Goal: Contribute content: Add original content to the website for others to see

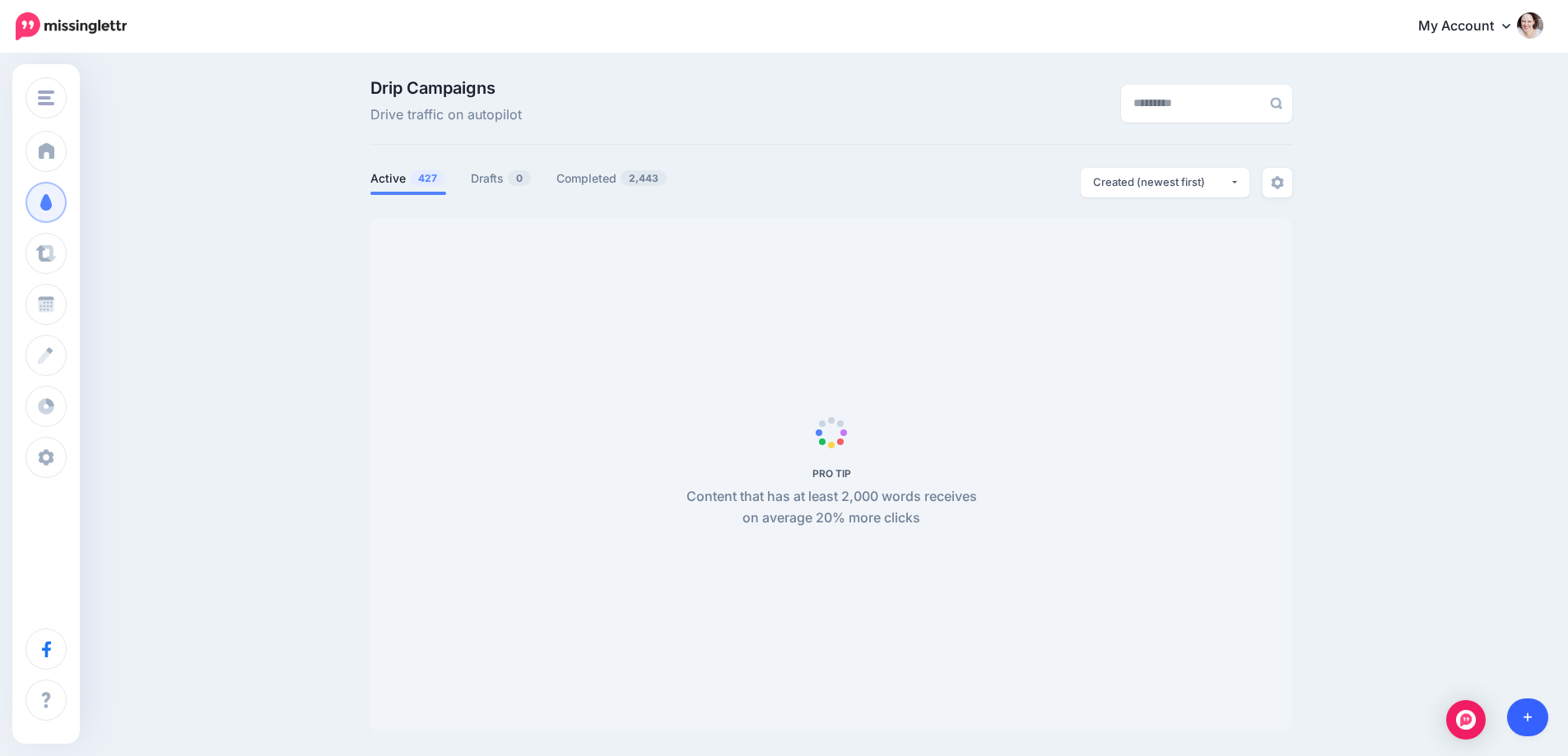
click at [1529, 710] on link at bounding box center [1527, 717] width 42 height 38
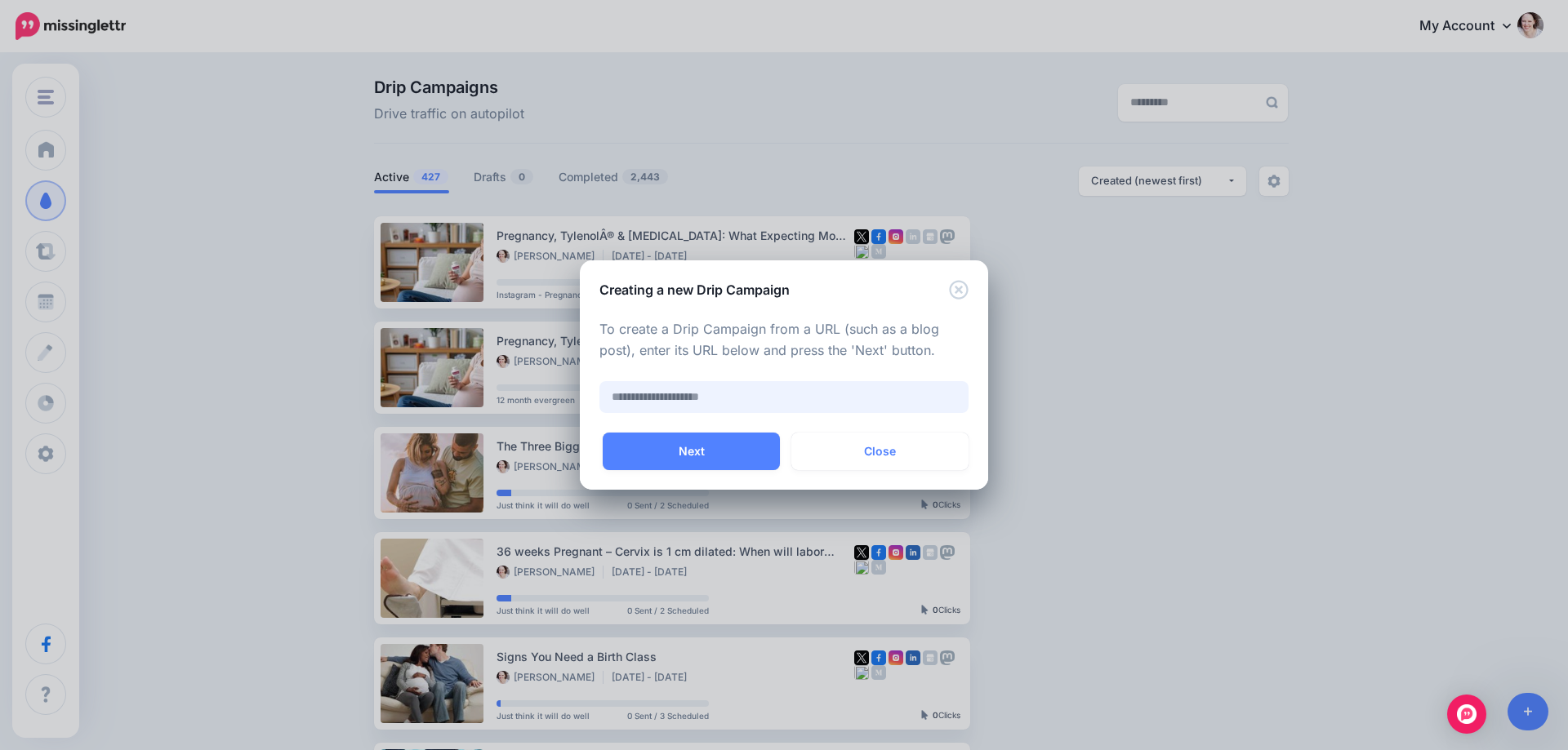
paste input "**********"
type input "**********"
click at [663, 447] on button "Next" at bounding box center [691, 451] width 178 height 38
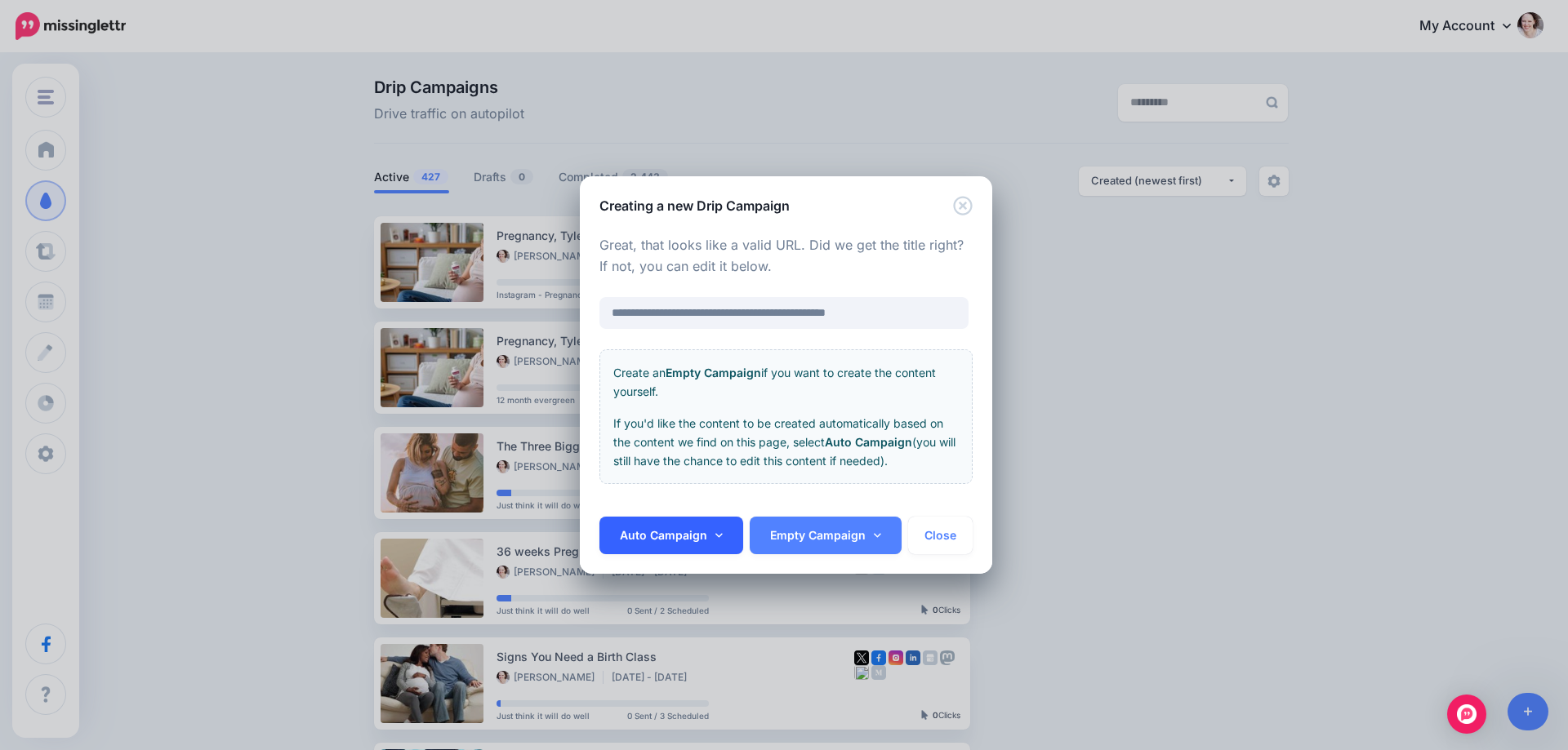
click at [634, 540] on link "Auto Campaign" at bounding box center [671, 536] width 144 height 38
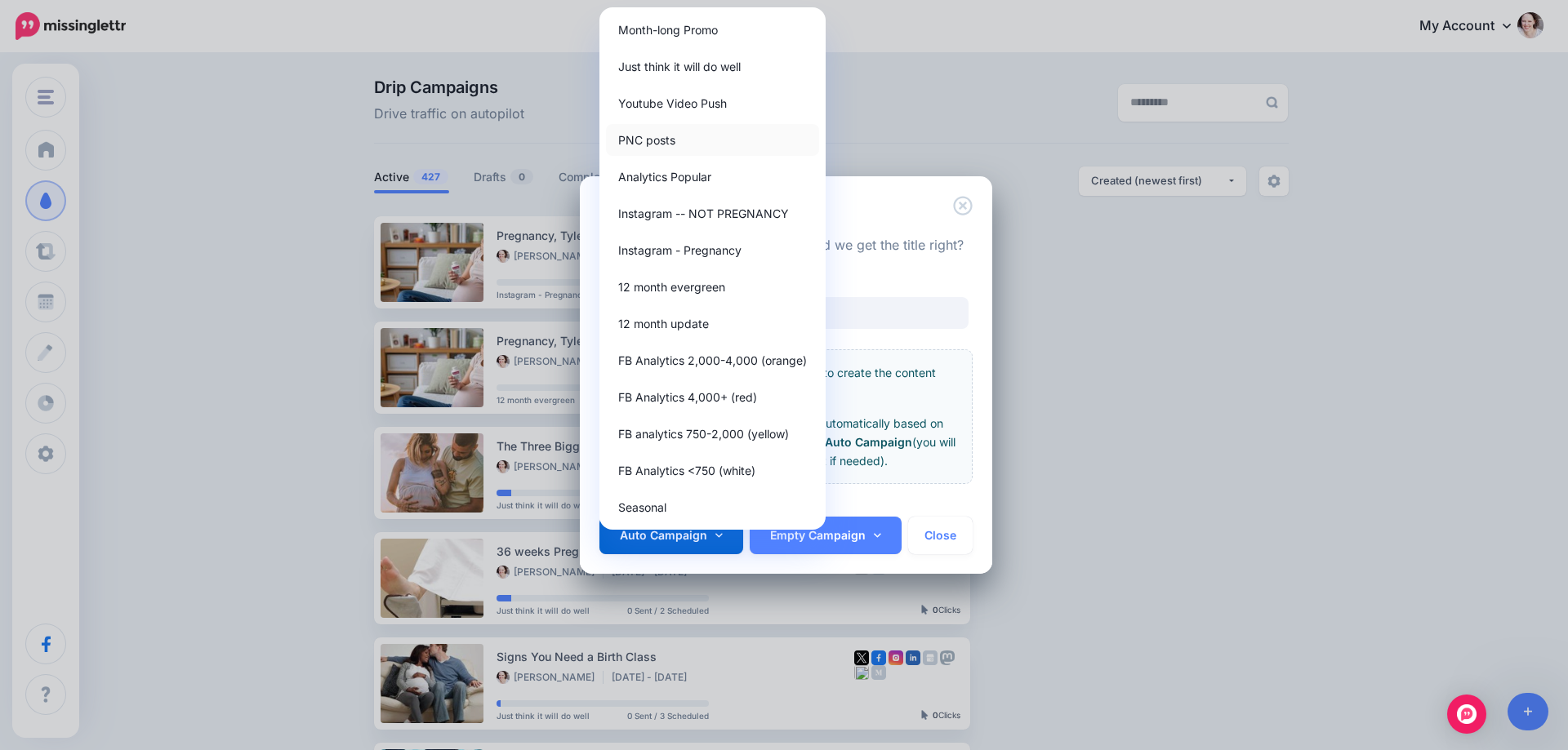
click at [661, 139] on link "PNC posts" at bounding box center [713, 140] width 213 height 32
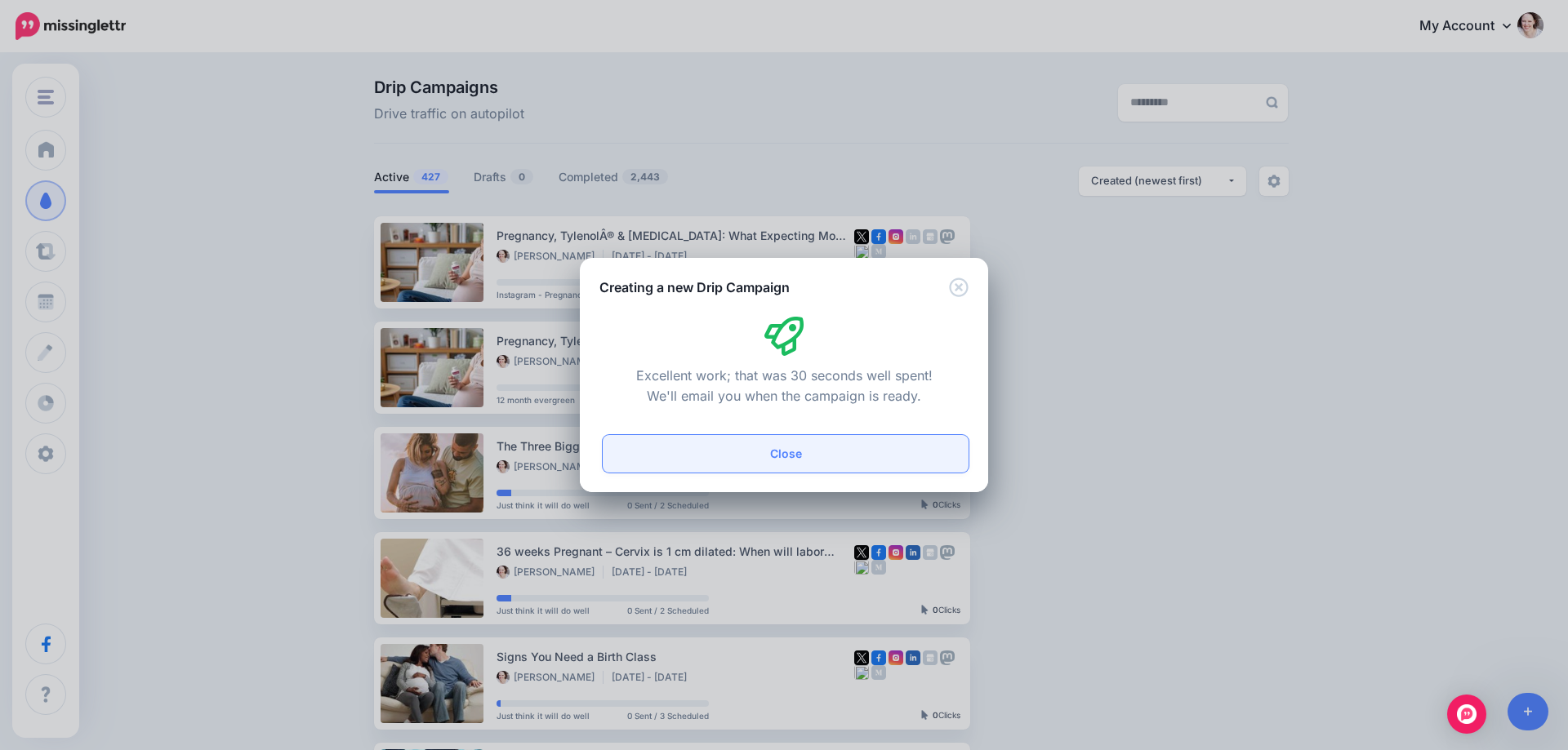
click at [795, 458] on button "Close" at bounding box center [785, 454] width 366 height 38
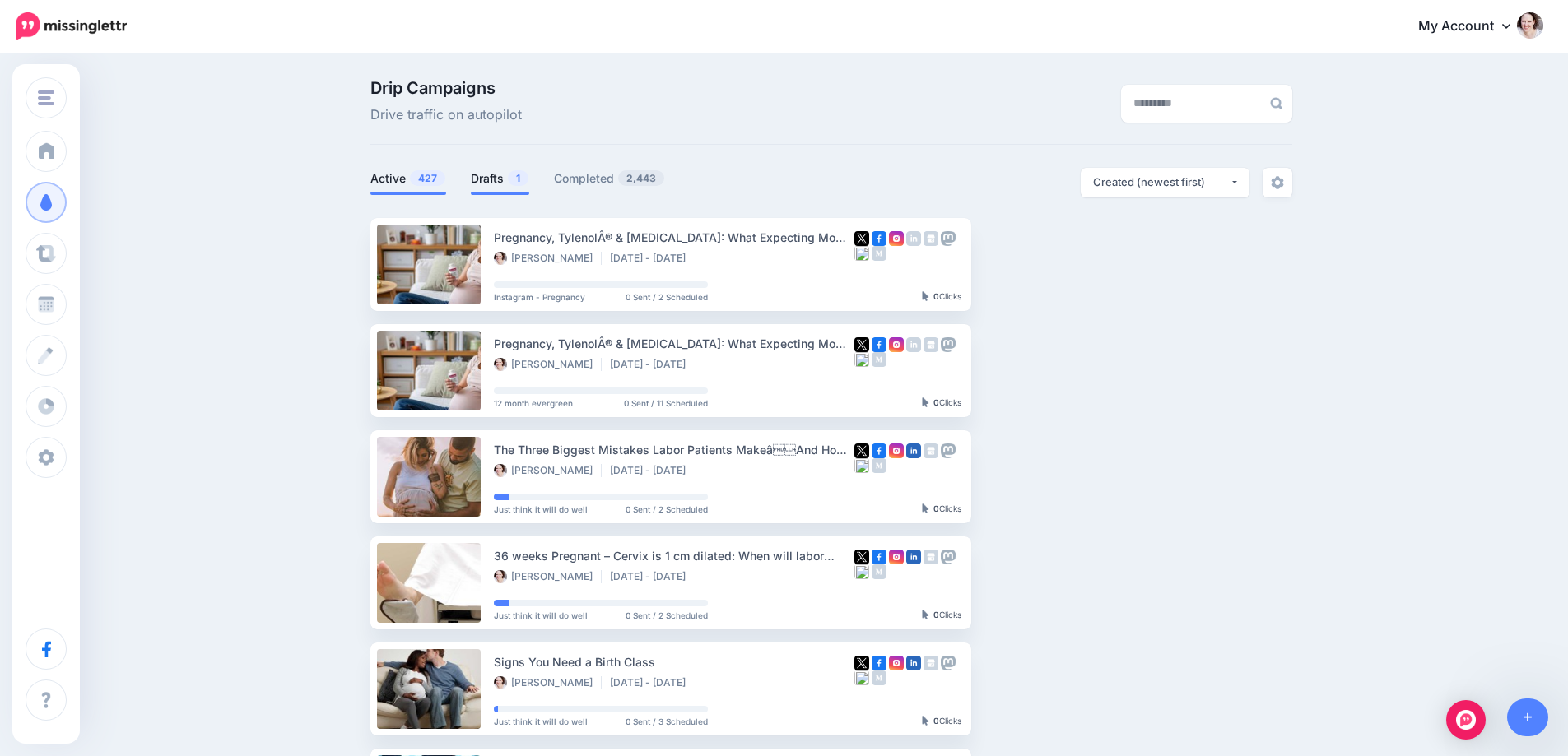
click at [505, 180] on link "Drafts 1" at bounding box center [500, 178] width 58 height 19
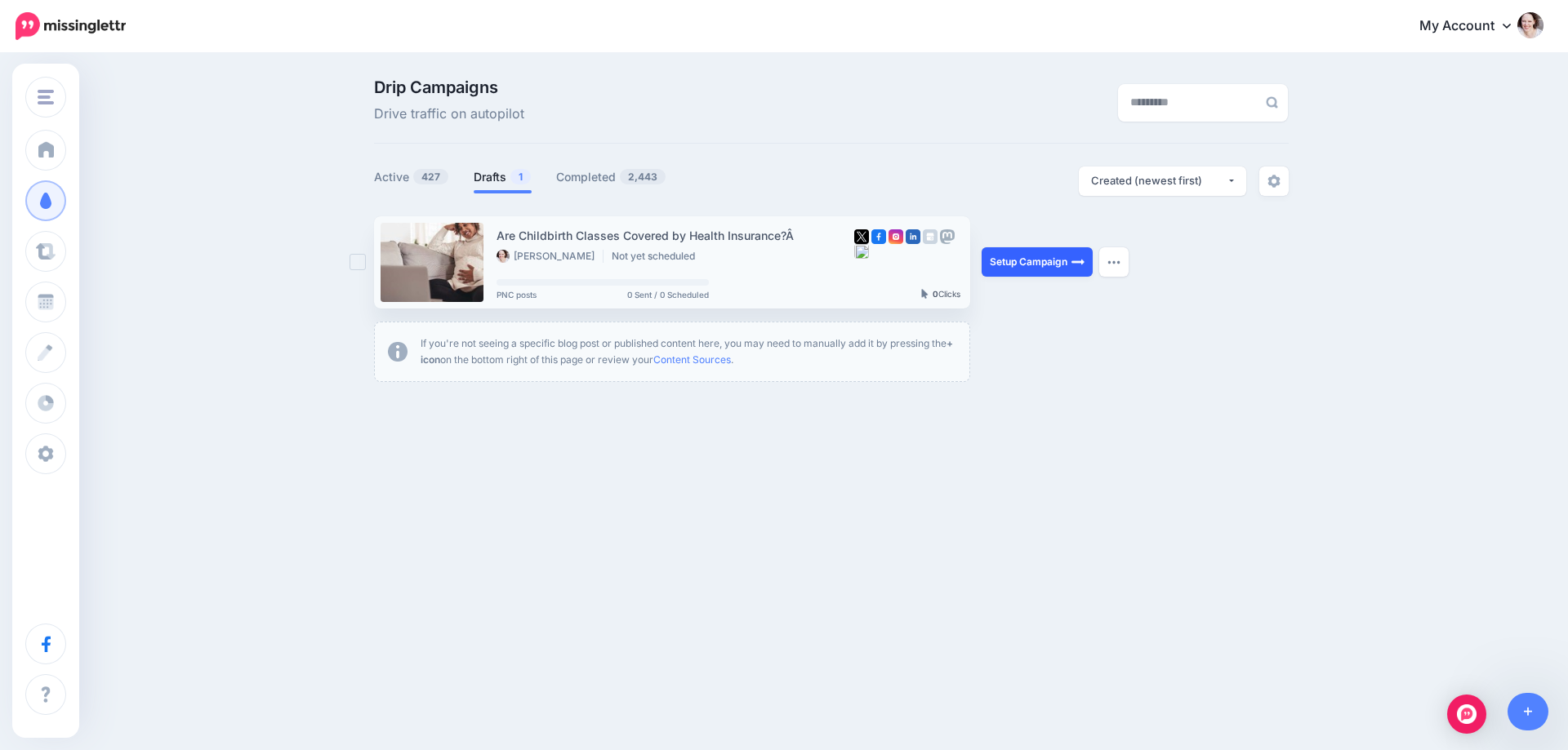
click at [1031, 263] on link "Setup Campaign" at bounding box center [1037, 262] width 111 height 29
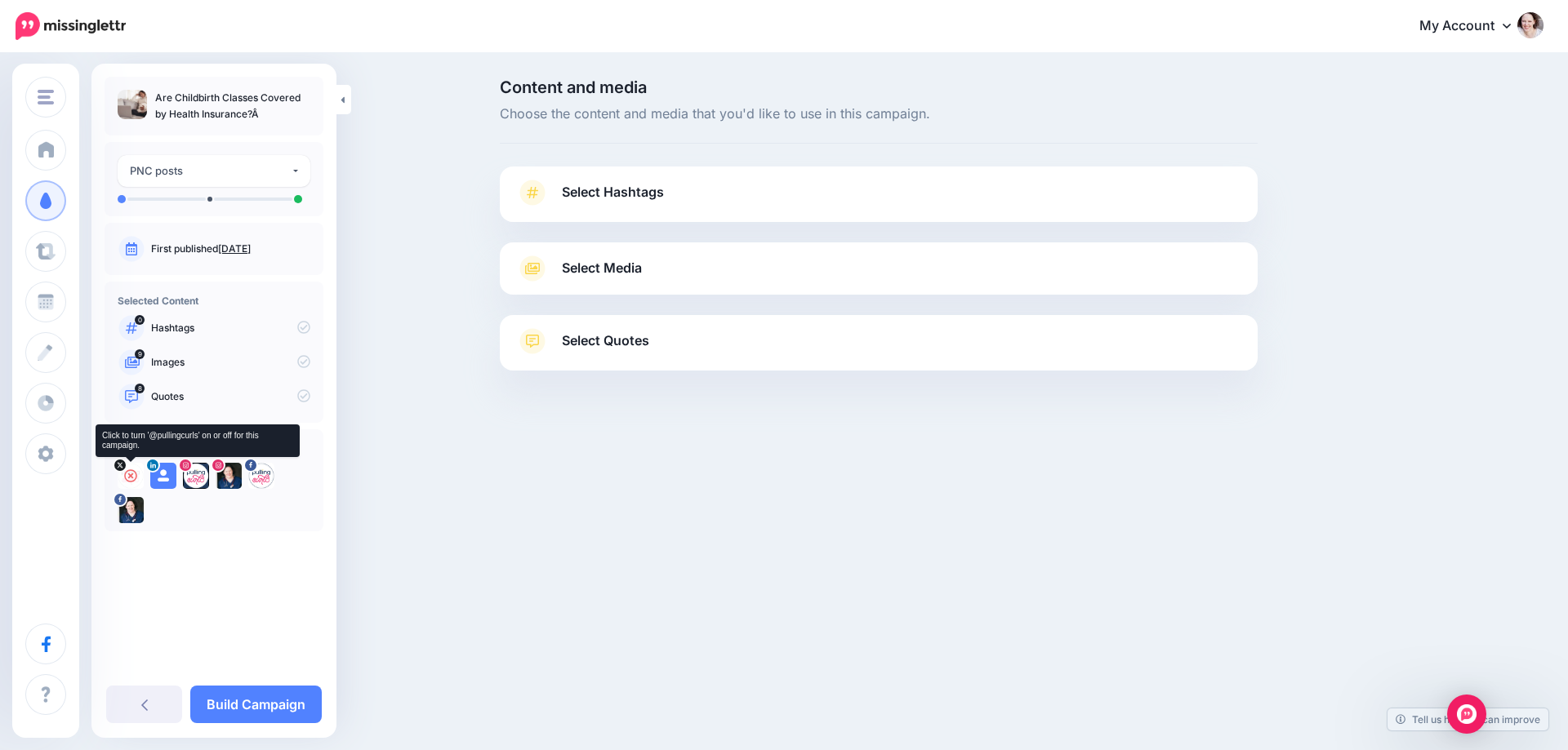
click at [129, 477] on icon at bounding box center [131, 476] width 14 height 14
click at [166, 475] on icon at bounding box center [163, 476] width 14 height 14
click at [199, 476] on icon at bounding box center [196, 476] width 14 height 14
click at [229, 474] on icon at bounding box center [229, 476] width 14 height 14
click at [257, 479] on icon at bounding box center [262, 476] width 14 height 14
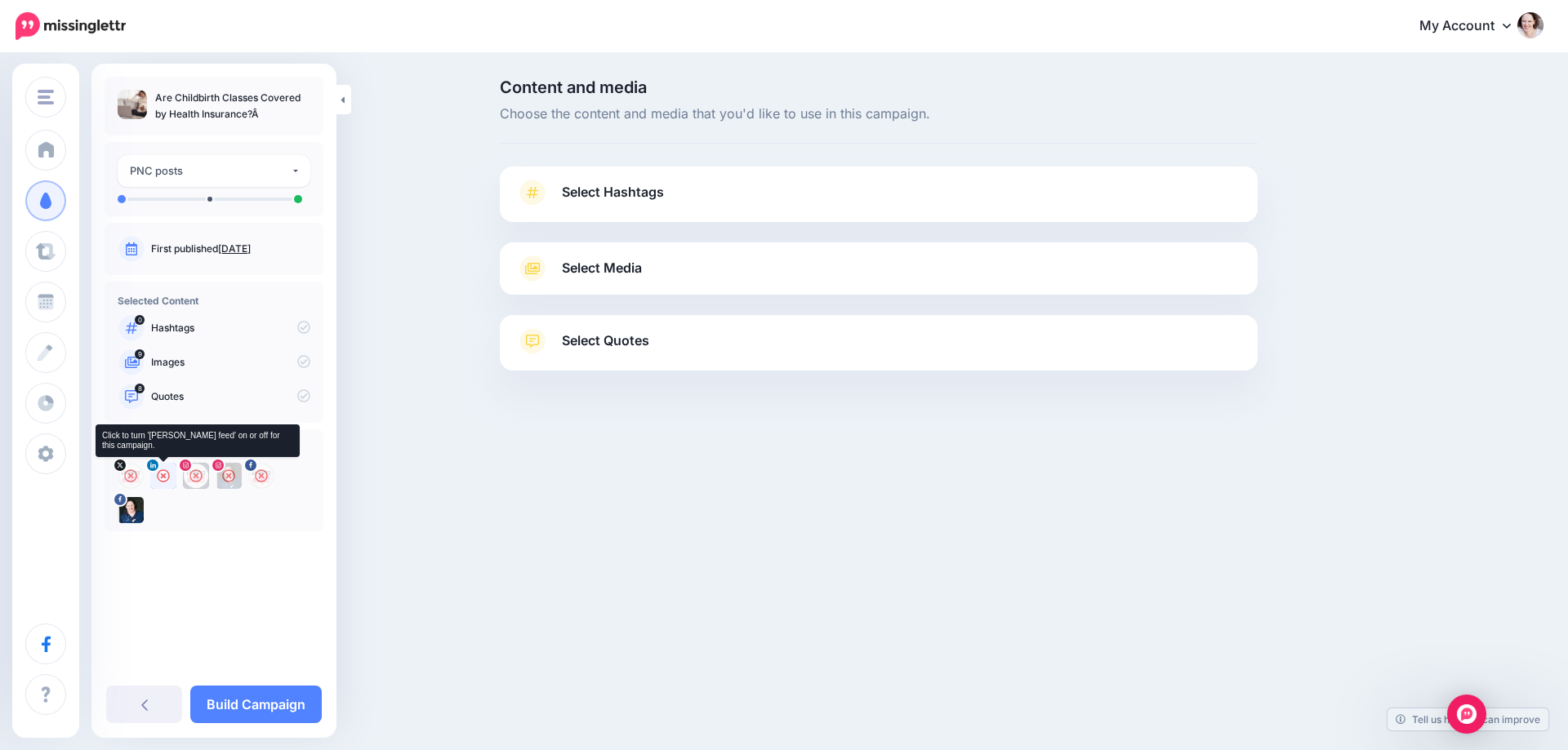
click at [160, 475] on icon at bounding box center [163, 476] width 14 height 14
click at [671, 191] on link "Select Hashtags" at bounding box center [879, 201] width 725 height 42
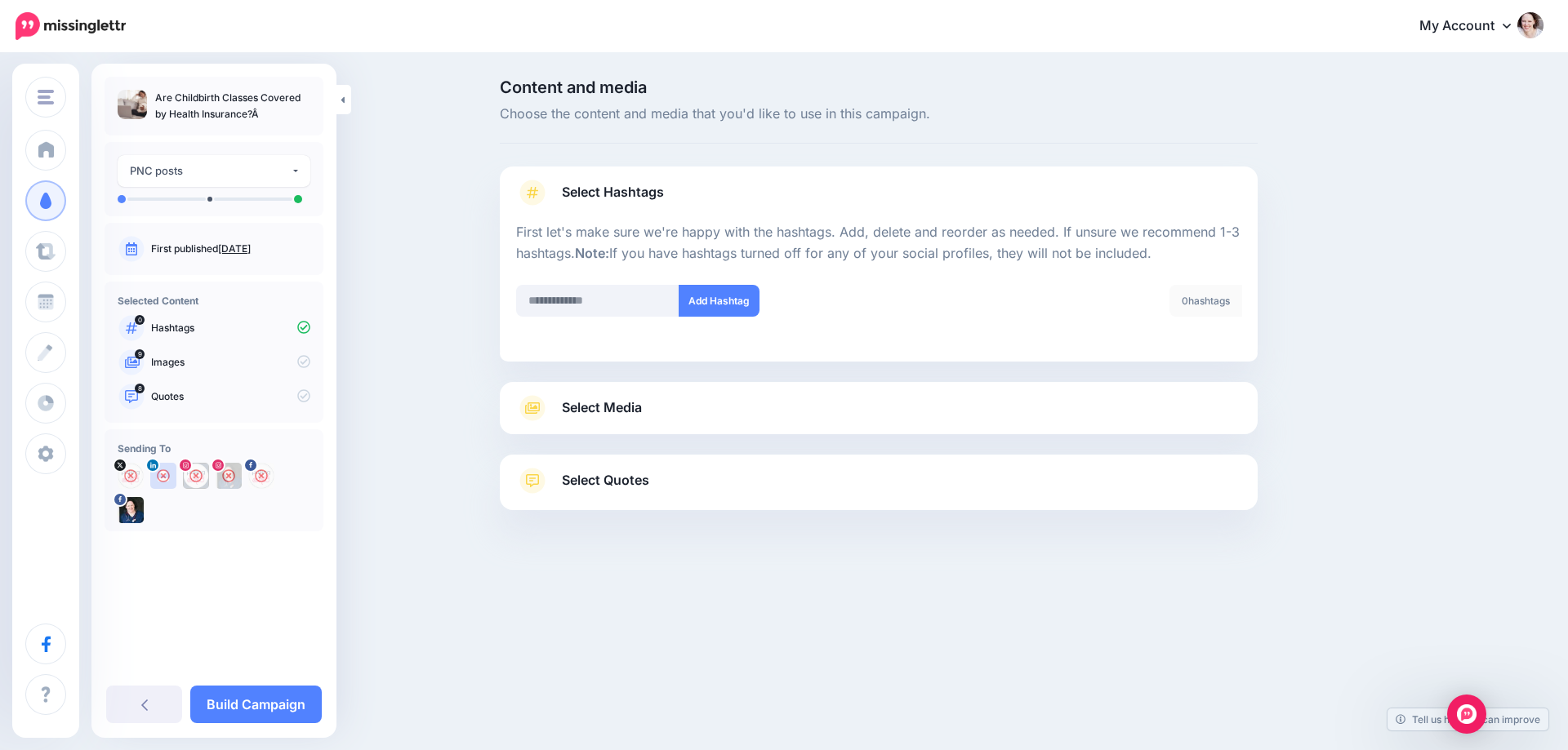
click at [633, 420] on link "Select Media" at bounding box center [879, 407] width 725 height 26
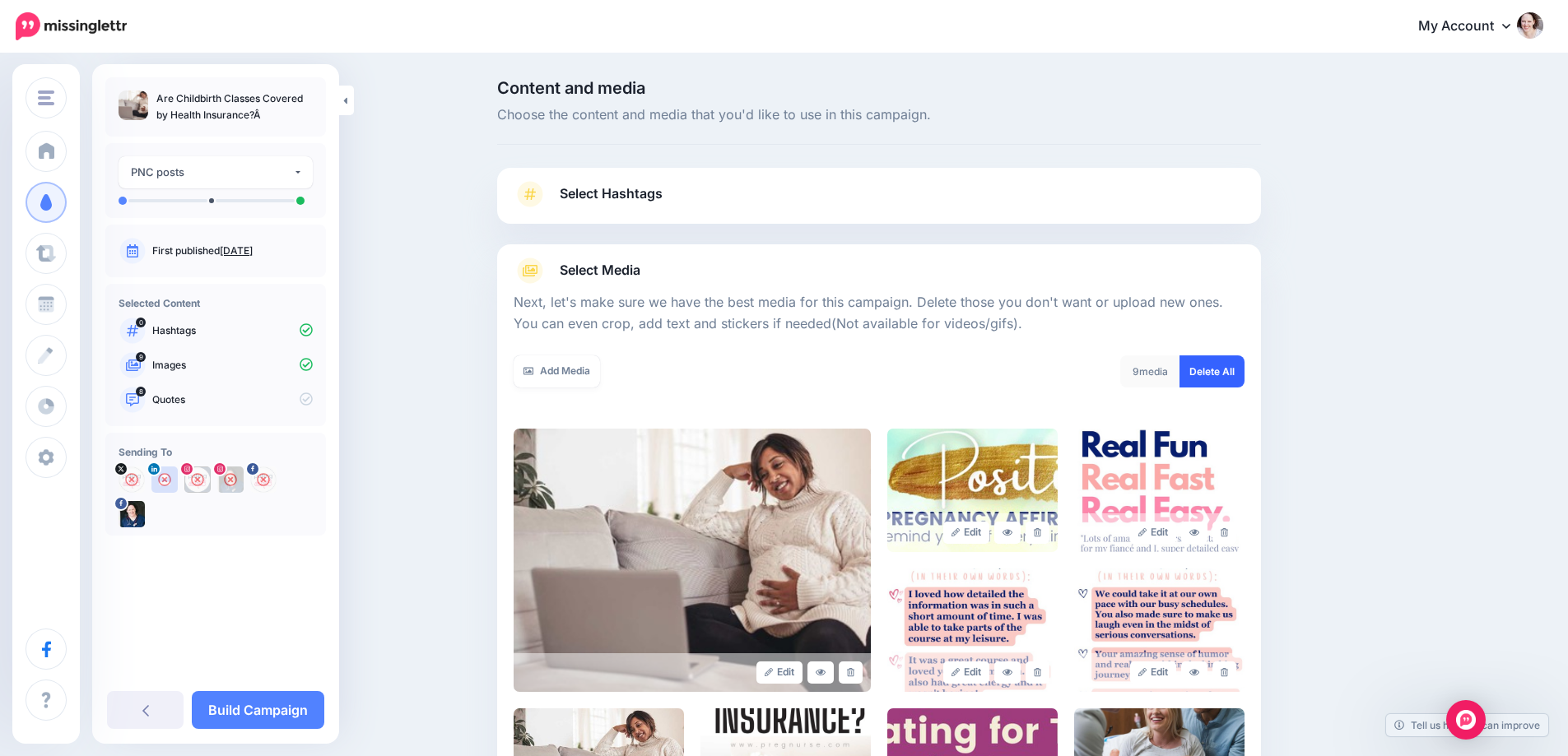
click at [1230, 365] on link "Delete All" at bounding box center [1211, 371] width 65 height 32
click at [548, 365] on link "Add Media" at bounding box center [556, 371] width 87 height 32
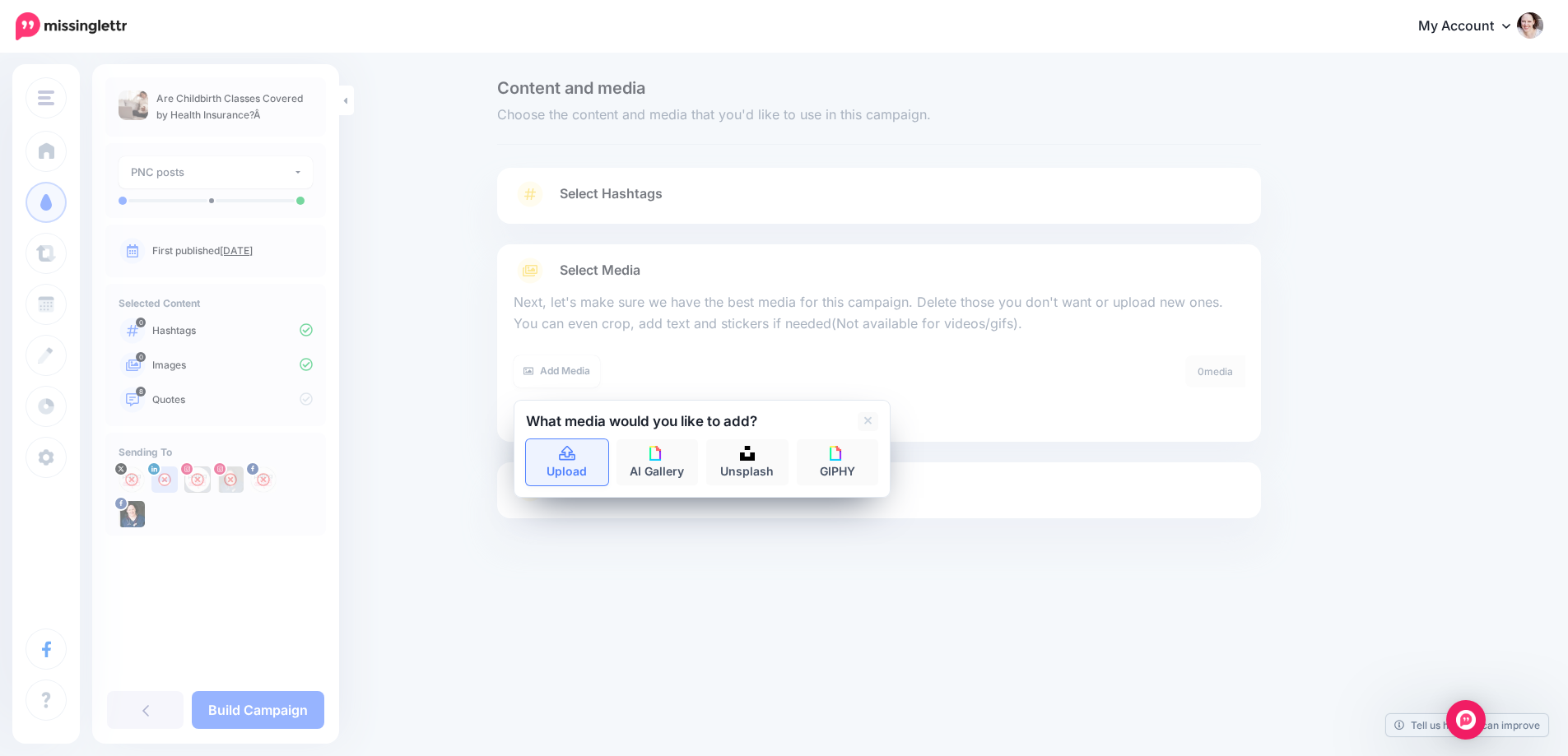
click at [575, 452] on icon at bounding box center [566, 453] width 17 height 15
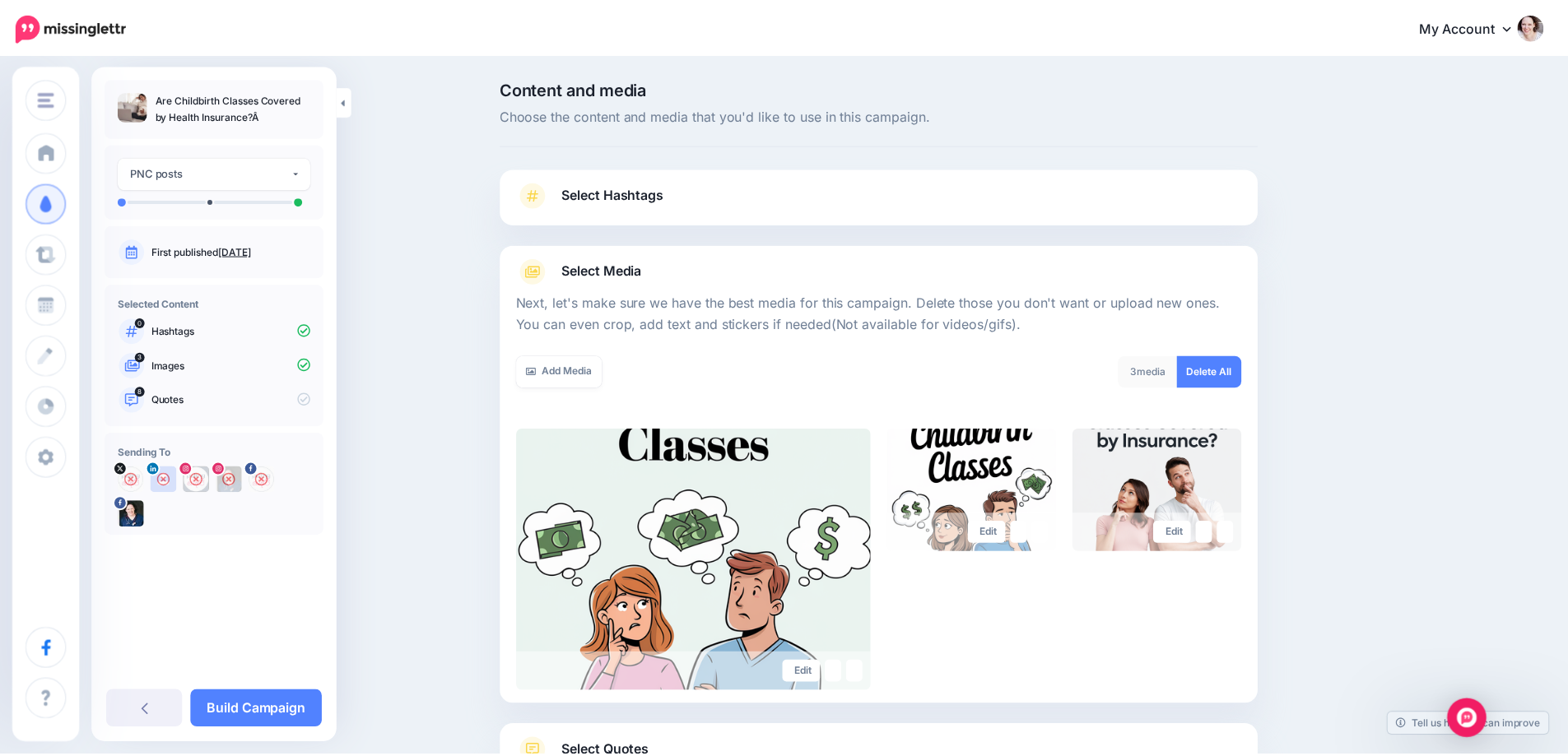
scroll to position [132, 0]
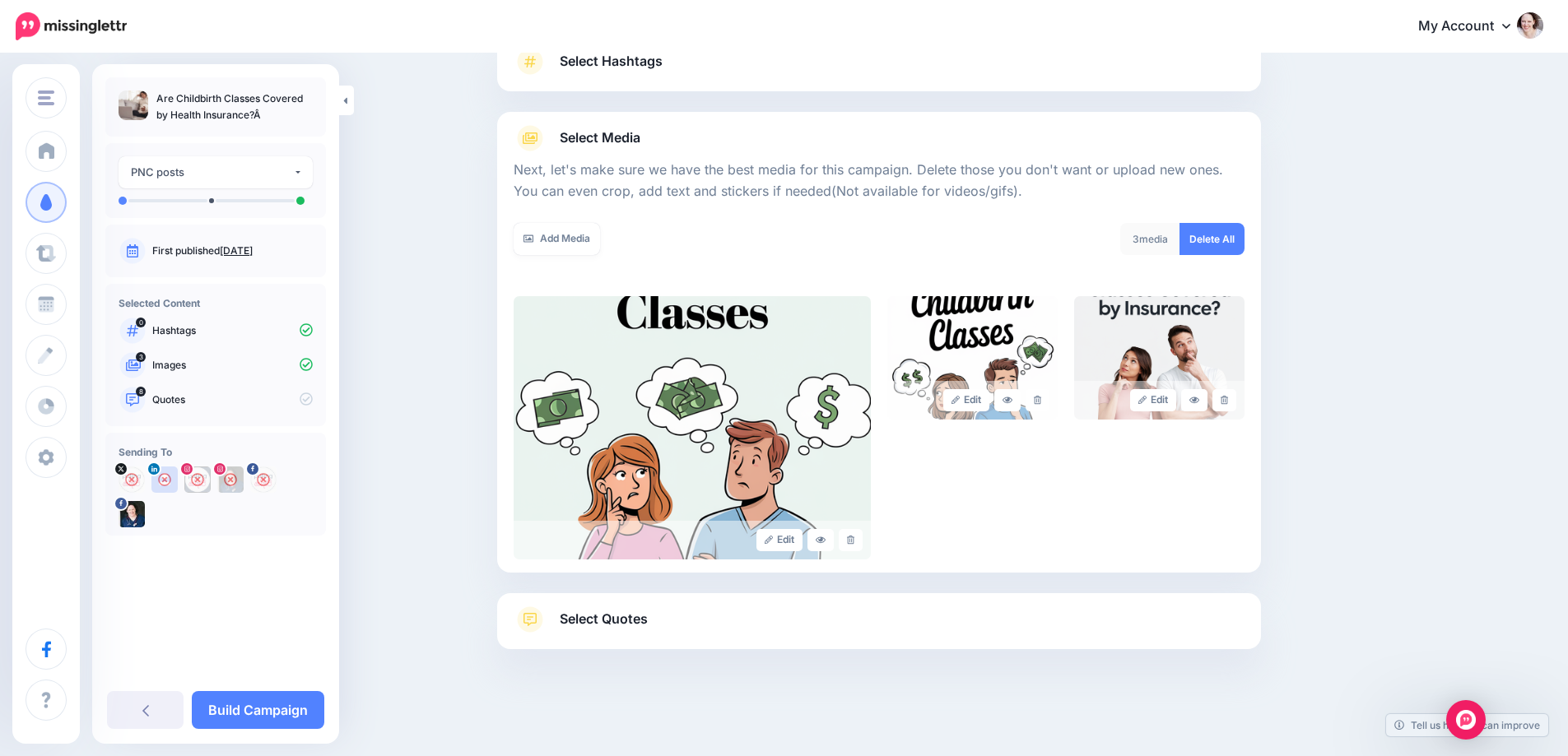
click at [607, 619] on span "Select Quotes" at bounding box center [603, 619] width 89 height 22
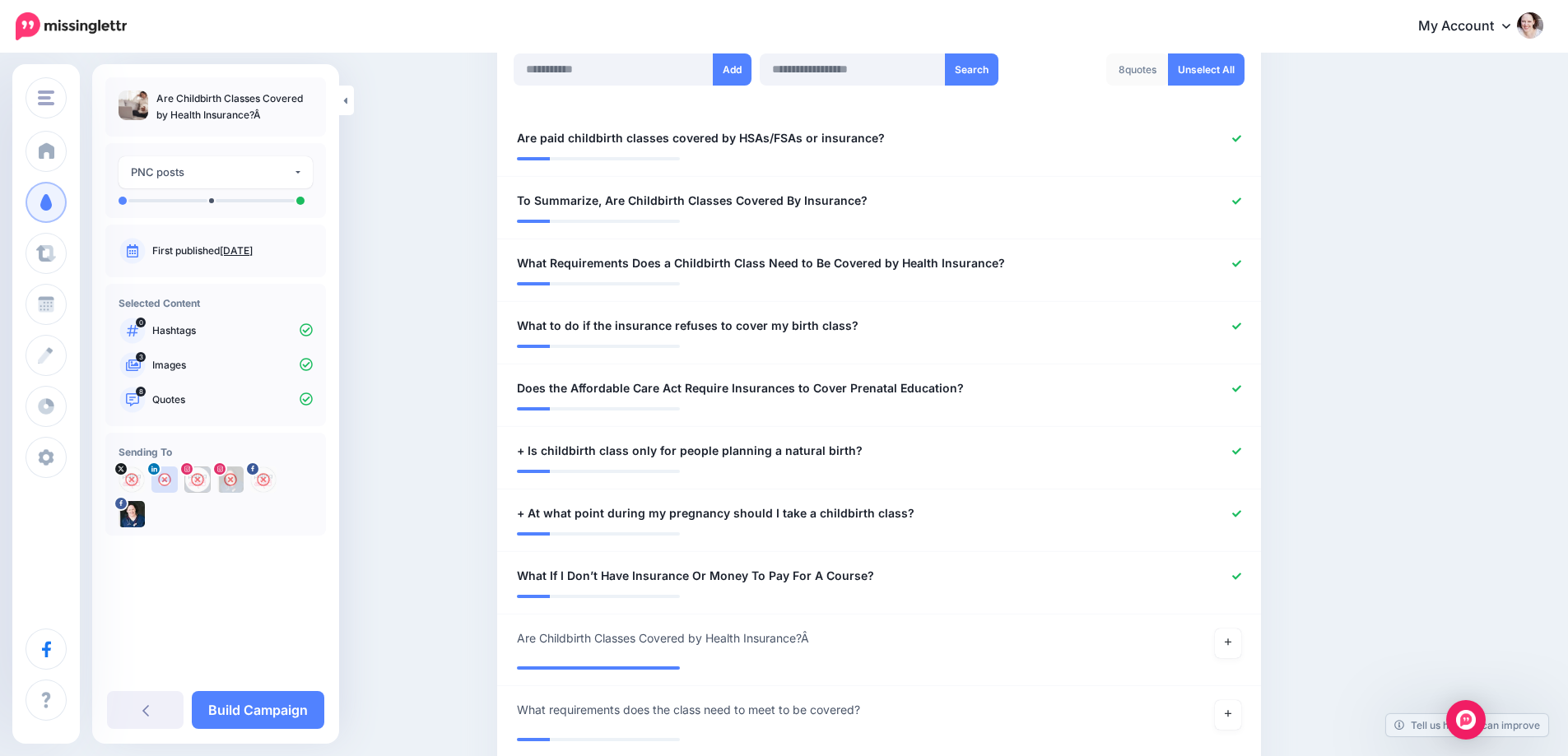
scroll to position [462, 0]
click at [1241, 196] on icon at bounding box center [1235, 199] width 9 height 9
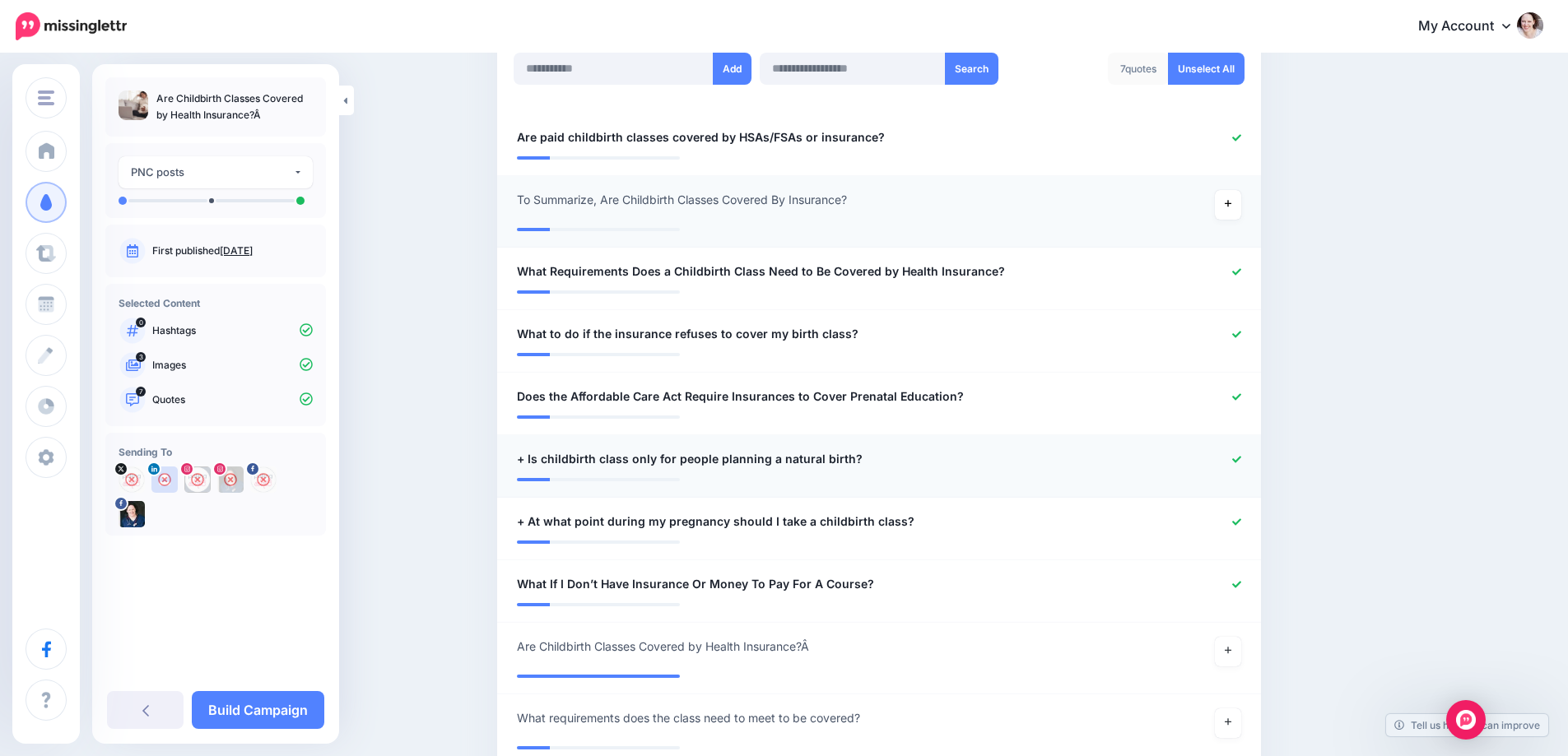
click at [1241, 458] on icon at bounding box center [1235, 459] width 9 height 9
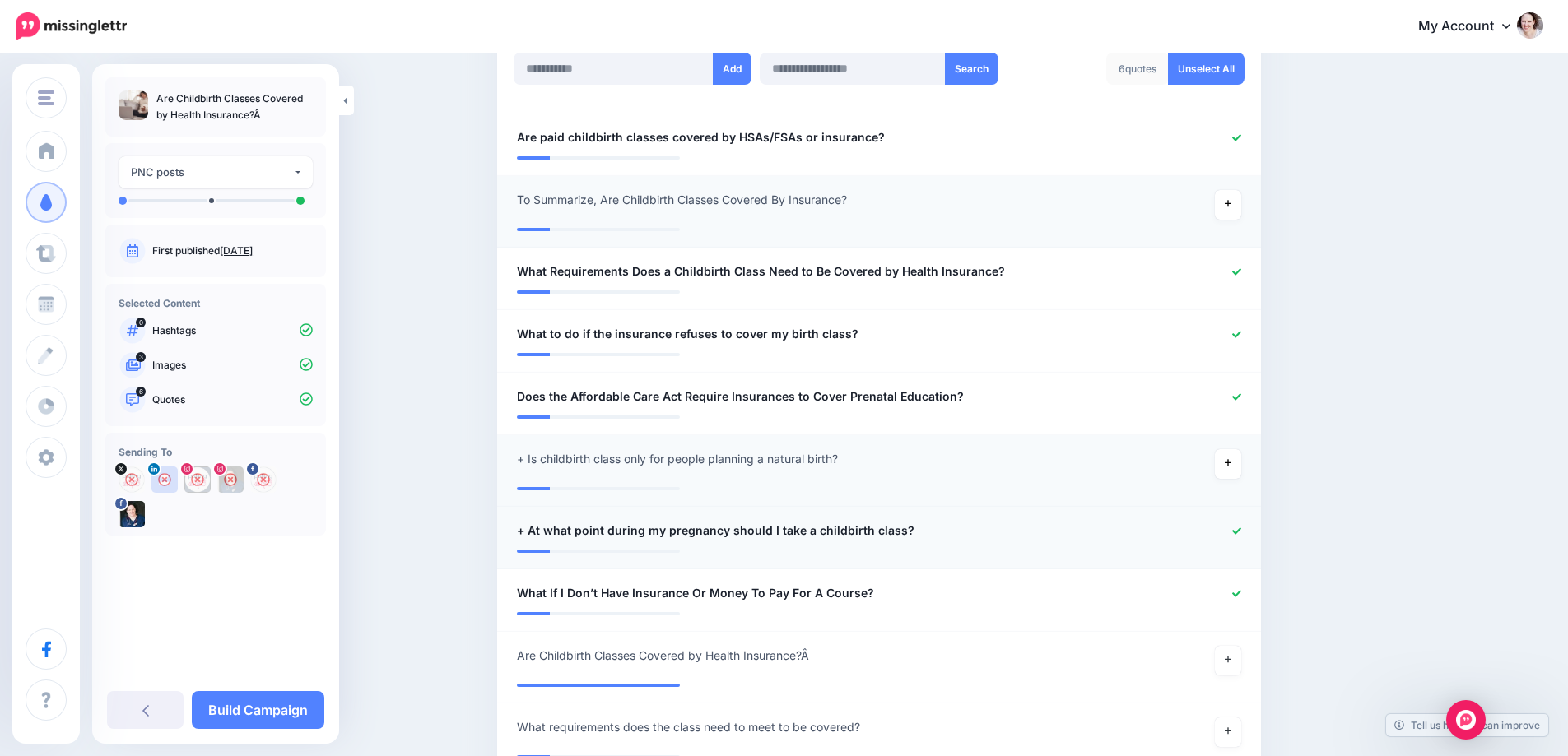
click at [1241, 535] on icon at bounding box center [1235, 530] width 9 height 9
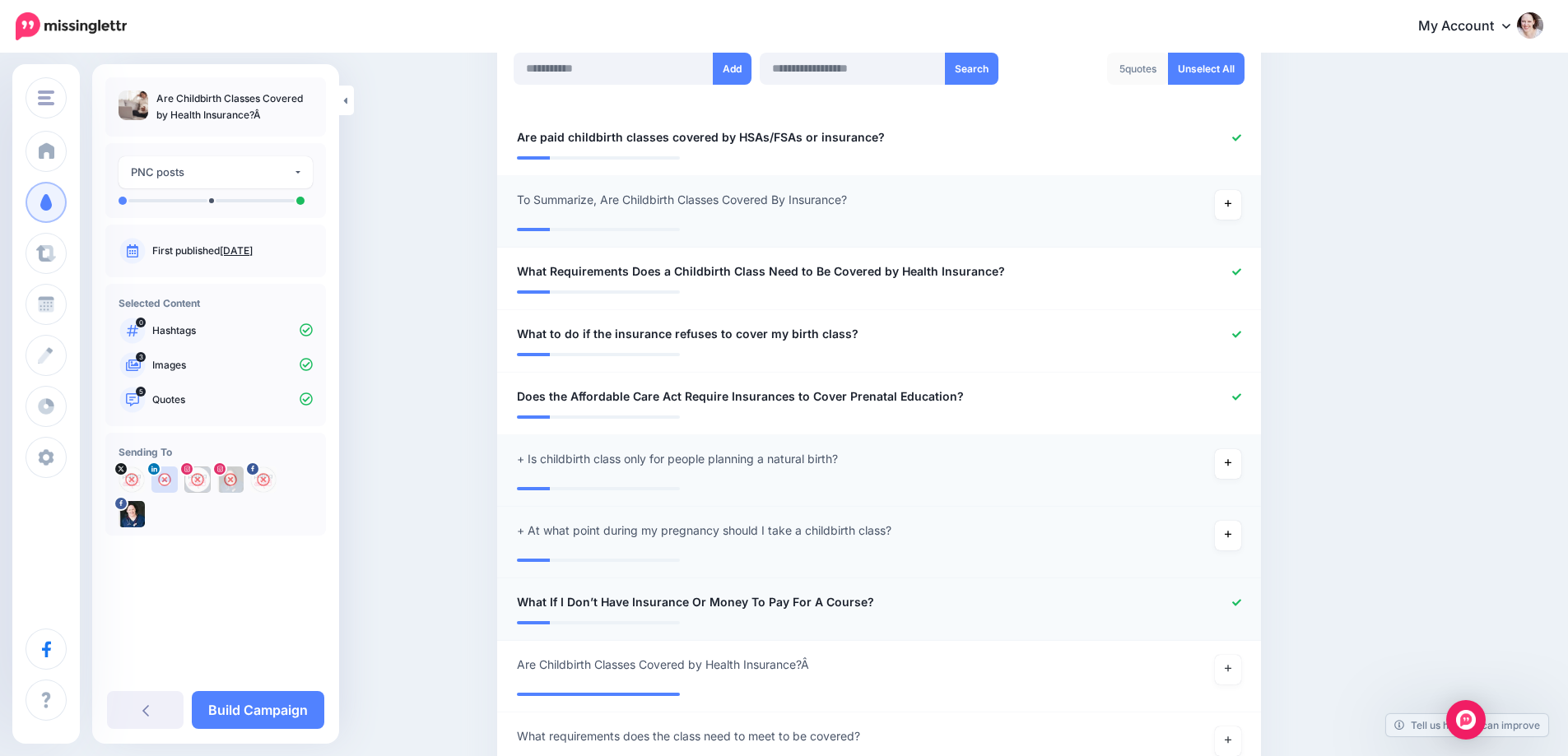
click at [1241, 601] on icon at bounding box center [1235, 602] width 9 height 9
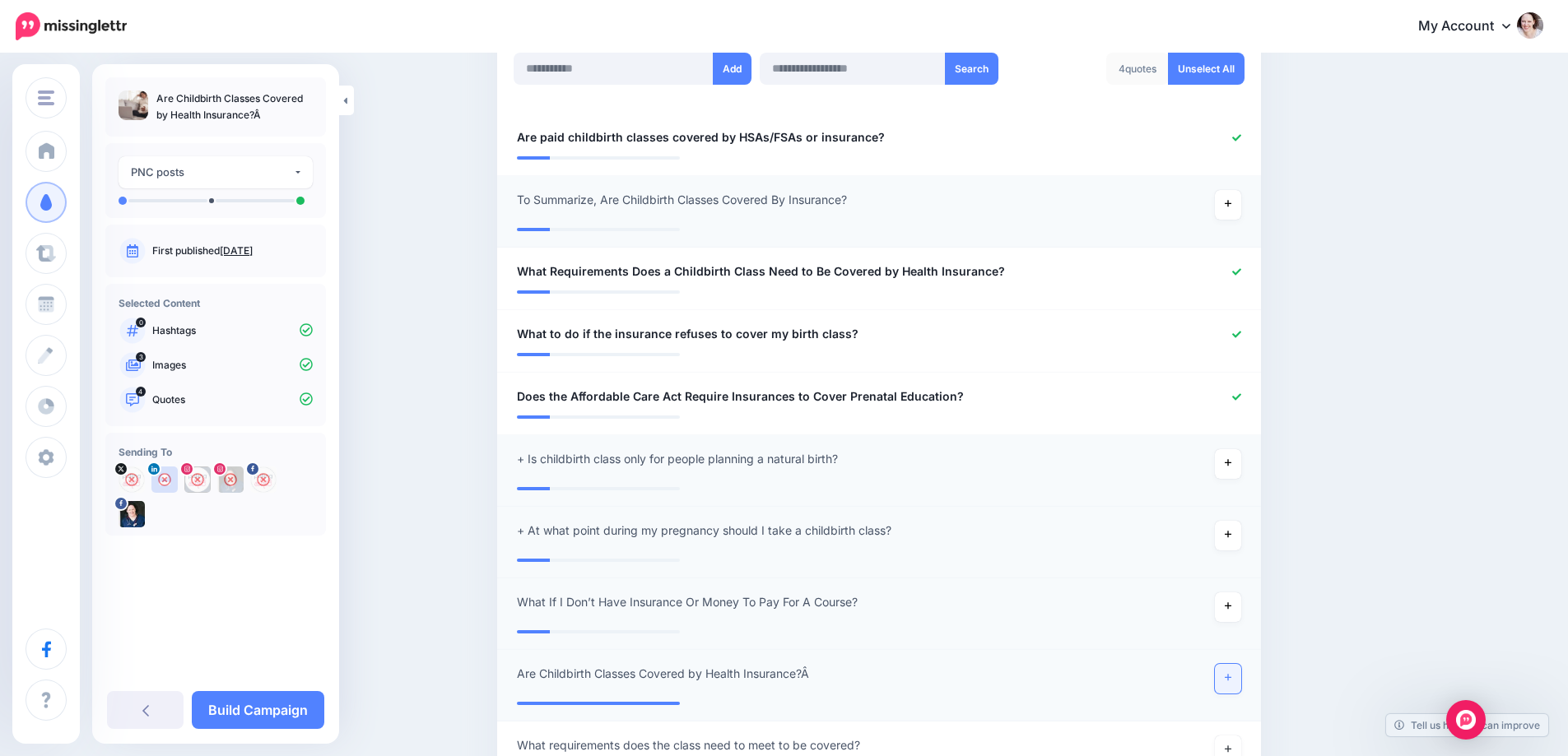
click at [1231, 674] on icon at bounding box center [1228, 677] width 7 height 9
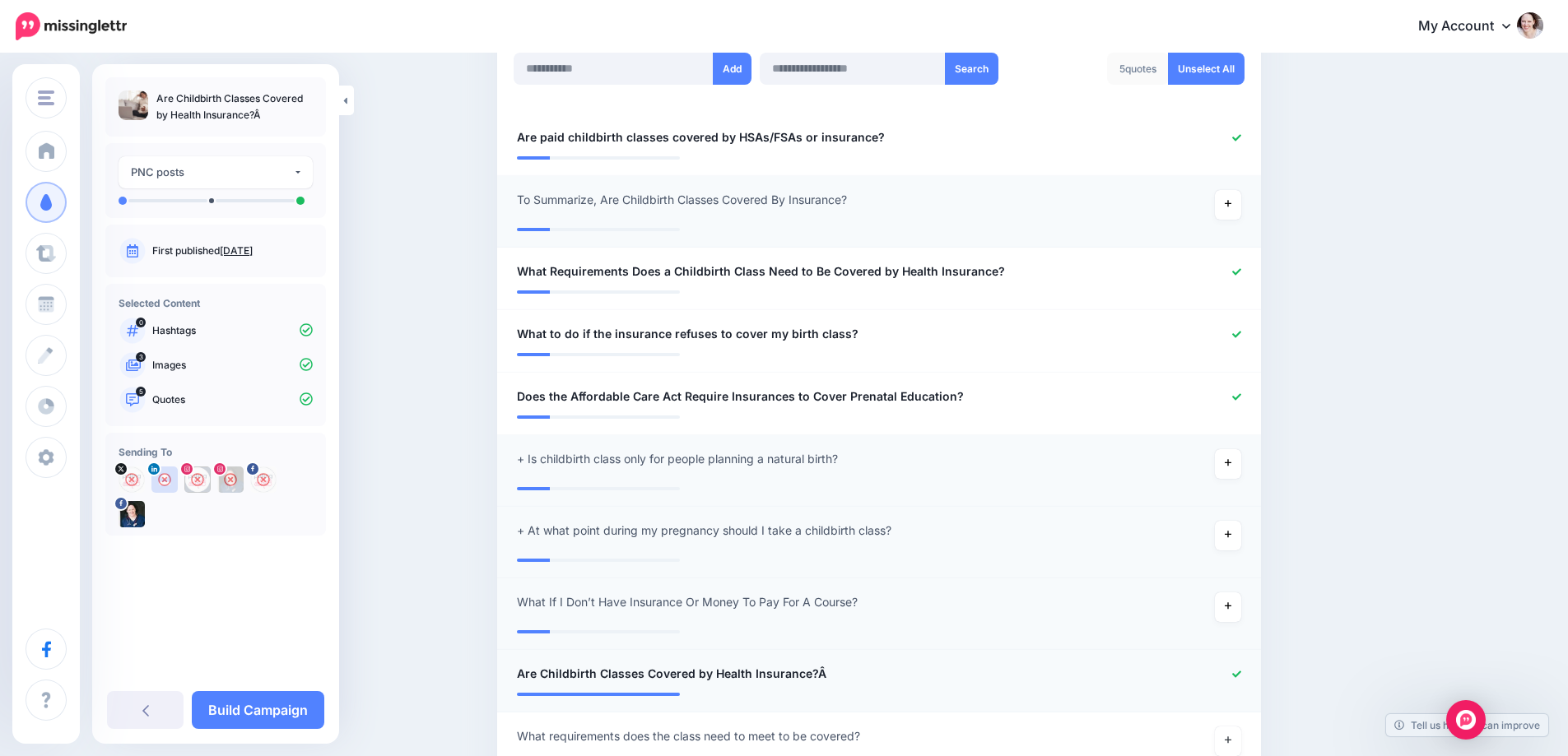
click at [821, 675] on span "Are Childbirth Classes Covered by Health Insurance?Â" at bounding box center [671, 674] width 309 height 19
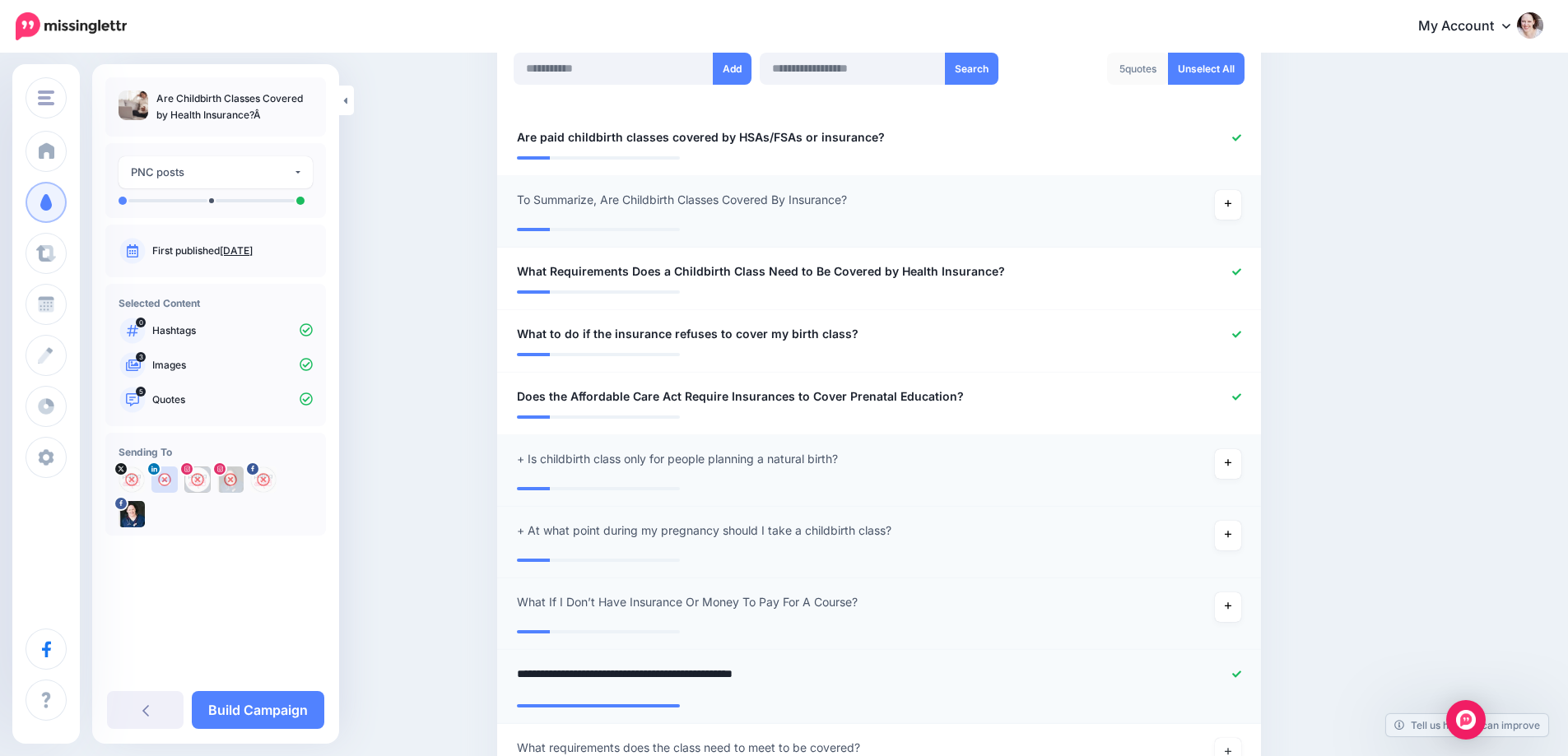
click at [837, 670] on textarea "**********" at bounding box center [816, 680] width 600 height 32
type textarea "**********"
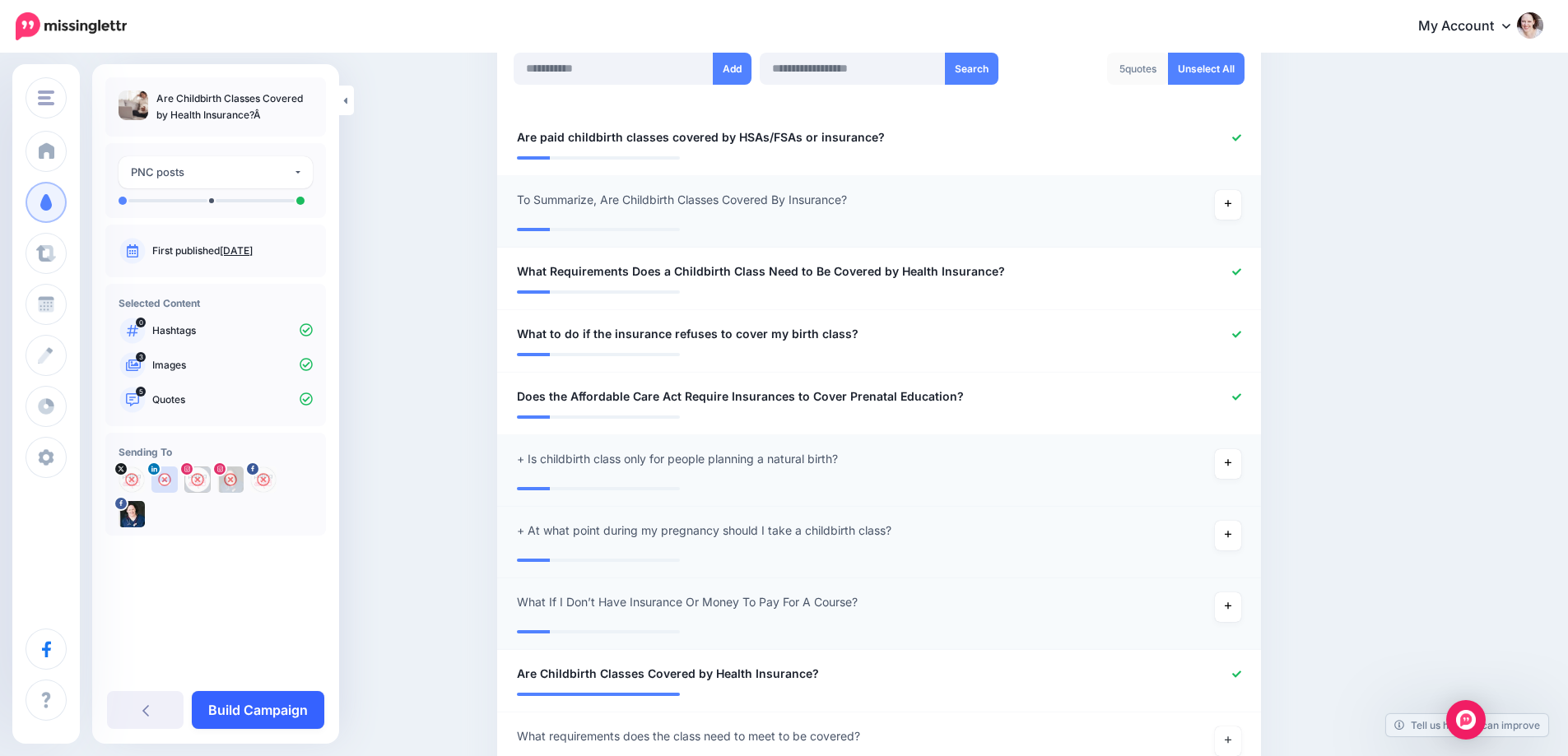
click at [256, 695] on link "Build Campaign" at bounding box center [258, 710] width 132 height 38
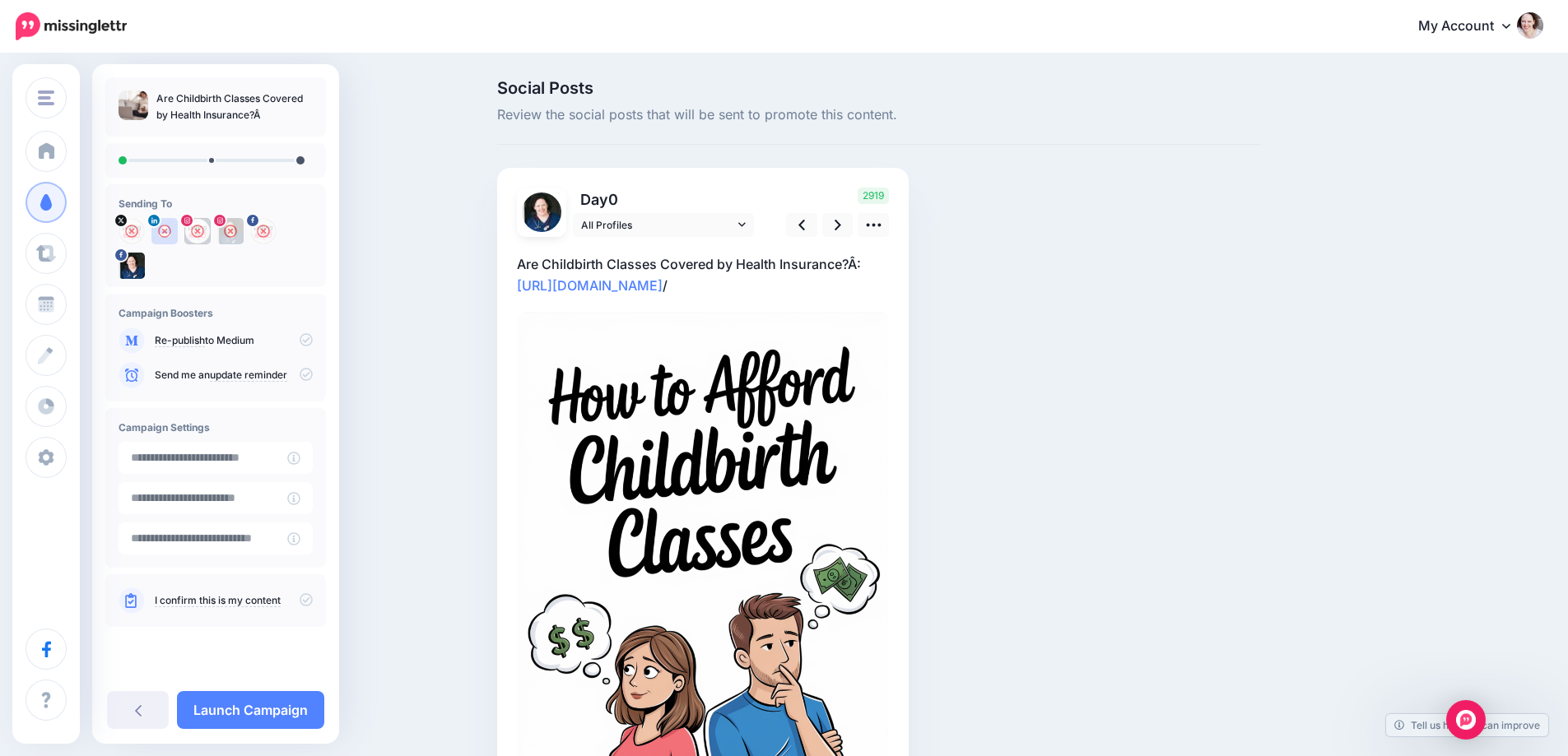
click at [858, 267] on p "Are Childbirth Classes Covered by Health Insurance?Â: https://pregnurse.com/bir…" at bounding box center [702, 275] width 372 height 43
drag, startPoint x: 855, startPoint y: 263, endPoint x: 874, endPoint y: 263, distance: 19.0
click at [874, 263] on textarea "**********" at bounding box center [702, 275] width 372 height 43
type textarea "**********"
click at [853, 225] on link at bounding box center [837, 225] width 31 height 24
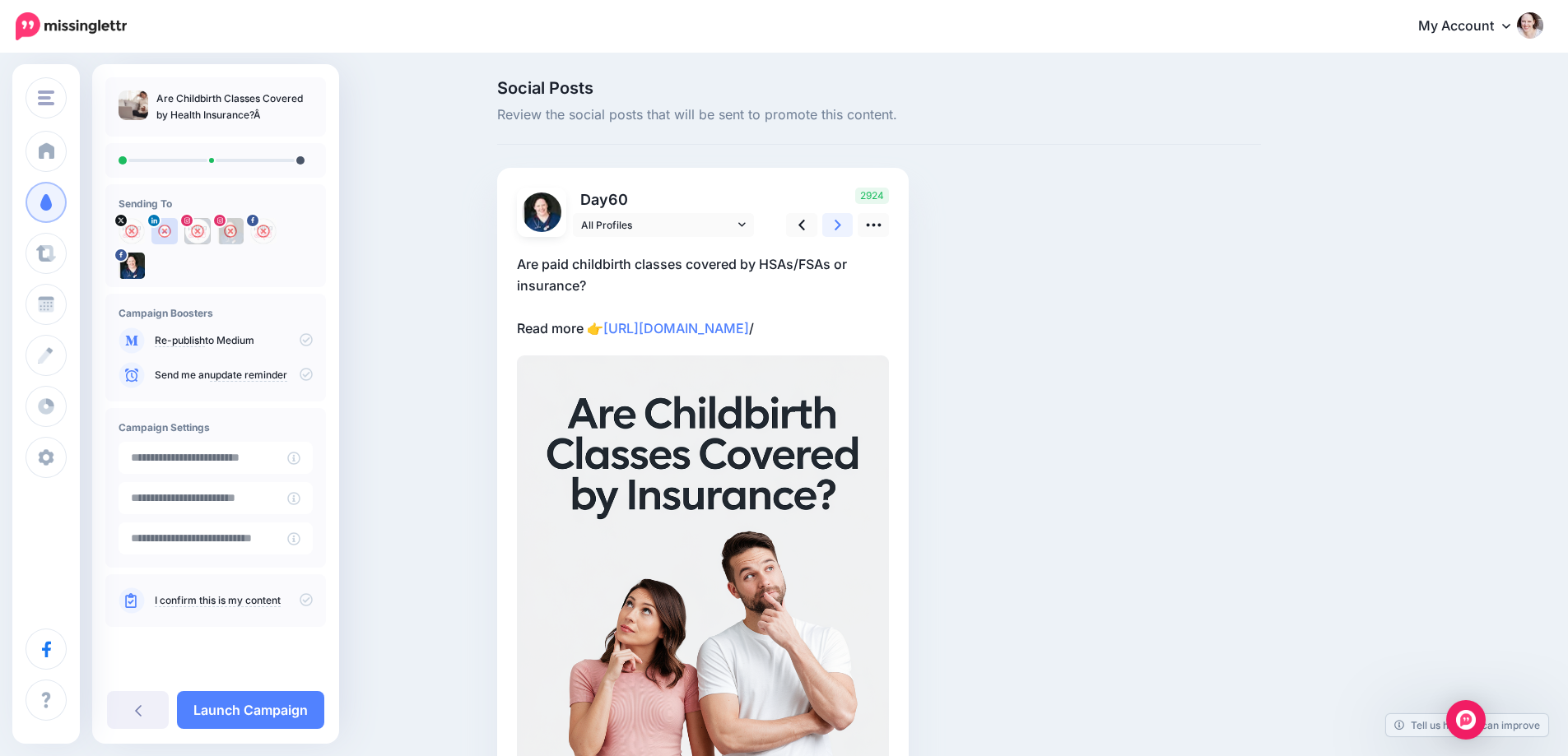
click at [853, 225] on link at bounding box center [837, 225] width 31 height 24
click at [878, 223] on icon at bounding box center [873, 225] width 18 height 18
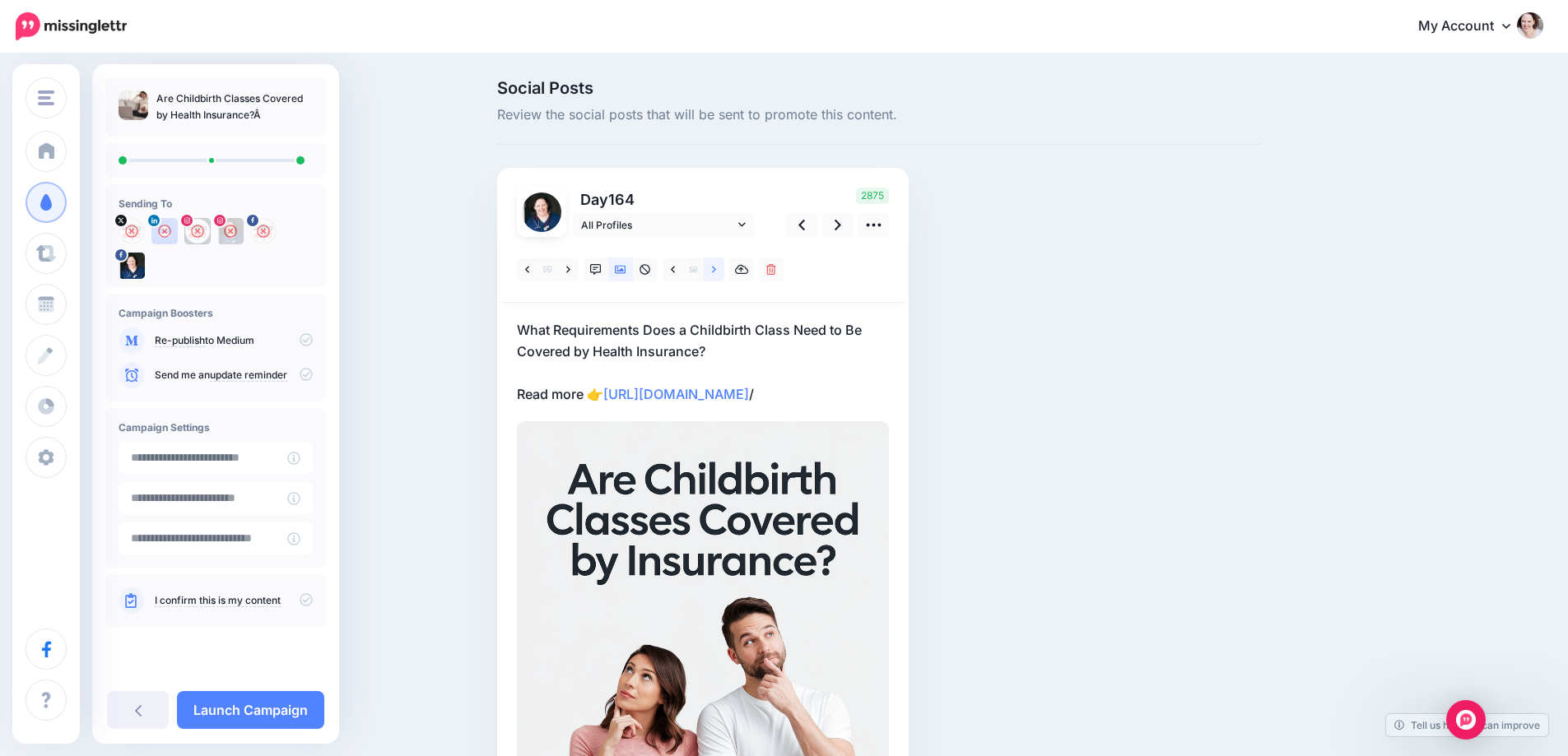
click at [724, 269] on link at bounding box center [713, 270] width 20 height 24
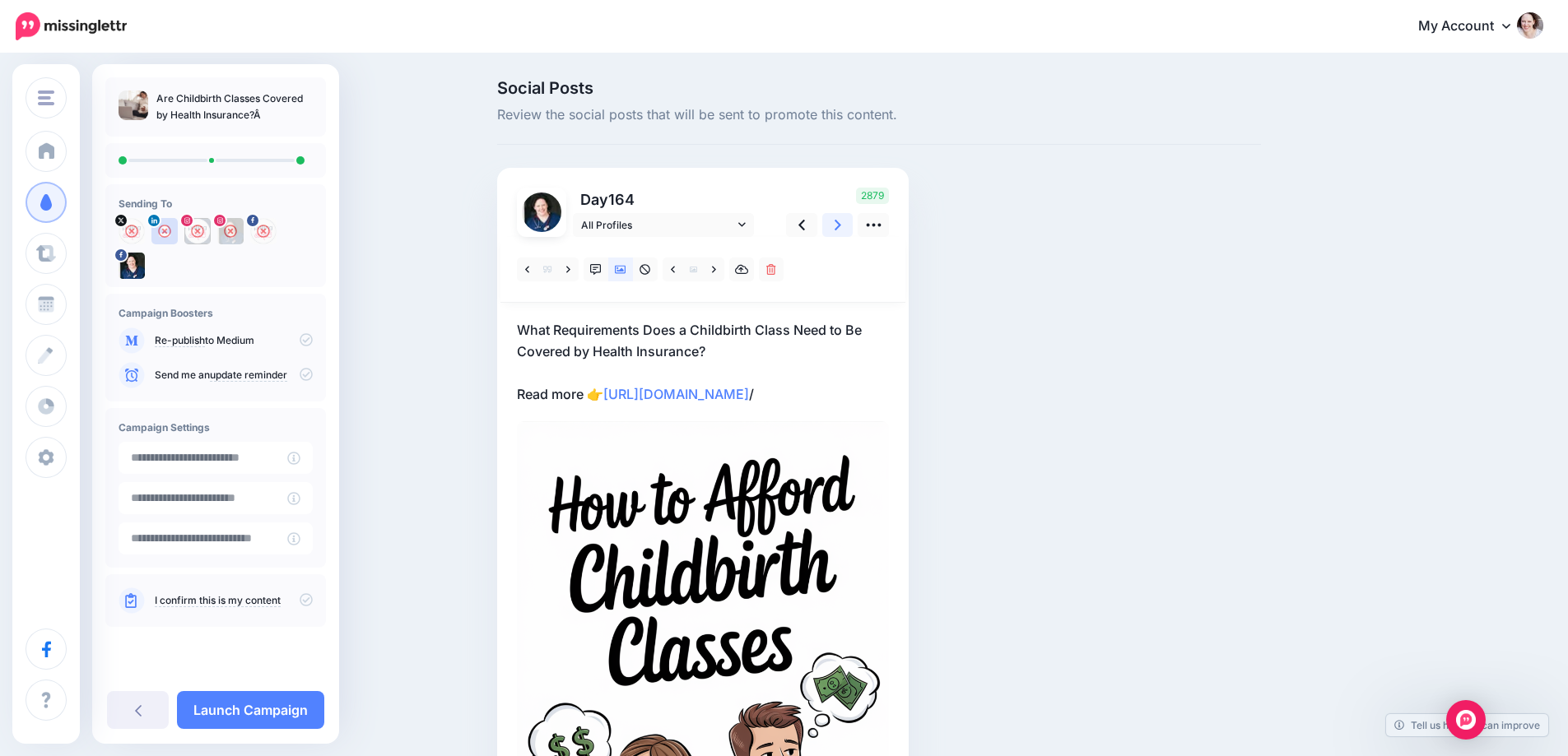
click at [841, 224] on icon at bounding box center [837, 225] width 7 height 18
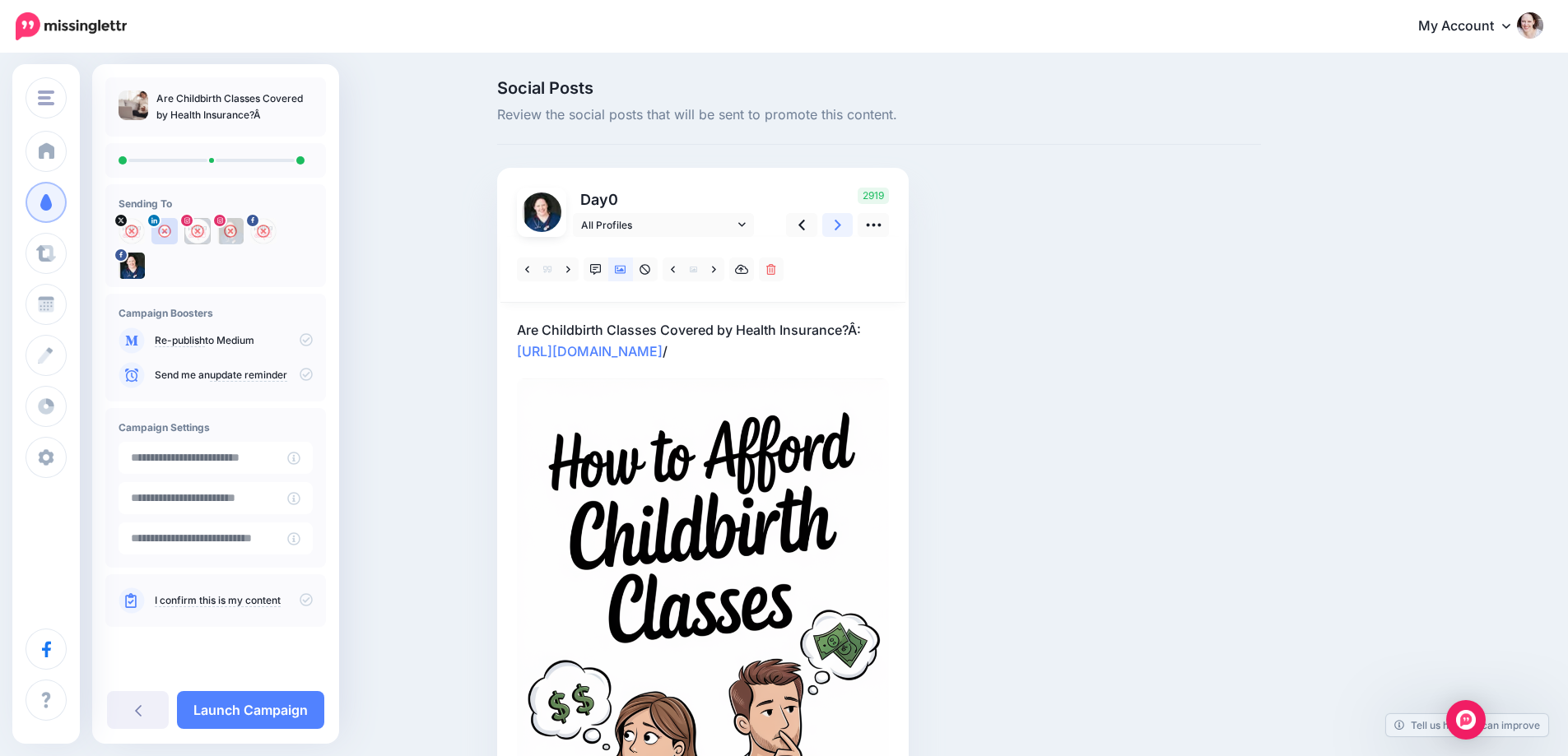
click at [841, 224] on icon at bounding box center [837, 225] width 7 height 18
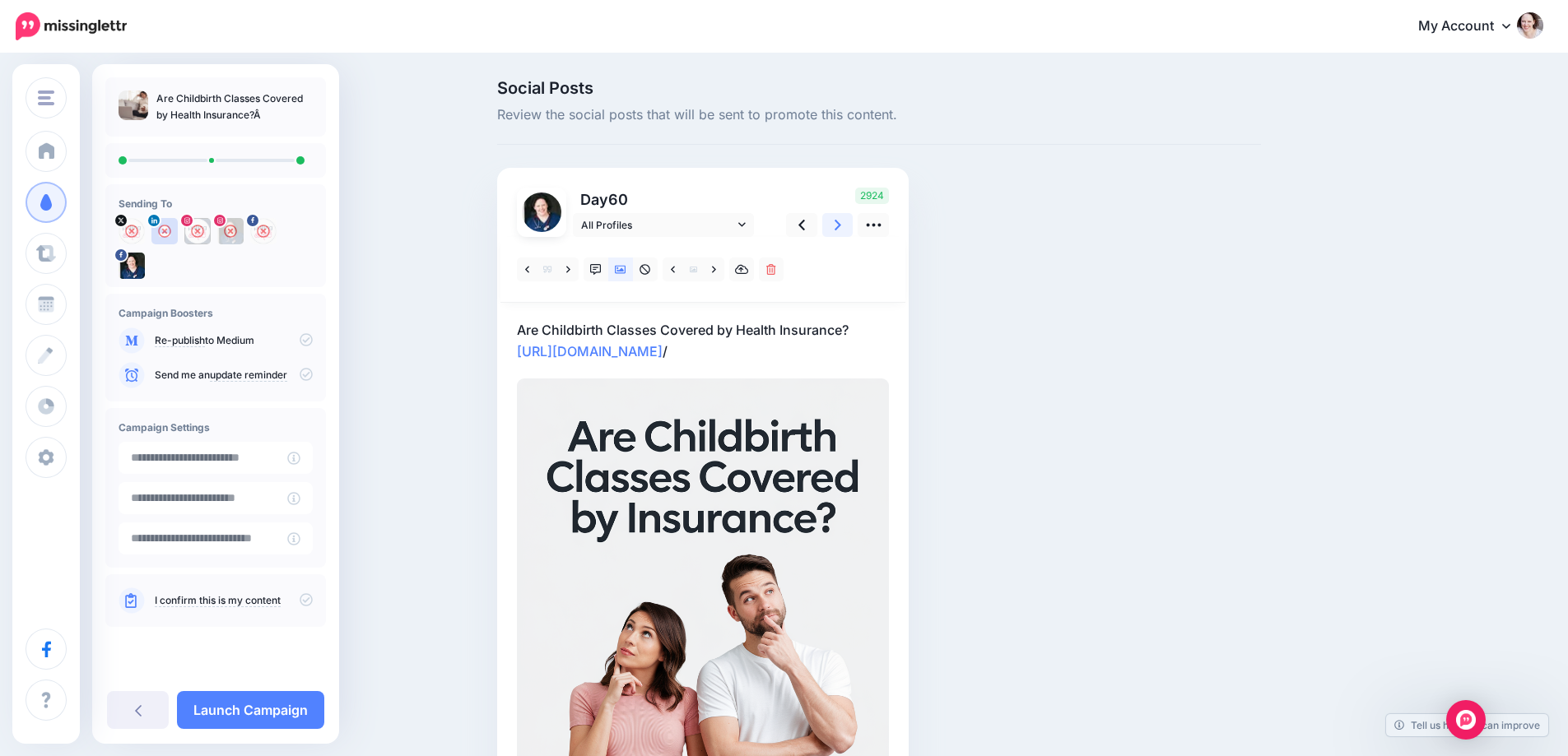
click at [841, 224] on icon at bounding box center [837, 225] width 7 height 18
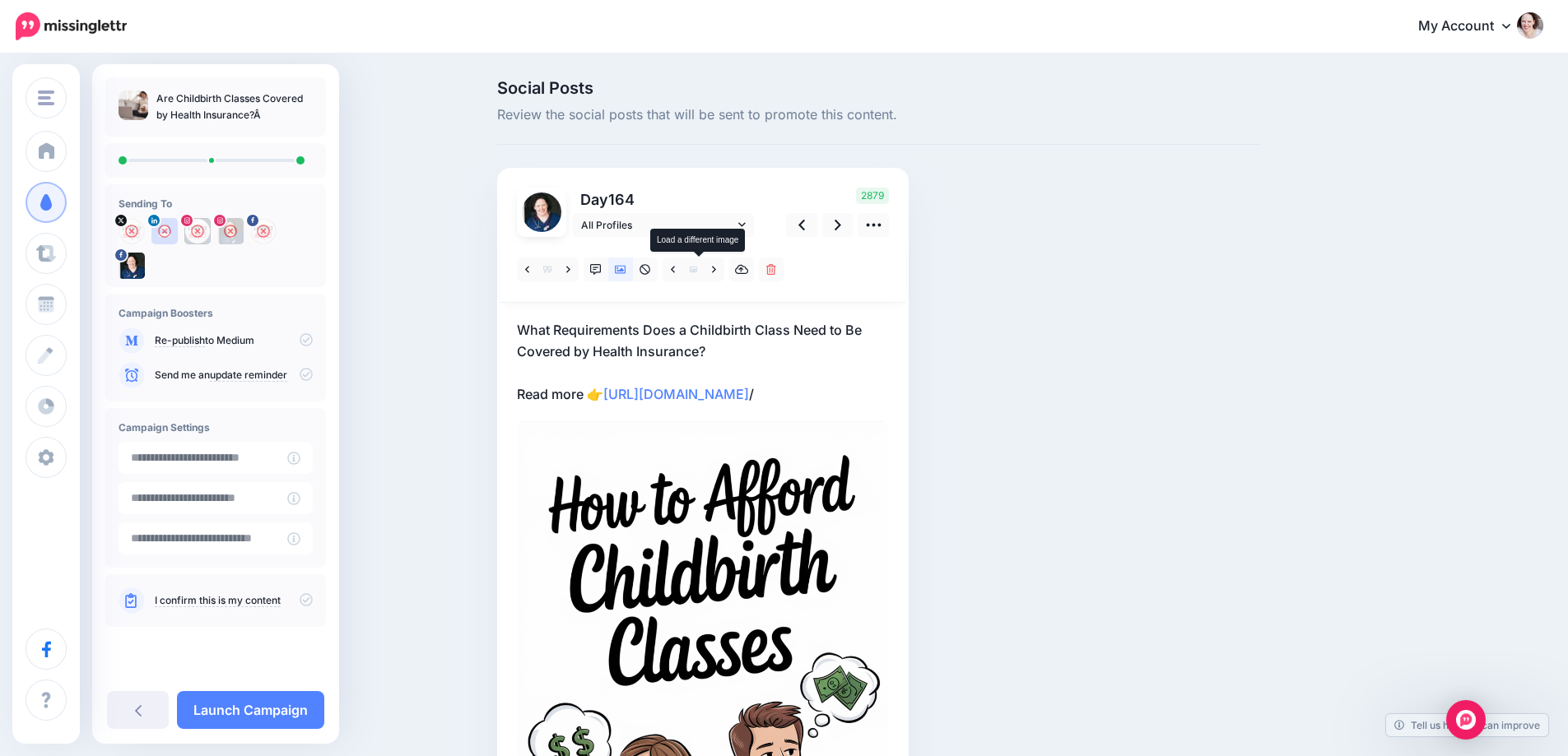
click at [703, 272] on span at bounding box center [693, 270] width 20 height 24
click at [716, 270] on icon at bounding box center [714, 270] width 4 height 12
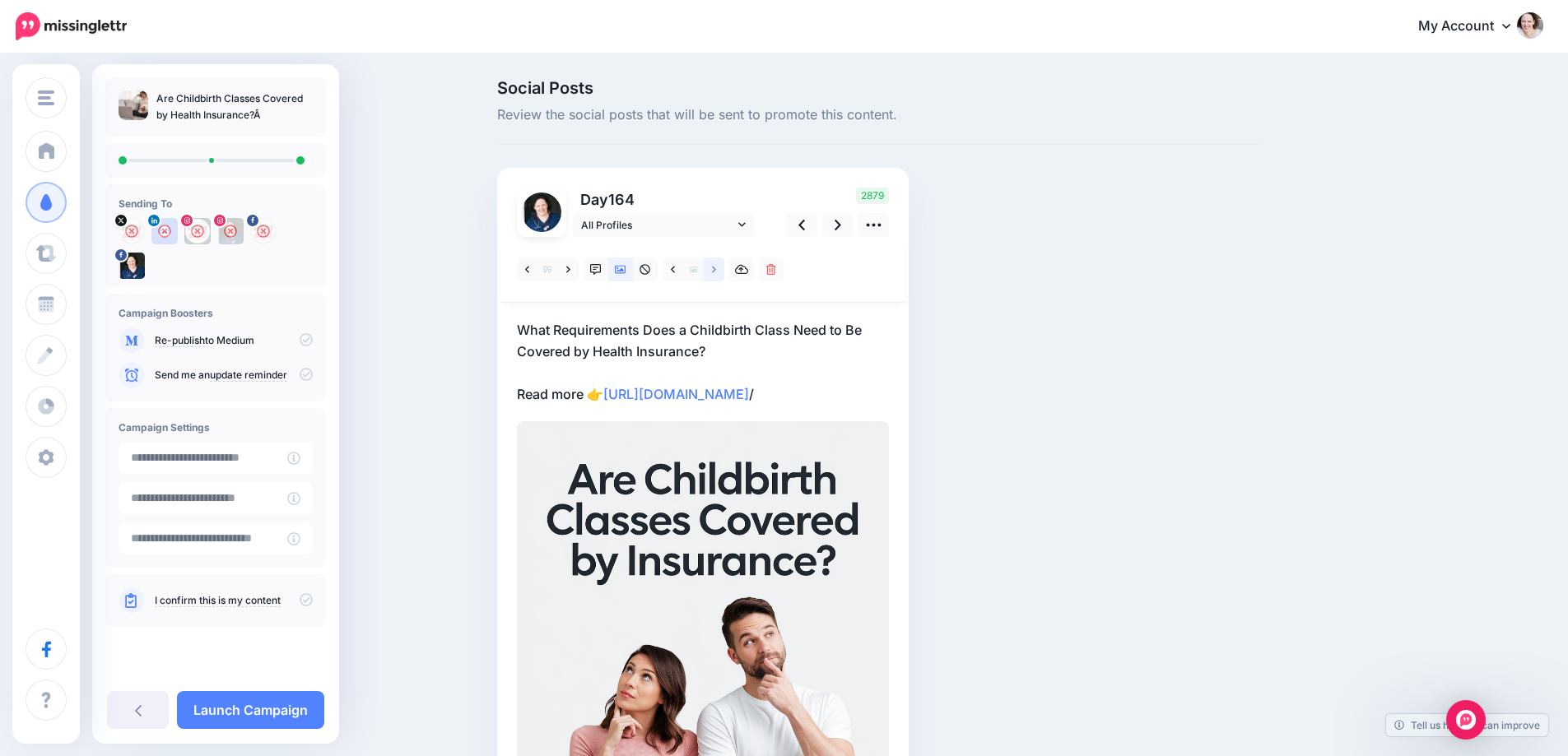
click at [716, 270] on icon at bounding box center [714, 270] width 4 height 12
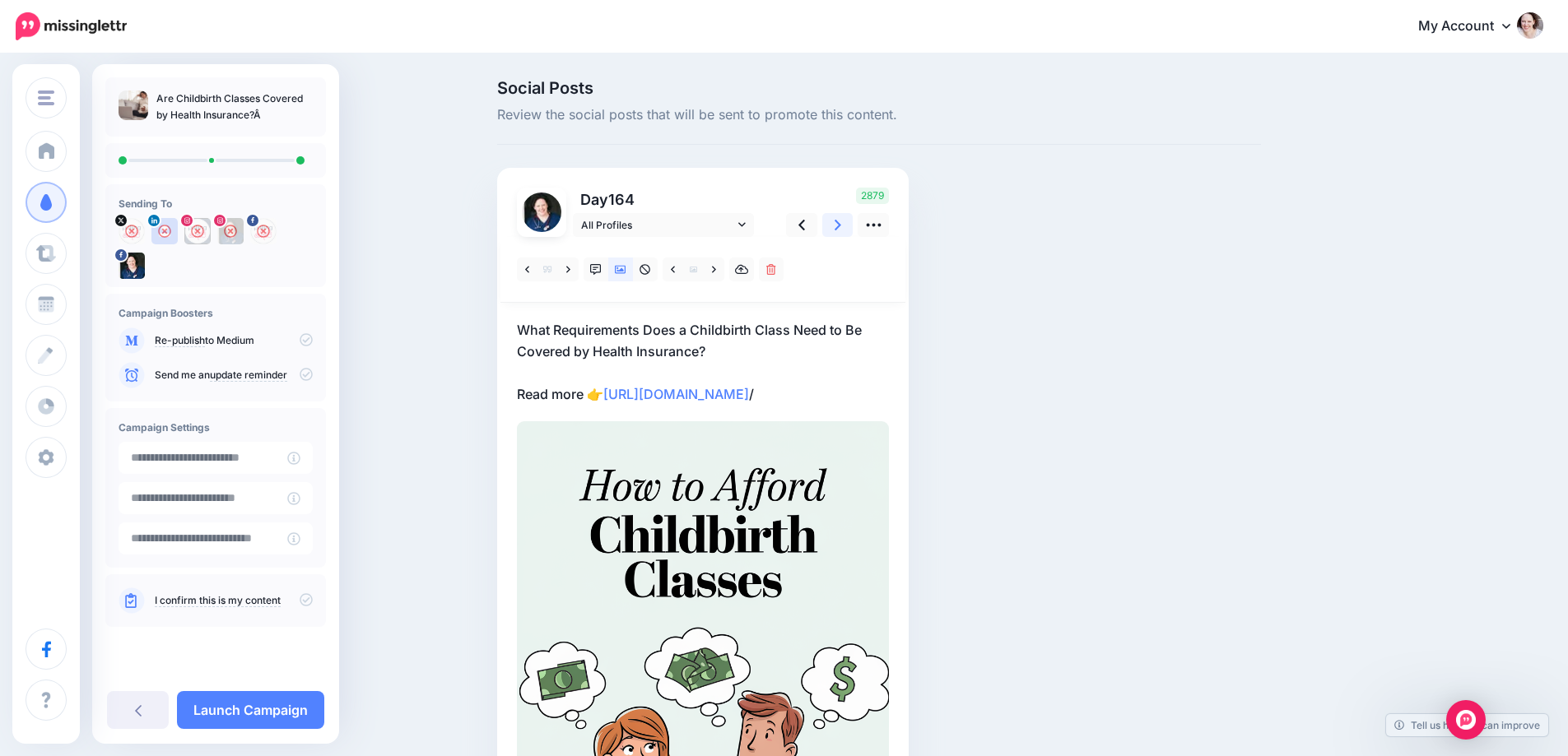
click at [850, 230] on link at bounding box center [837, 225] width 31 height 24
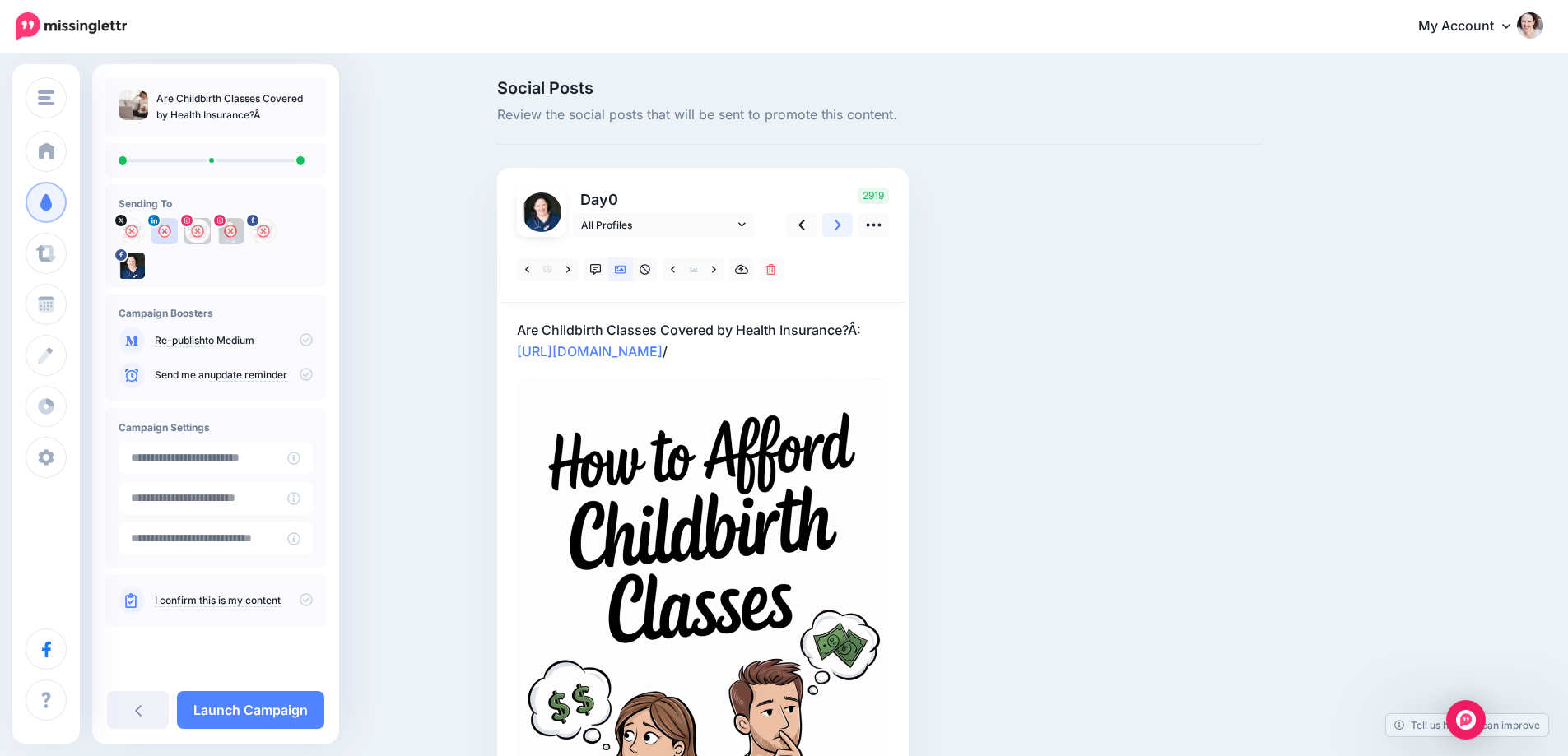
click at [849, 230] on link at bounding box center [837, 225] width 31 height 24
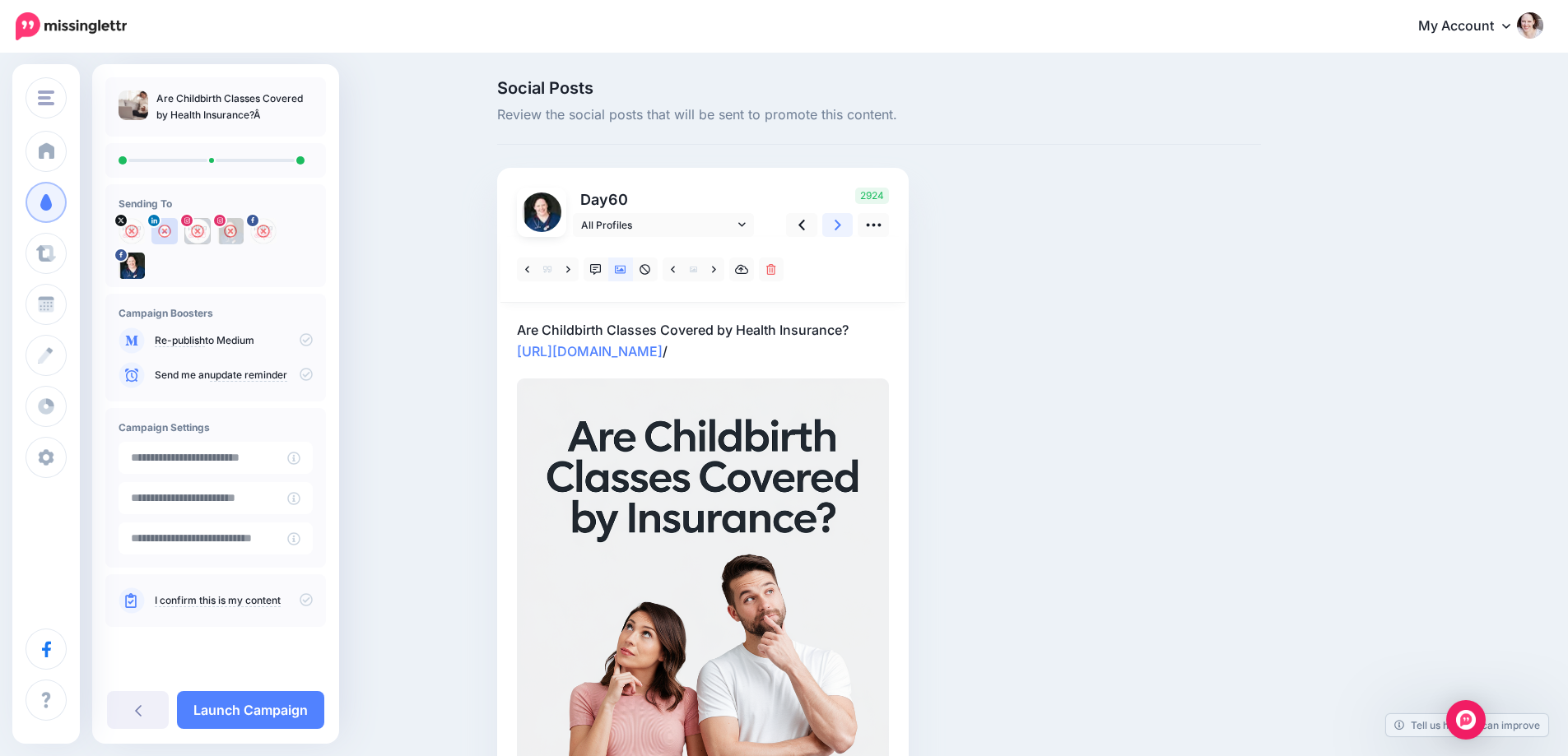
click at [849, 230] on link at bounding box center [837, 225] width 31 height 24
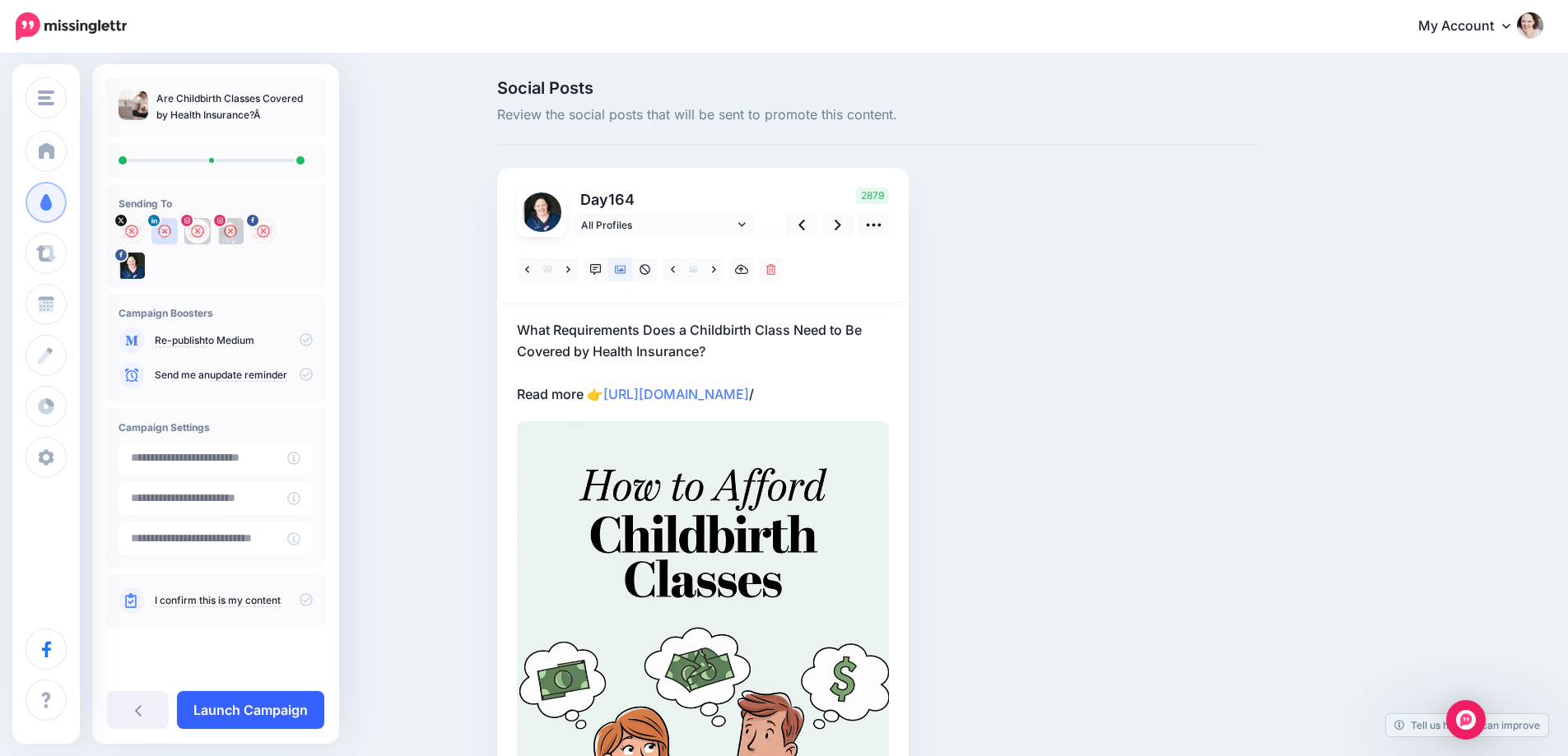
click at [226, 708] on link "Launch Campaign" at bounding box center [250, 710] width 147 height 38
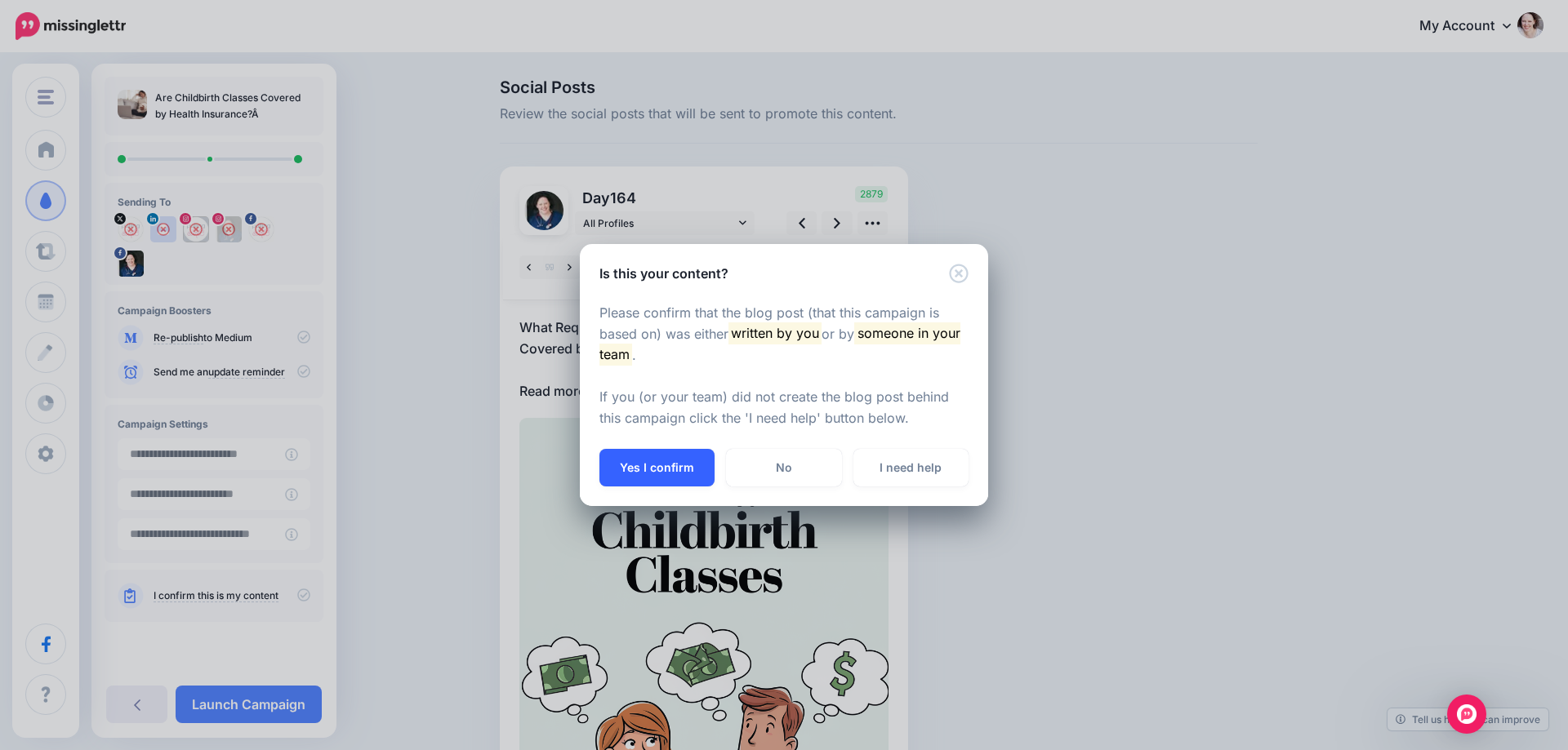
click at [693, 465] on button "Yes I confirm" at bounding box center [657, 467] width 115 height 38
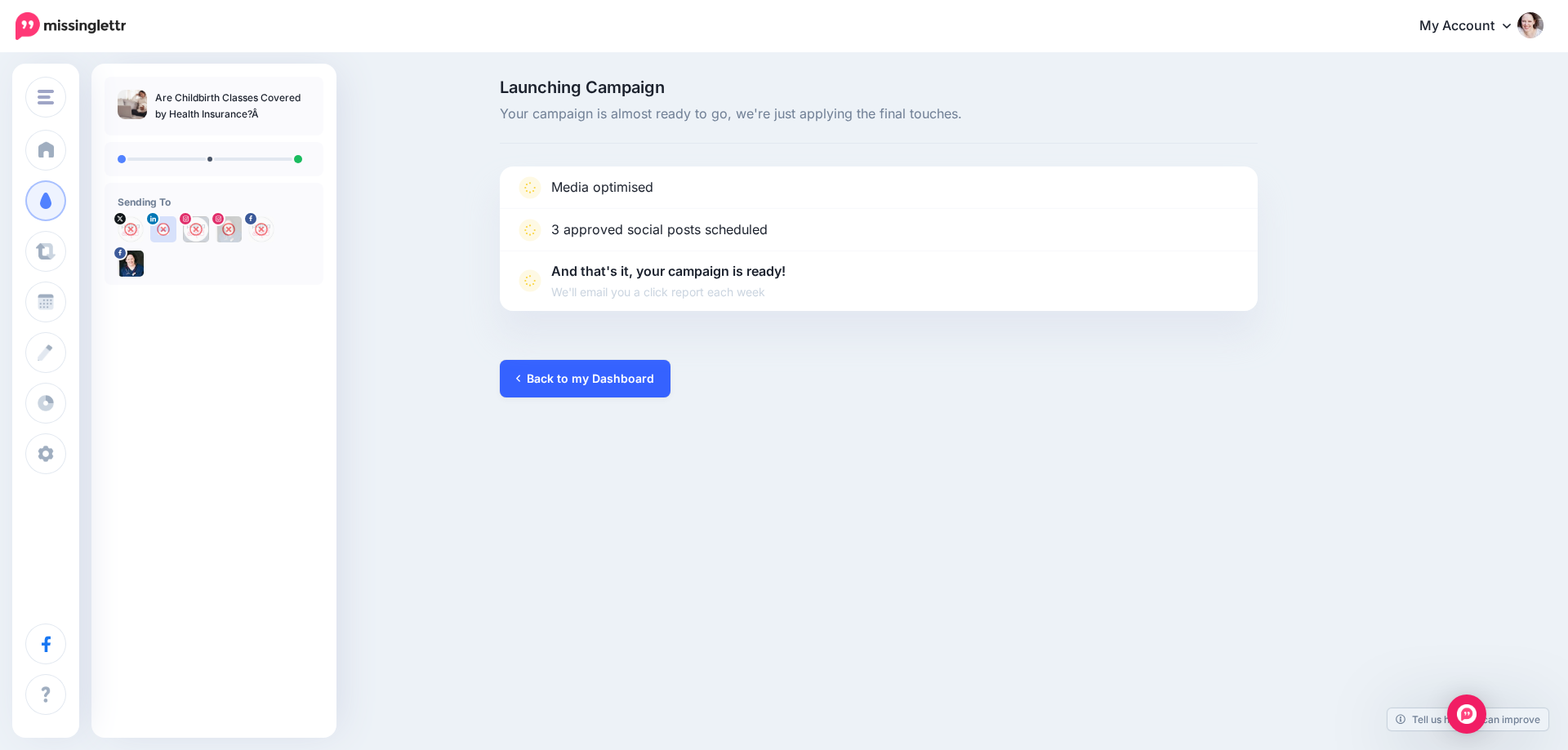
click at [569, 380] on link "Back to my Dashboard" at bounding box center [585, 378] width 171 height 38
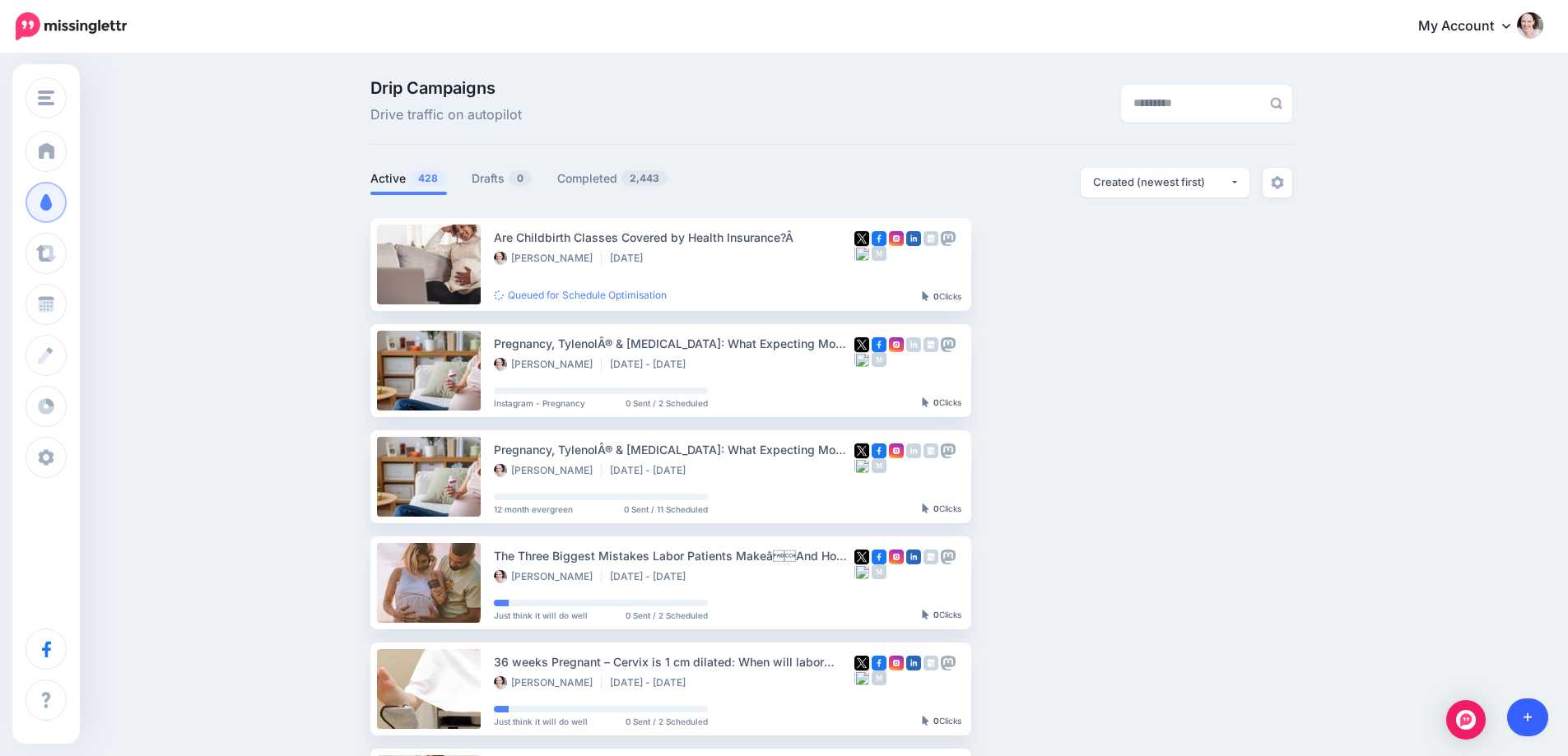
click at [1535, 721] on link at bounding box center [1527, 717] width 42 height 38
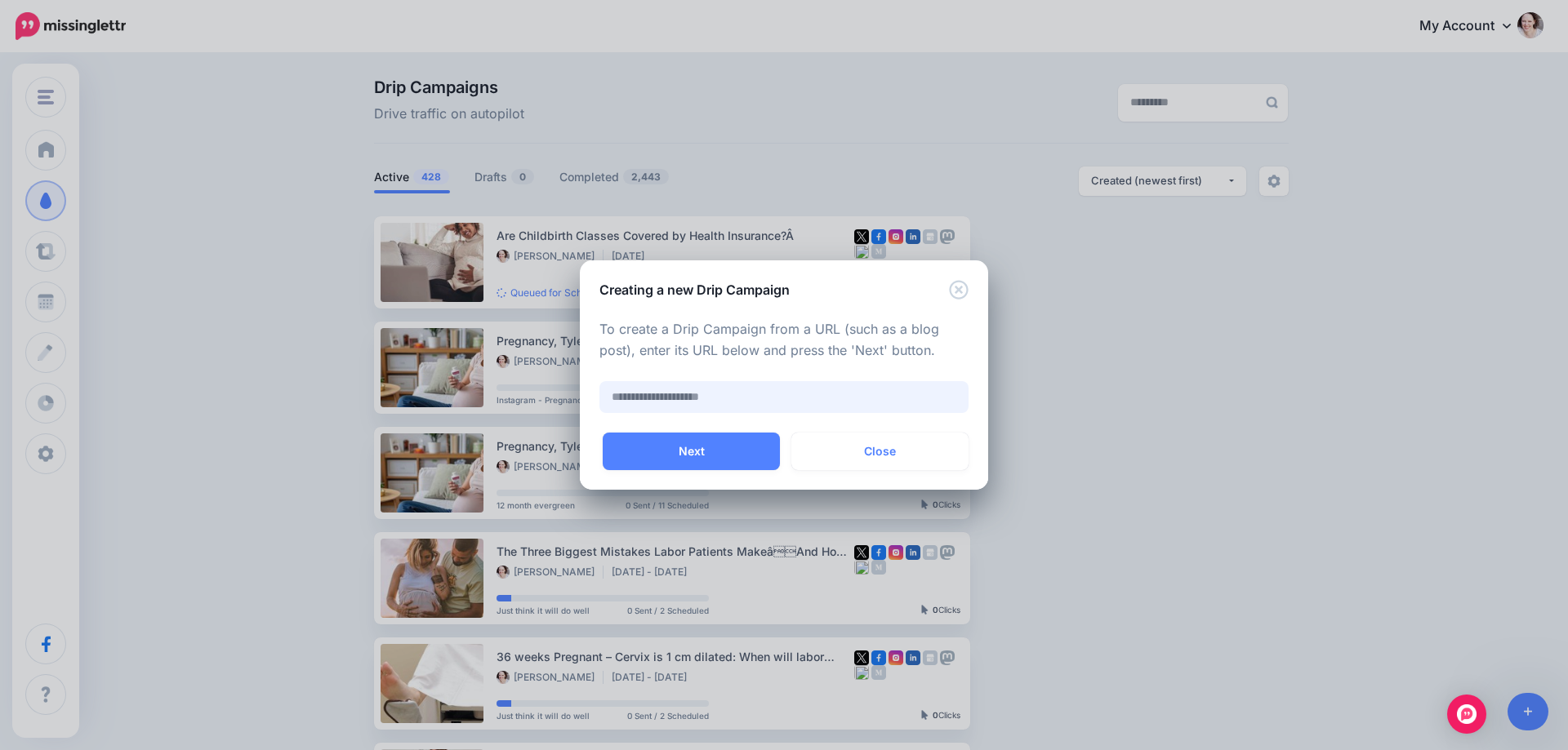
paste input "**********"
type input "**********"
click at [703, 454] on button "Next" at bounding box center [691, 451] width 178 height 38
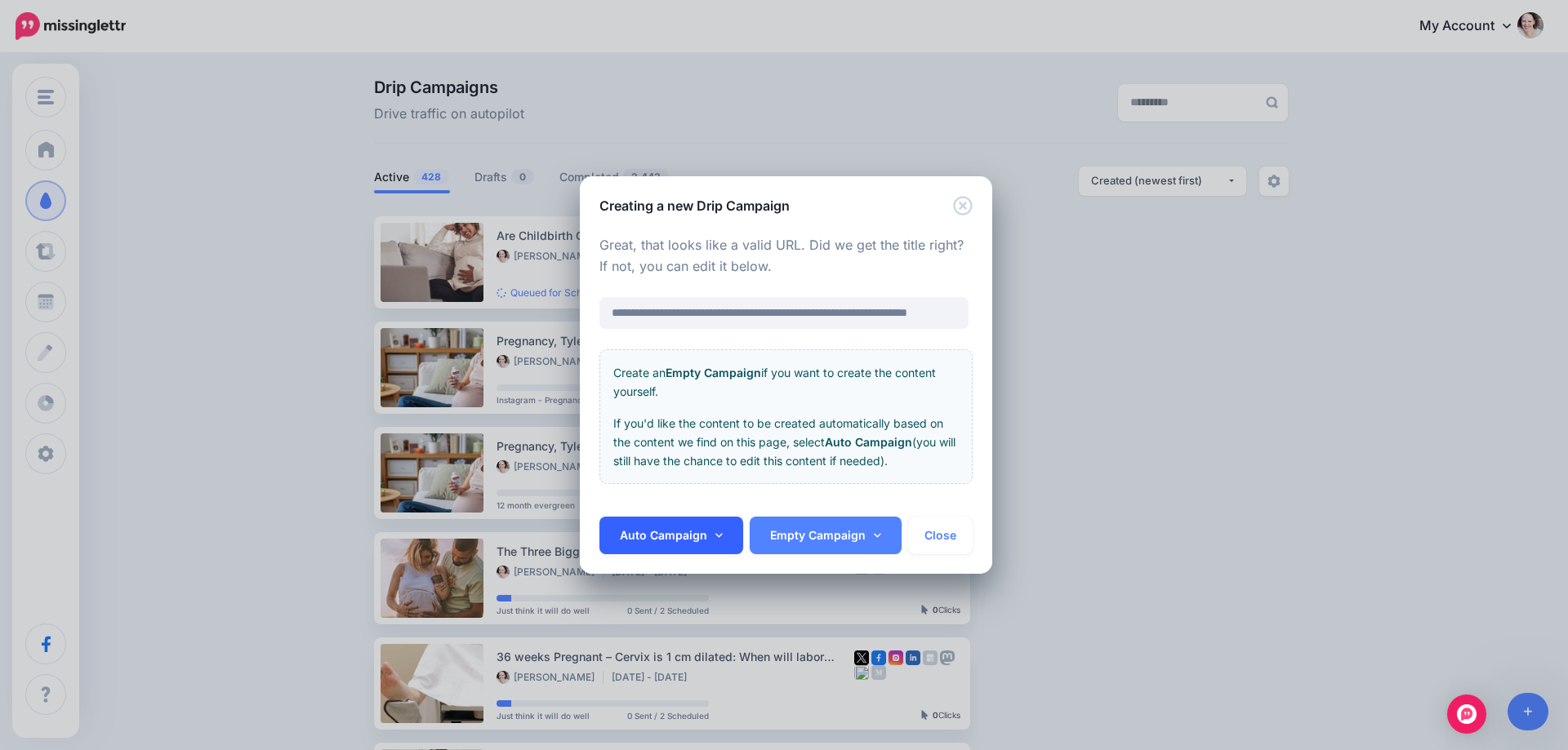
click at [693, 524] on link "Auto Campaign" at bounding box center [671, 536] width 144 height 38
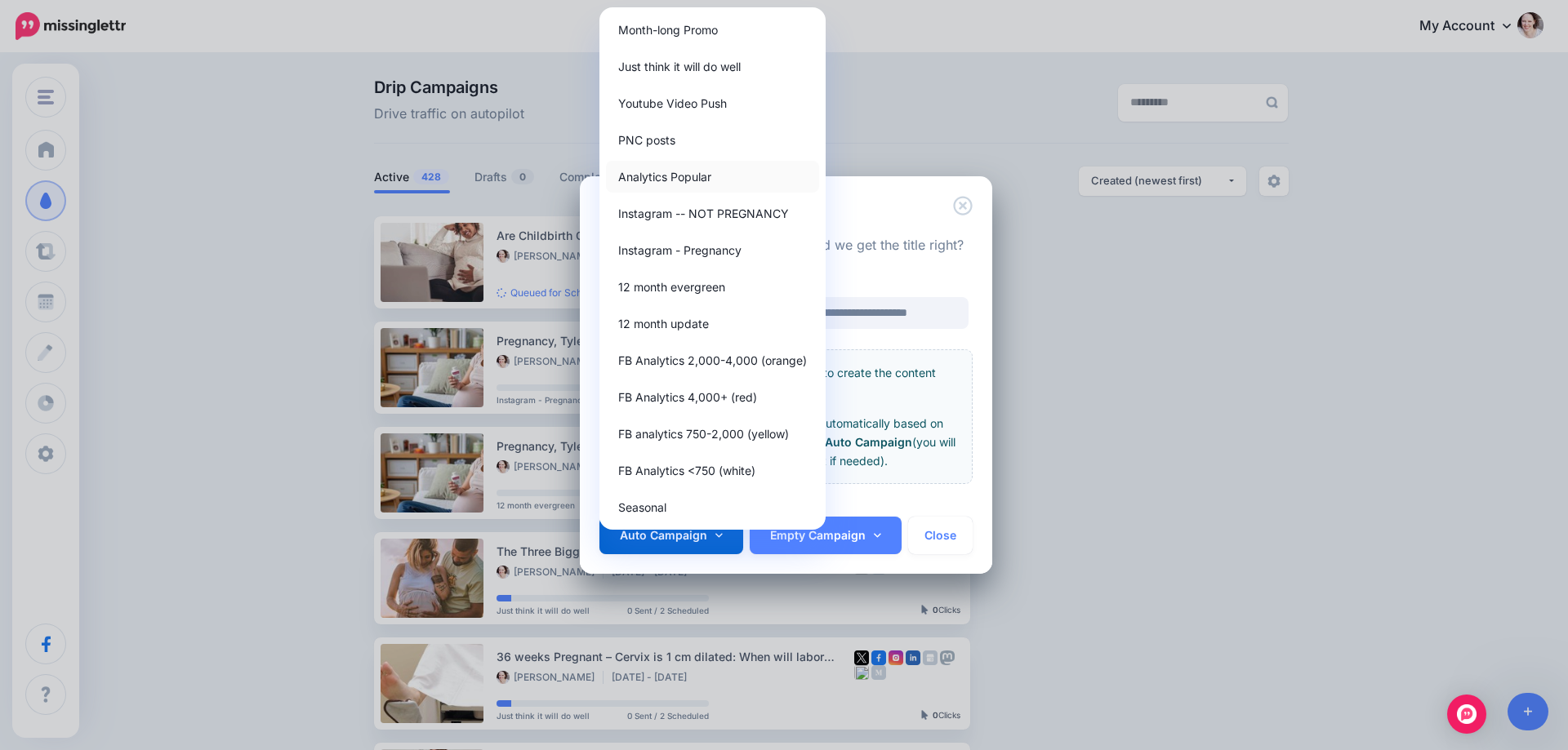
click at [664, 173] on link "Analytics Popular" at bounding box center [713, 177] width 213 height 32
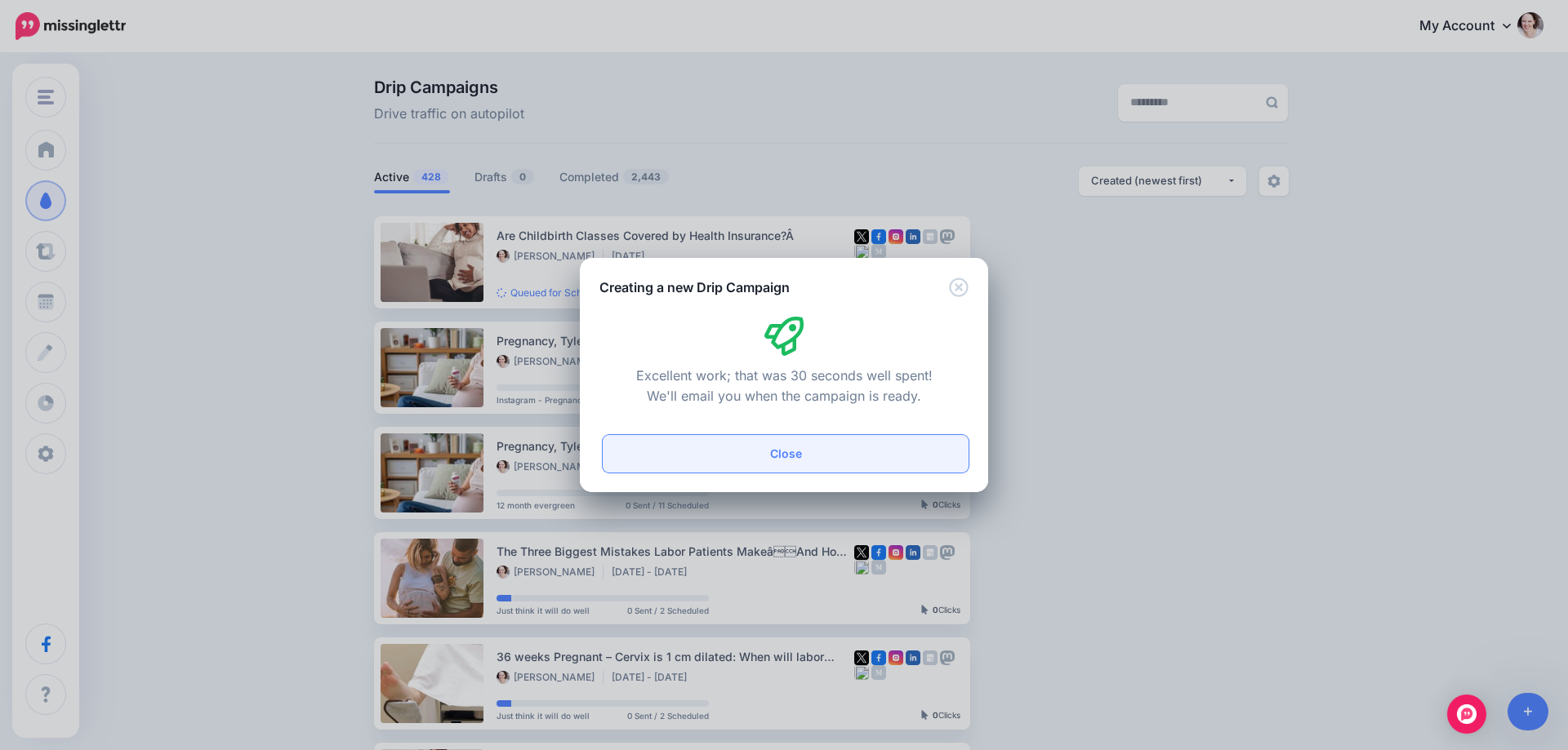
click at [824, 458] on button "Close" at bounding box center [785, 454] width 366 height 38
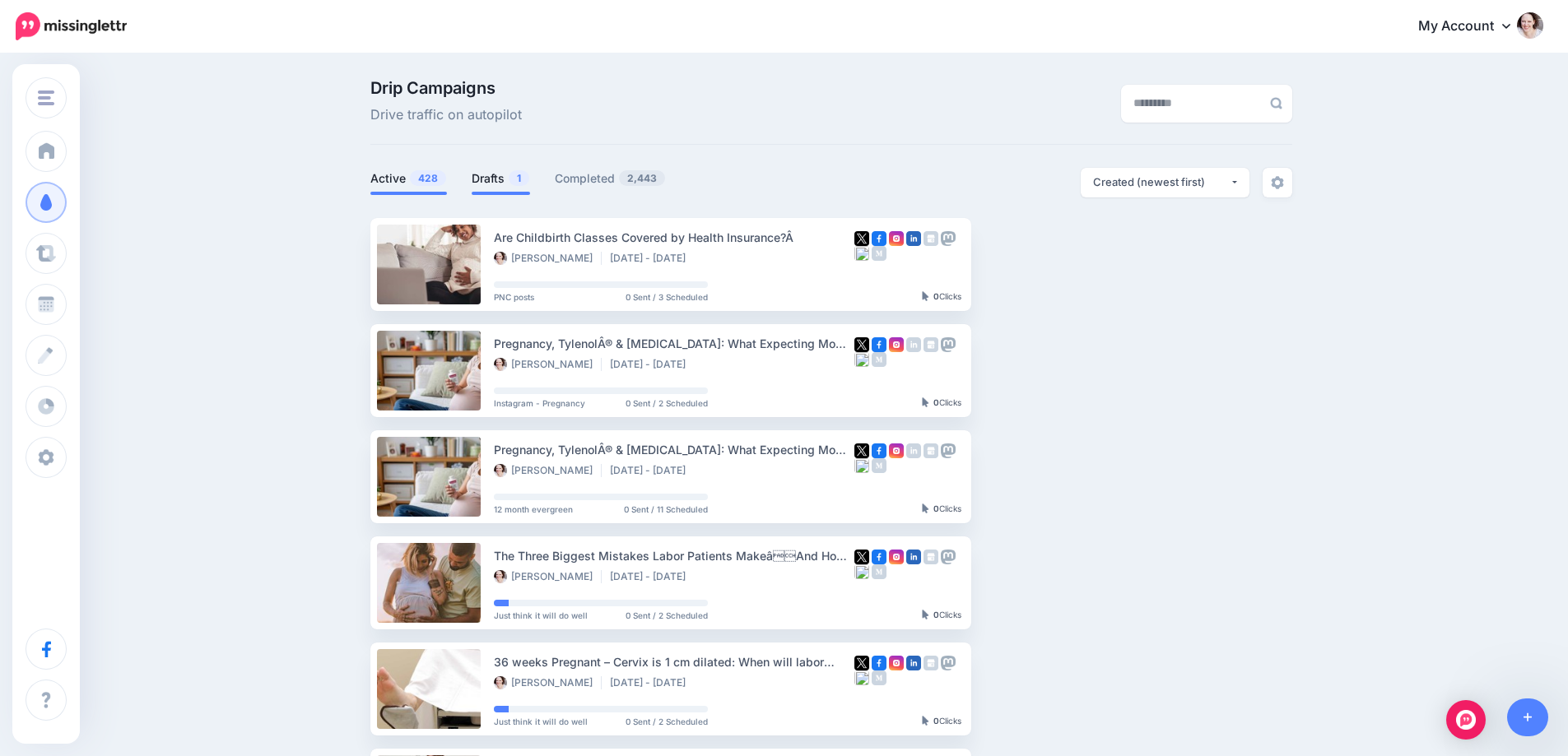
click at [479, 168] on link "Drafts 1" at bounding box center [501, 178] width 58 height 19
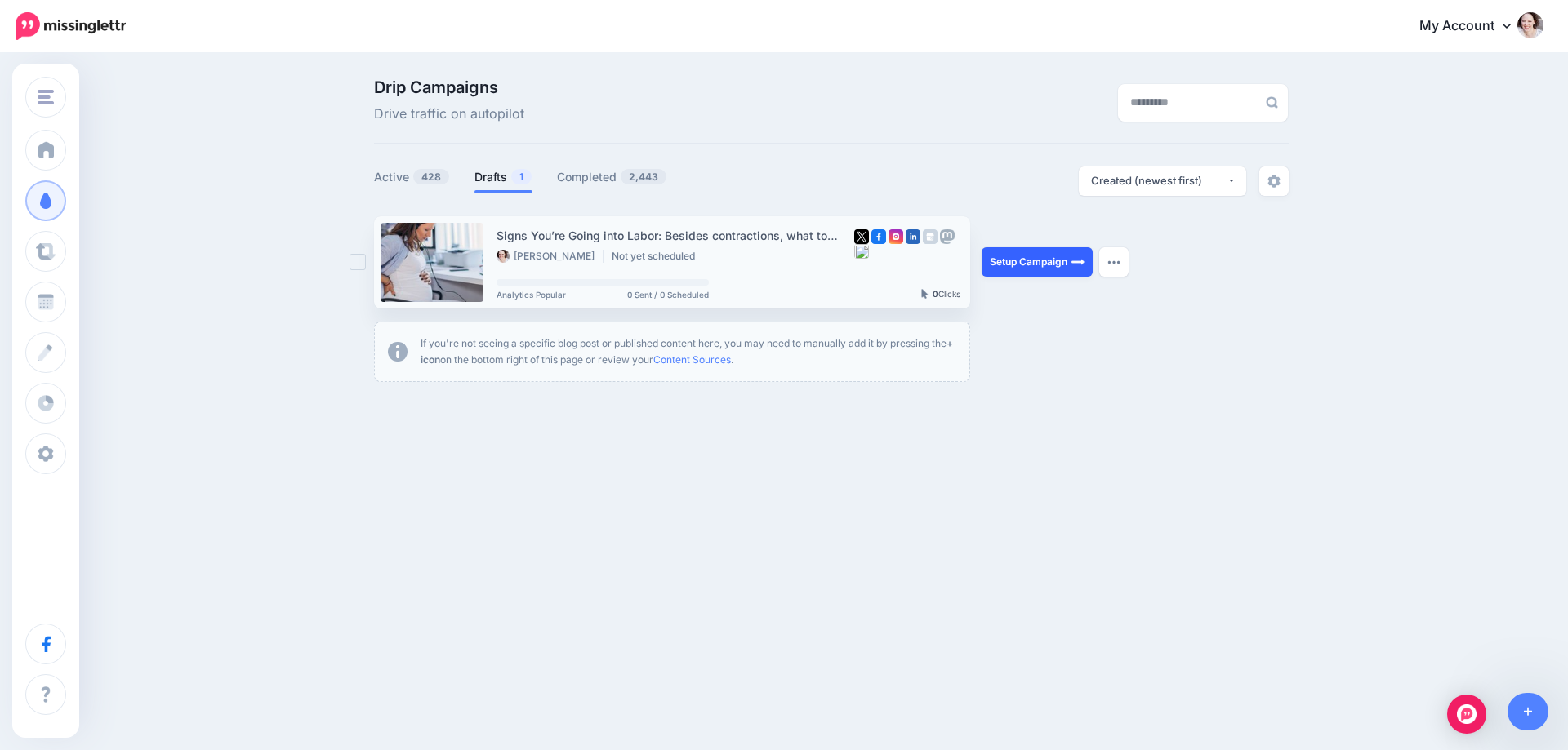
click at [1061, 262] on link "Setup Campaign" at bounding box center [1037, 262] width 111 height 29
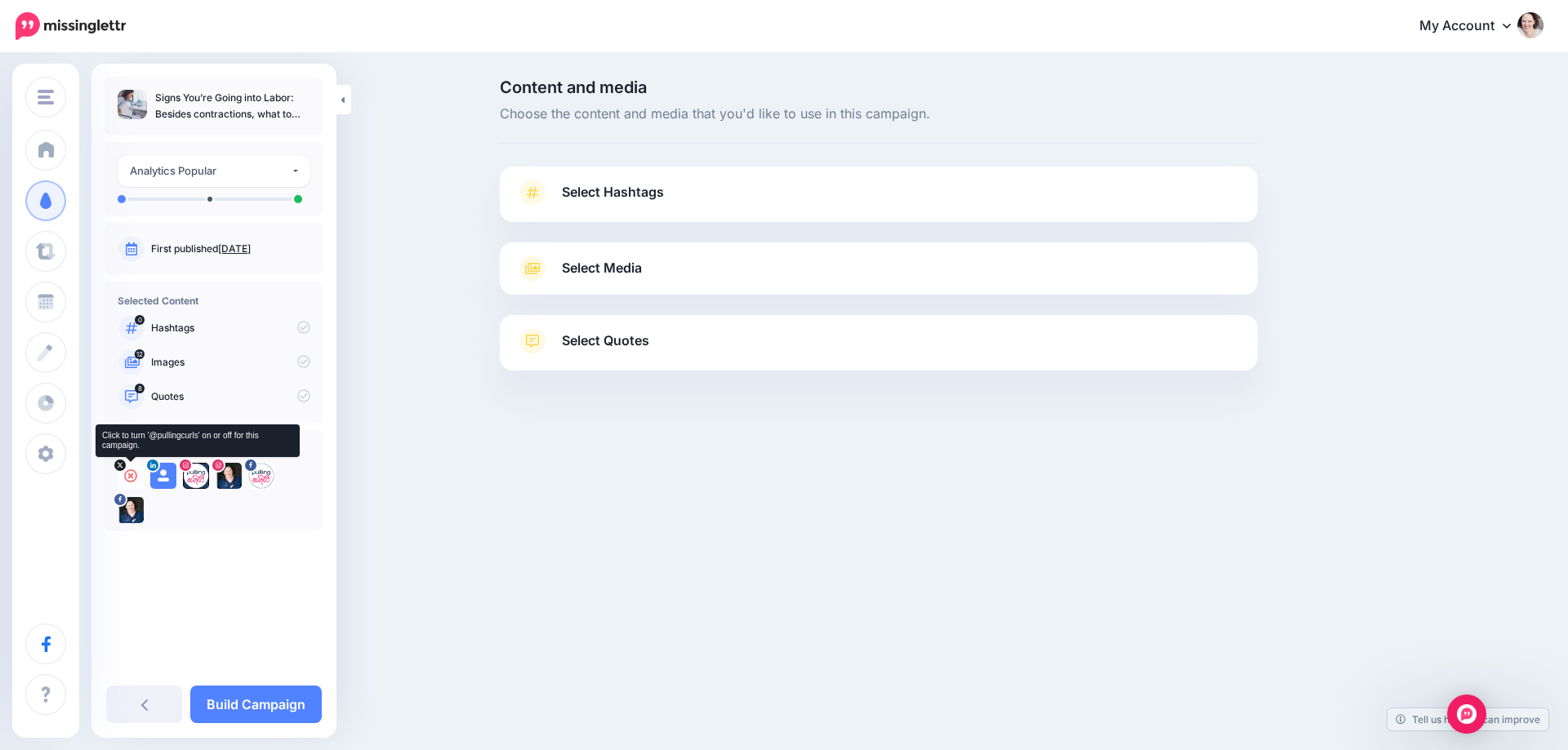
click at [124, 478] on div at bounding box center [130, 476] width 26 height 26
click at [162, 479] on icon at bounding box center [163, 476] width 14 height 14
click at [202, 475] on icon at bounding box center [196, 476] width 14 height 14
click at [225, 476] on icon at bounding box center [229, 476] width 14 height 14
click at [260, 476] on icon at bounding box center [262, 476] width 14 height 14
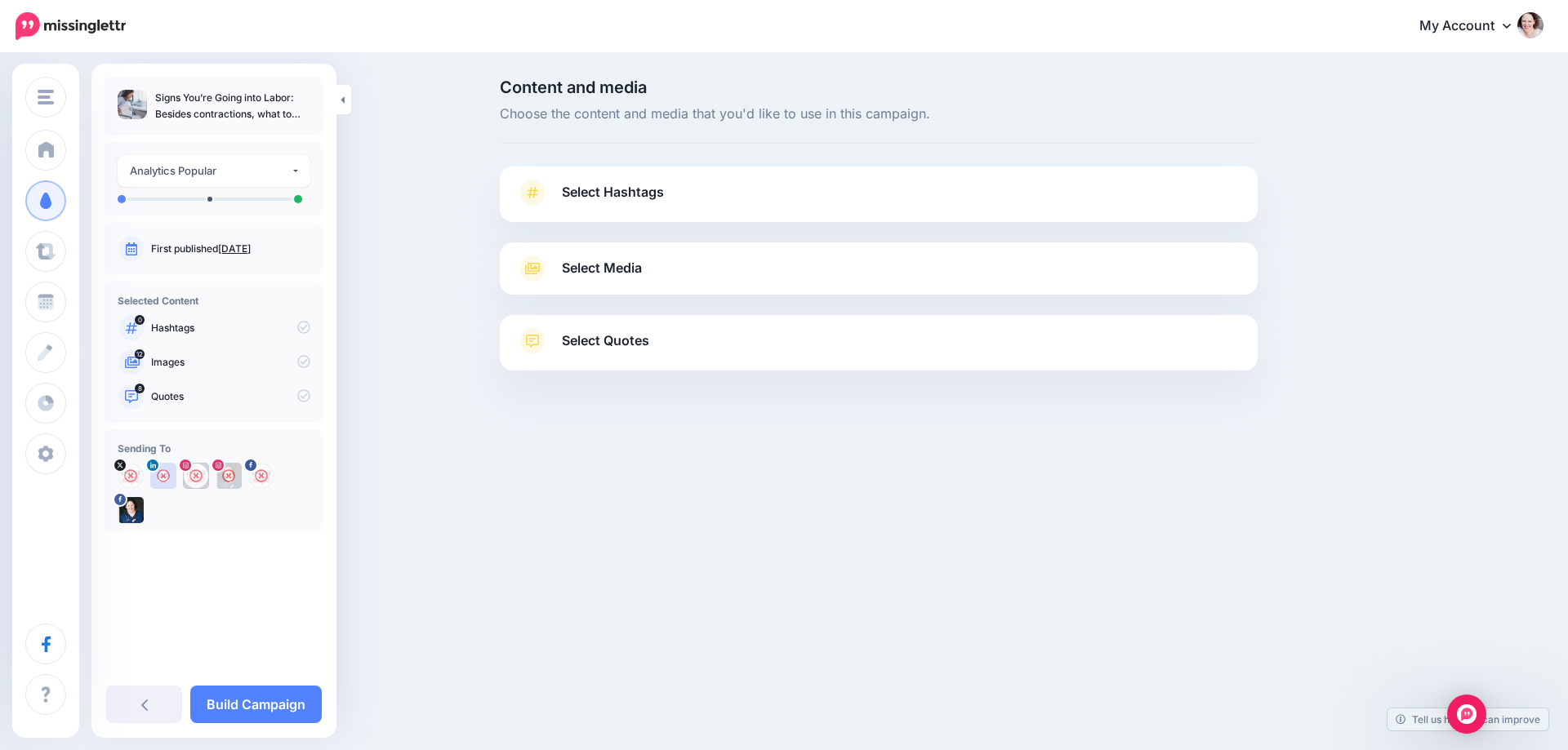
click at [738, 202] on link "Select Hashtags" at bounding box center [879, 201] width 725 height 42
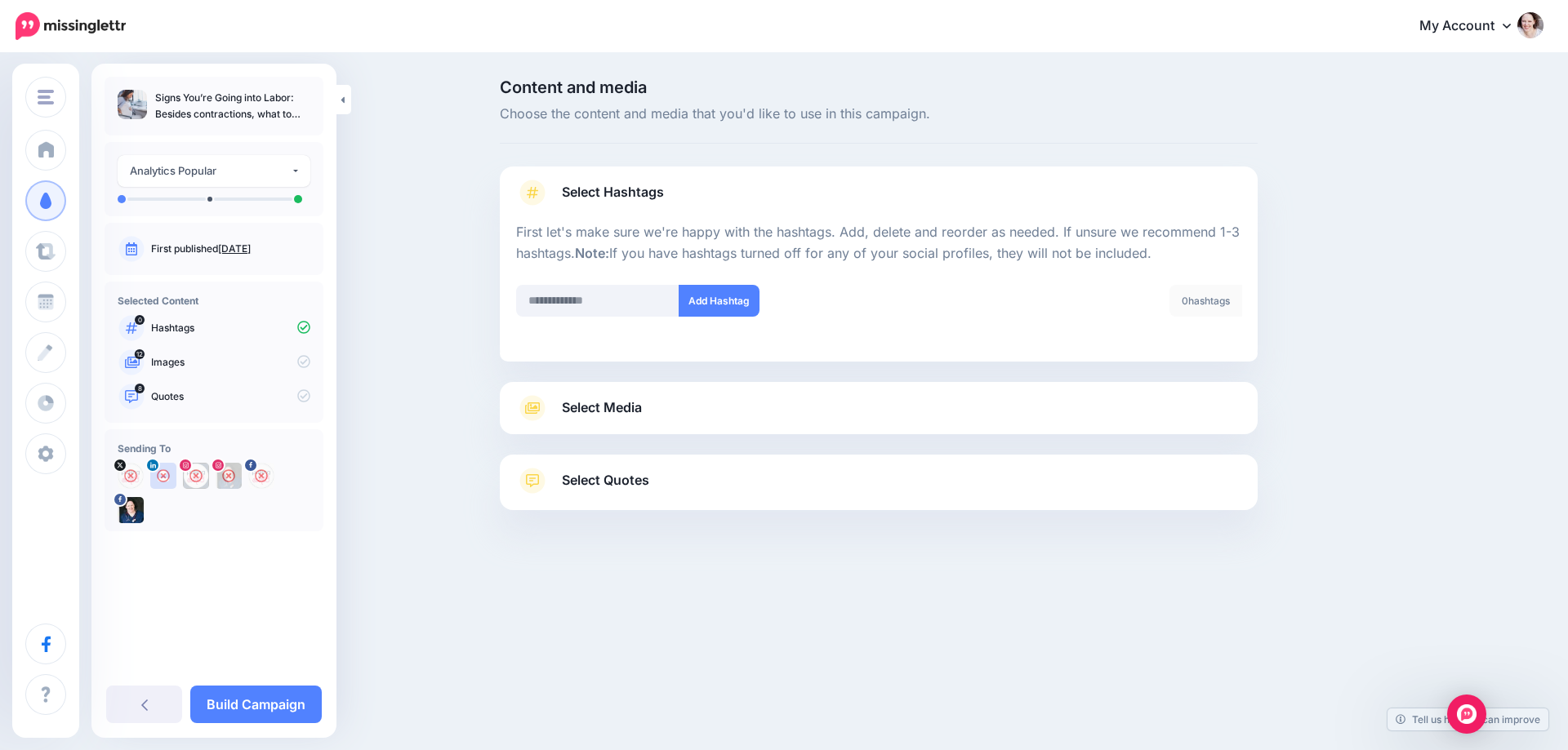
click at [647, 401] on link "Select Media" at bounding box center [879, 407] width 725 height 26
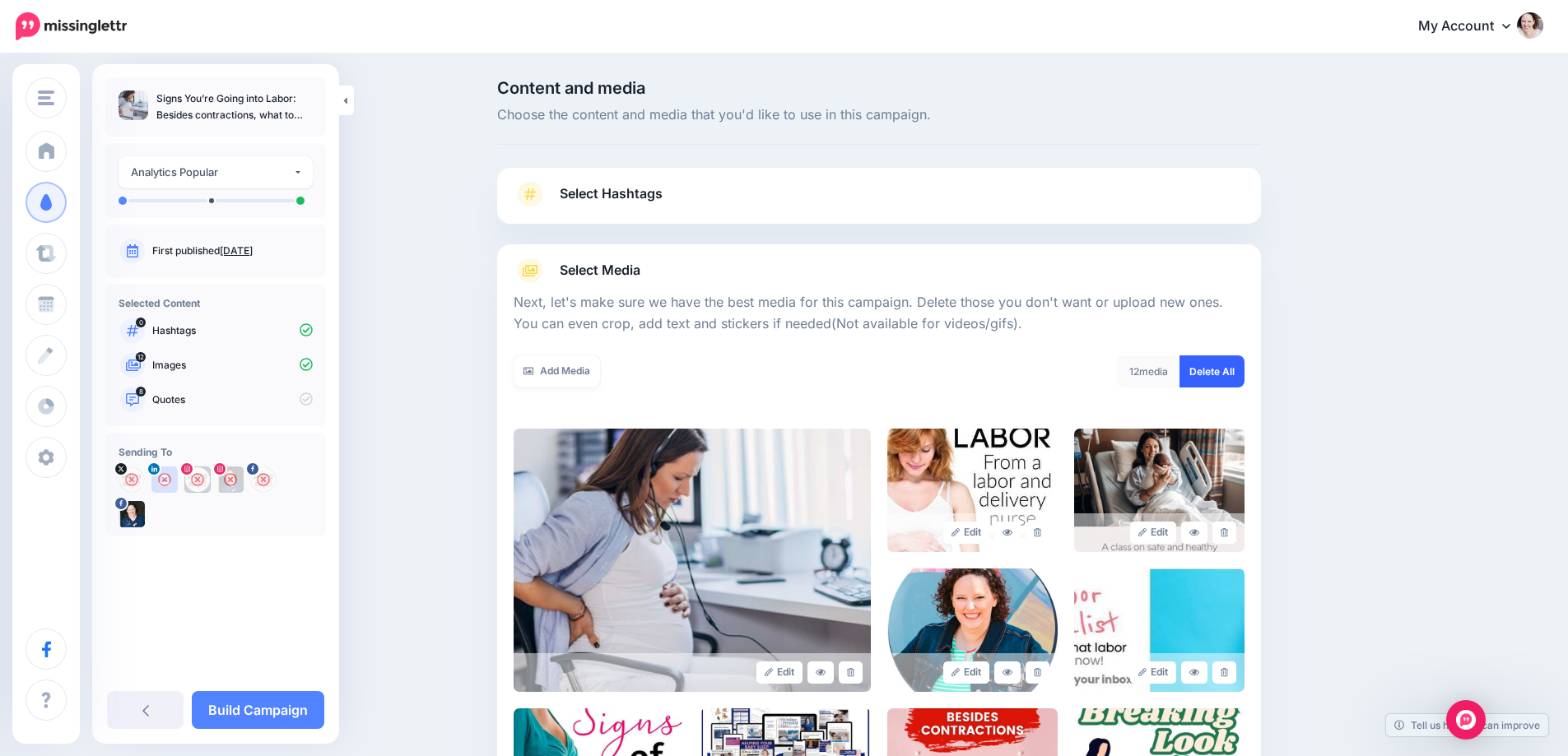
click at [1244, 373] on link "Delete All" at bounding box center [1211, 371] width 65 height 32
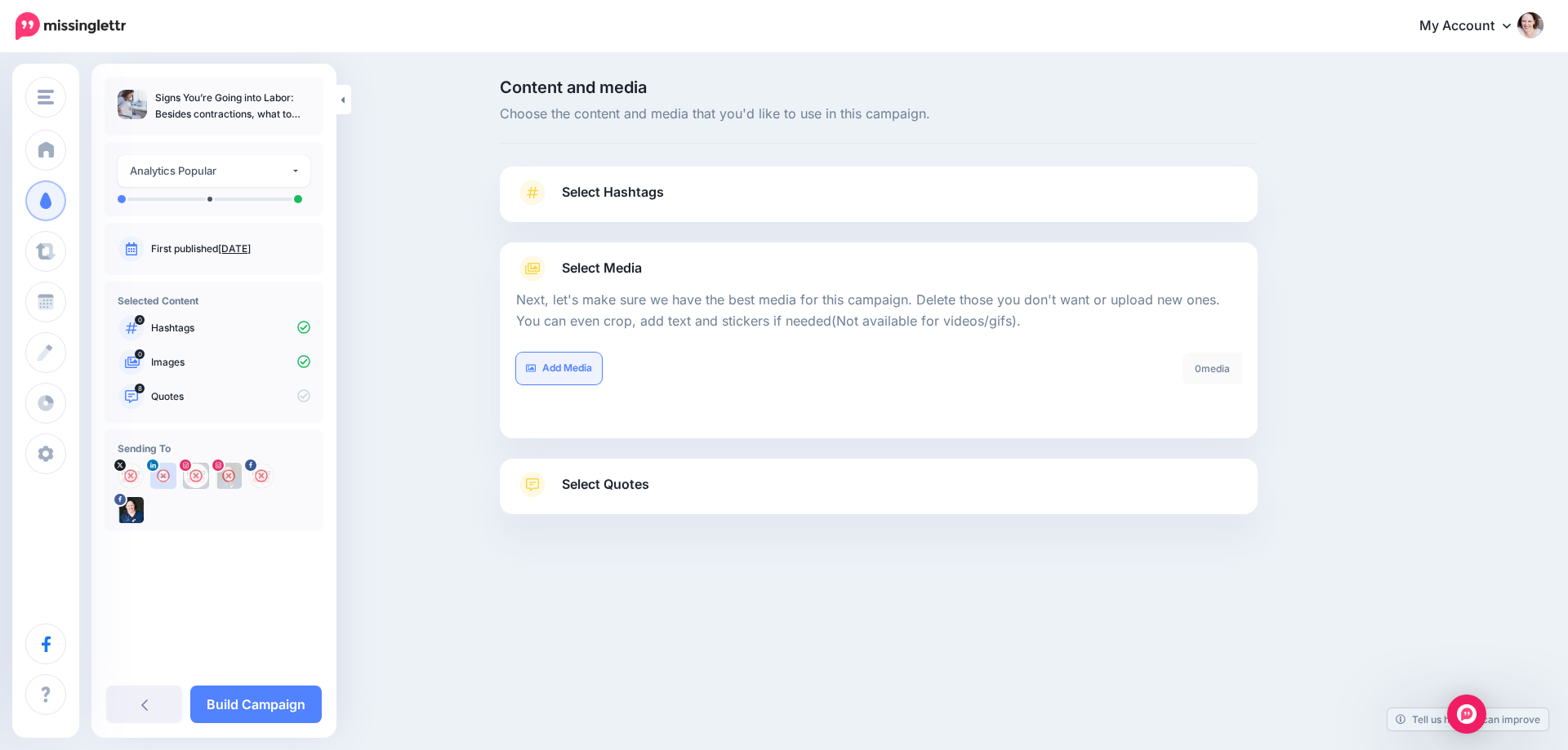
click at [548, 375] on link "Add Media" at bounding box center [559, 368] width 86 height 32
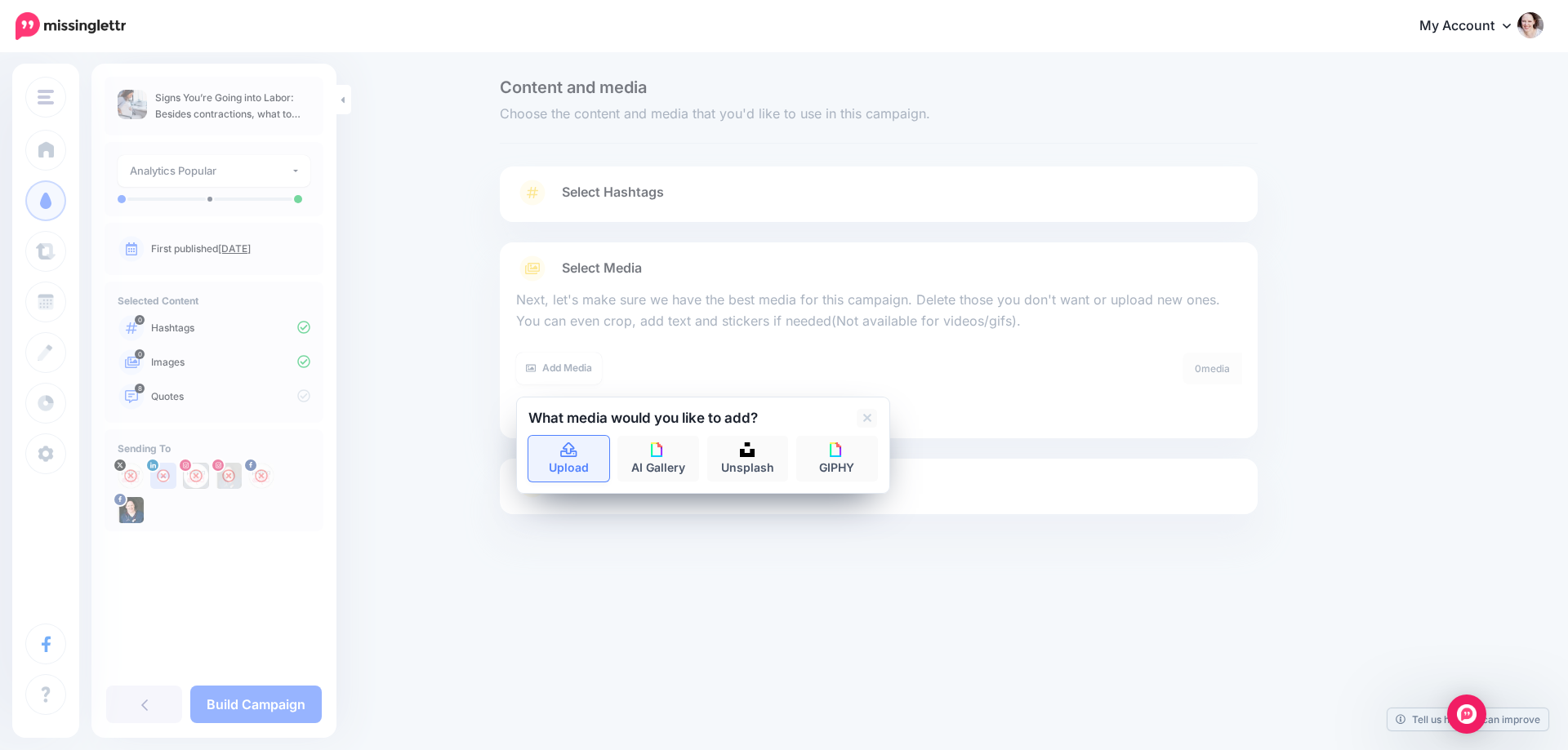
click at [571, 438] on link "Upload" at bounding box center [569, 458] width 82 height 45
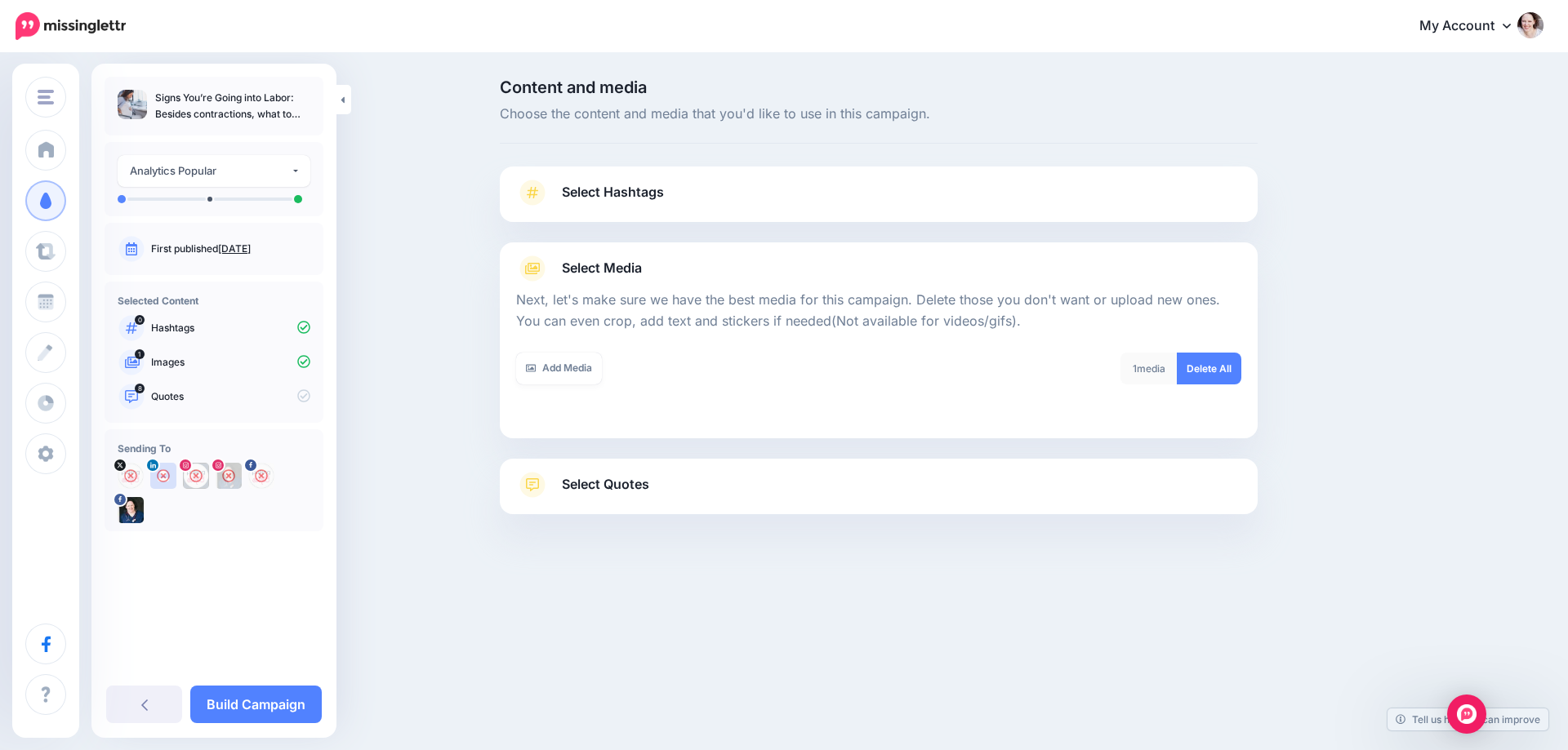
click at [827, 500] on div "Select Hashtags First let's make sure we're happy with the hashtags. Add, delet…" at bounding box center [879, 341] width 758 height 347
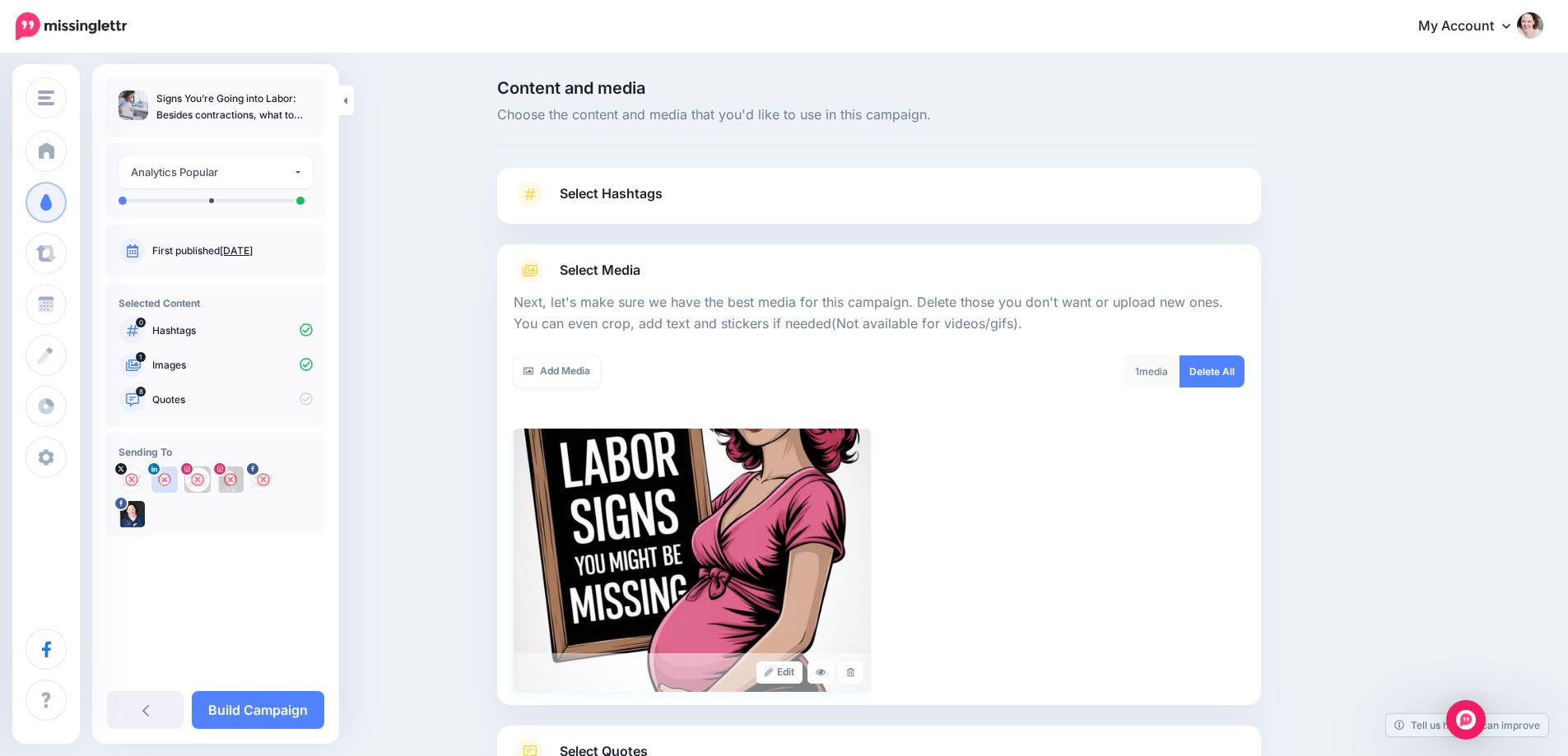
scroll to position [132, 0]
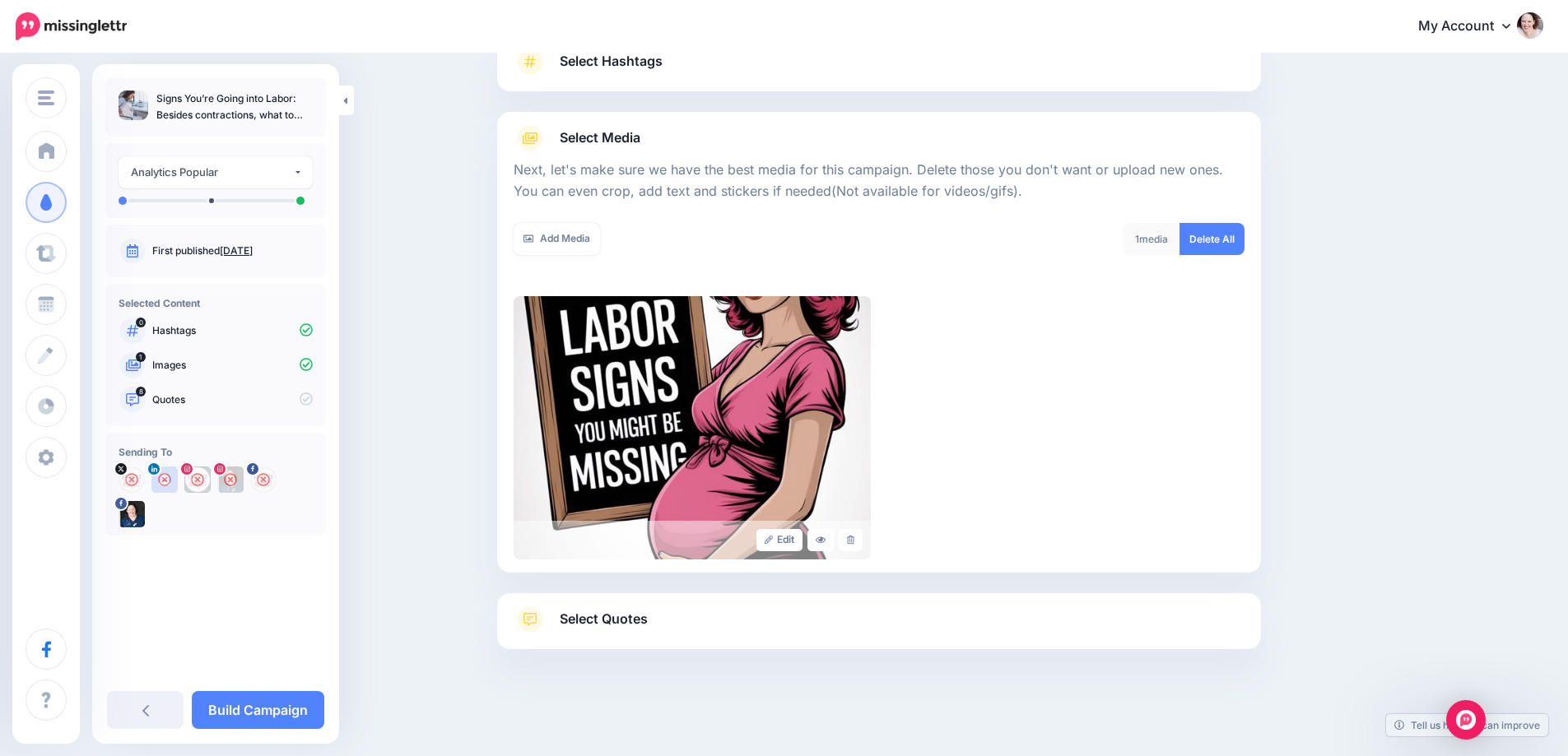
click at [648, 620] on span "Select Quotes" at bounding box center [603, 619] width 89 height 22
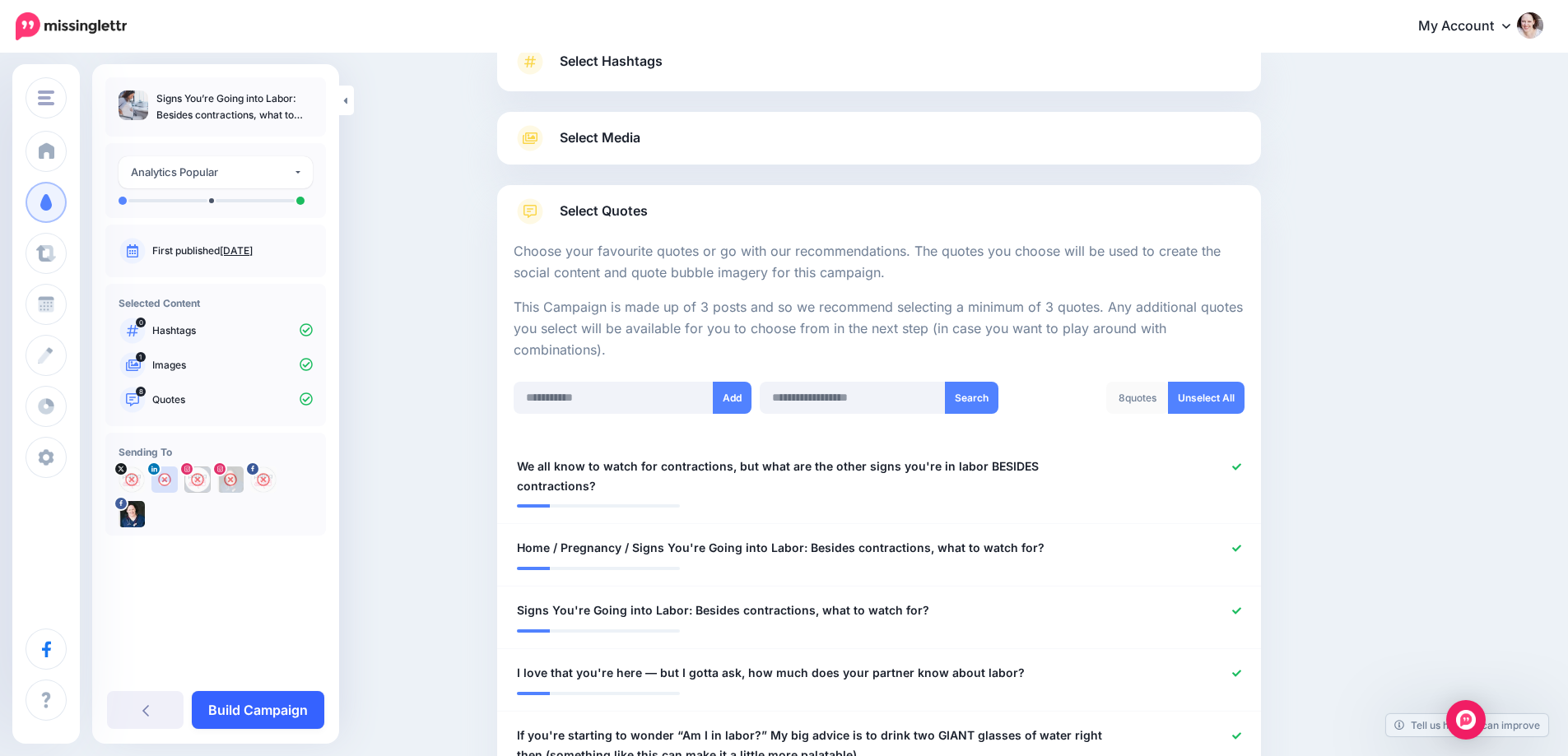
click at [227, 705] on link "Build Campaign" at bounding box center [258, 710] width 132 height 38
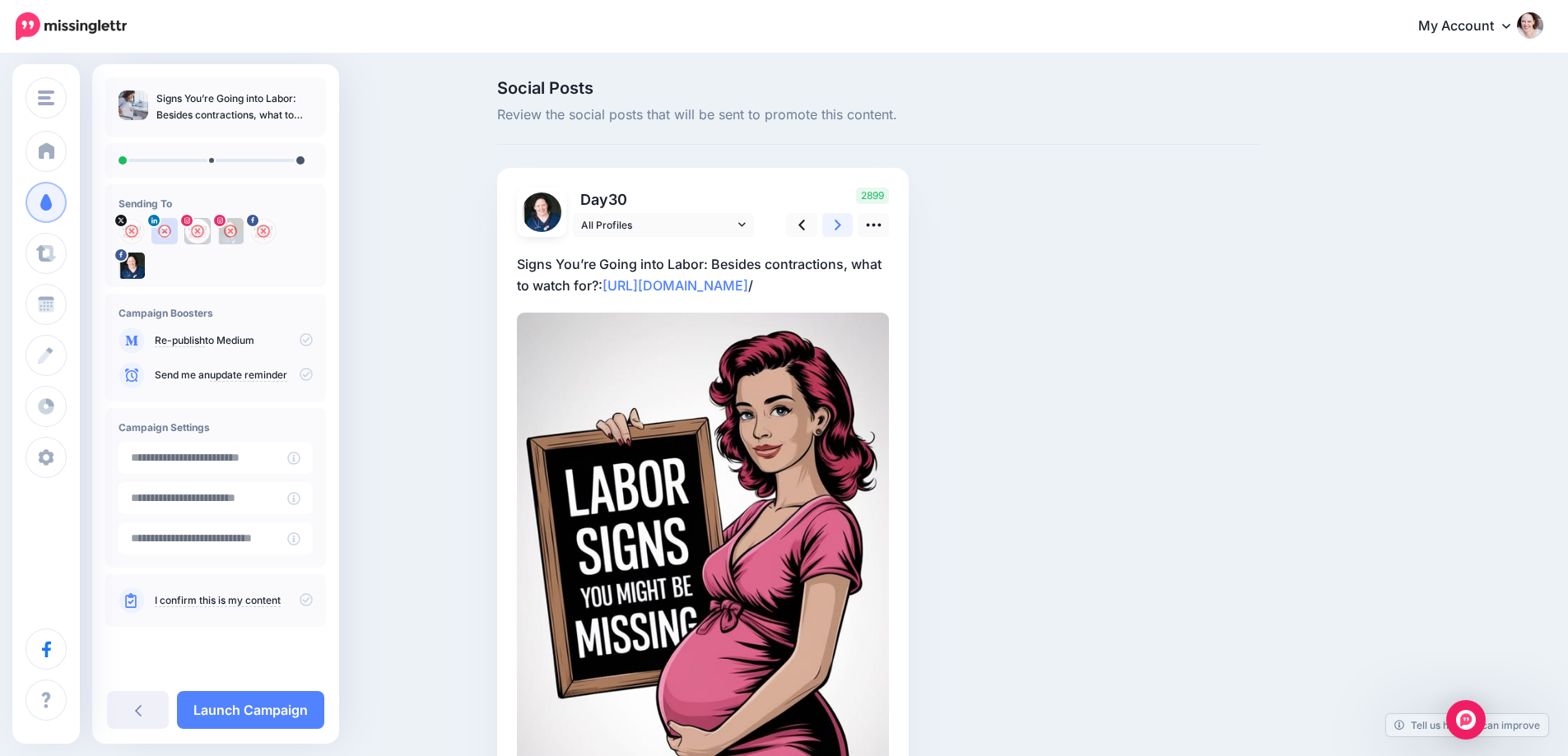
click at [837, 219] on link at bounding box center [837, 225] width 31 height 24
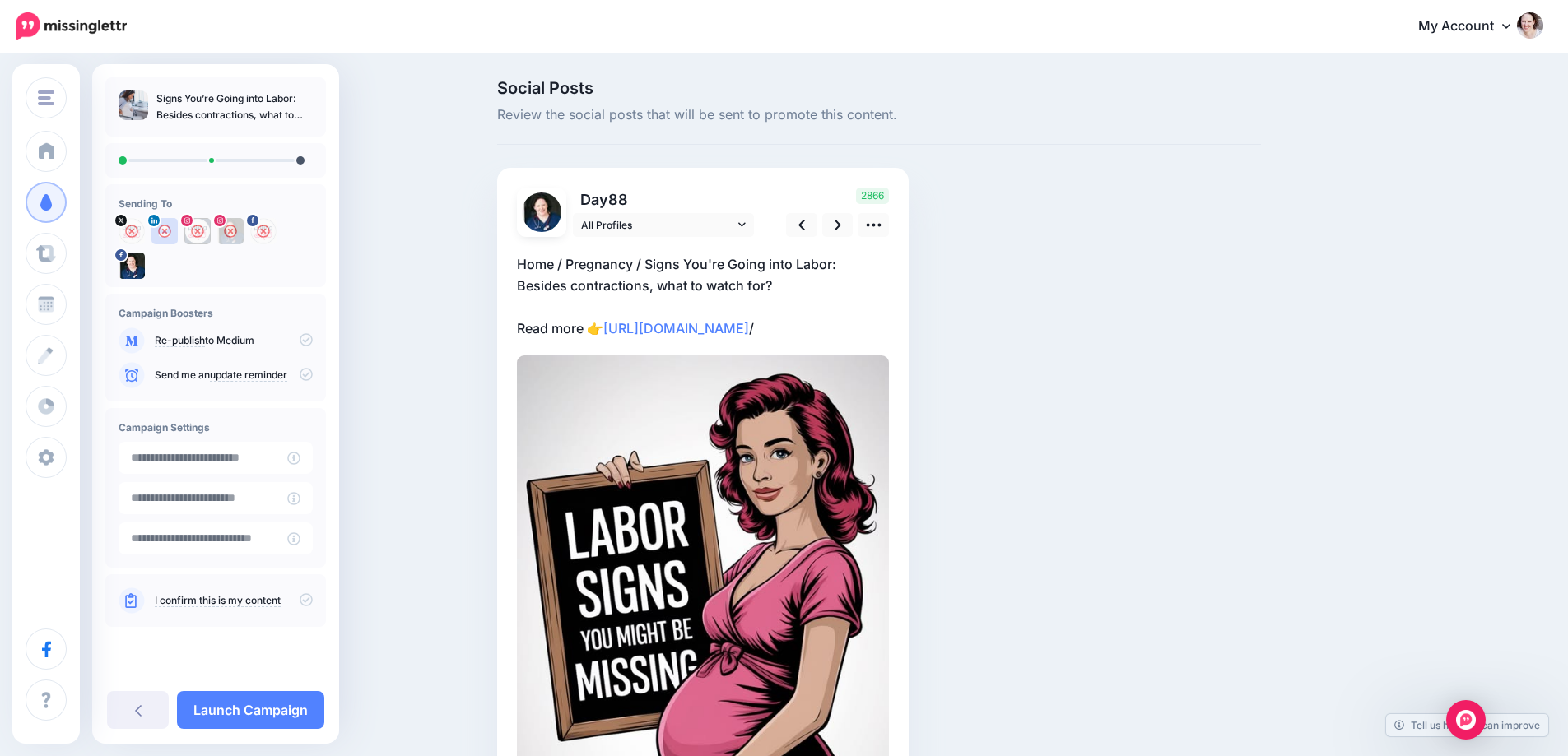
click at [783, 280] on p "Home / Pregnancy / Signs You're Going into Labor: Besides contractions, what to…" at bounding box center [702, 297] width 372 height 86
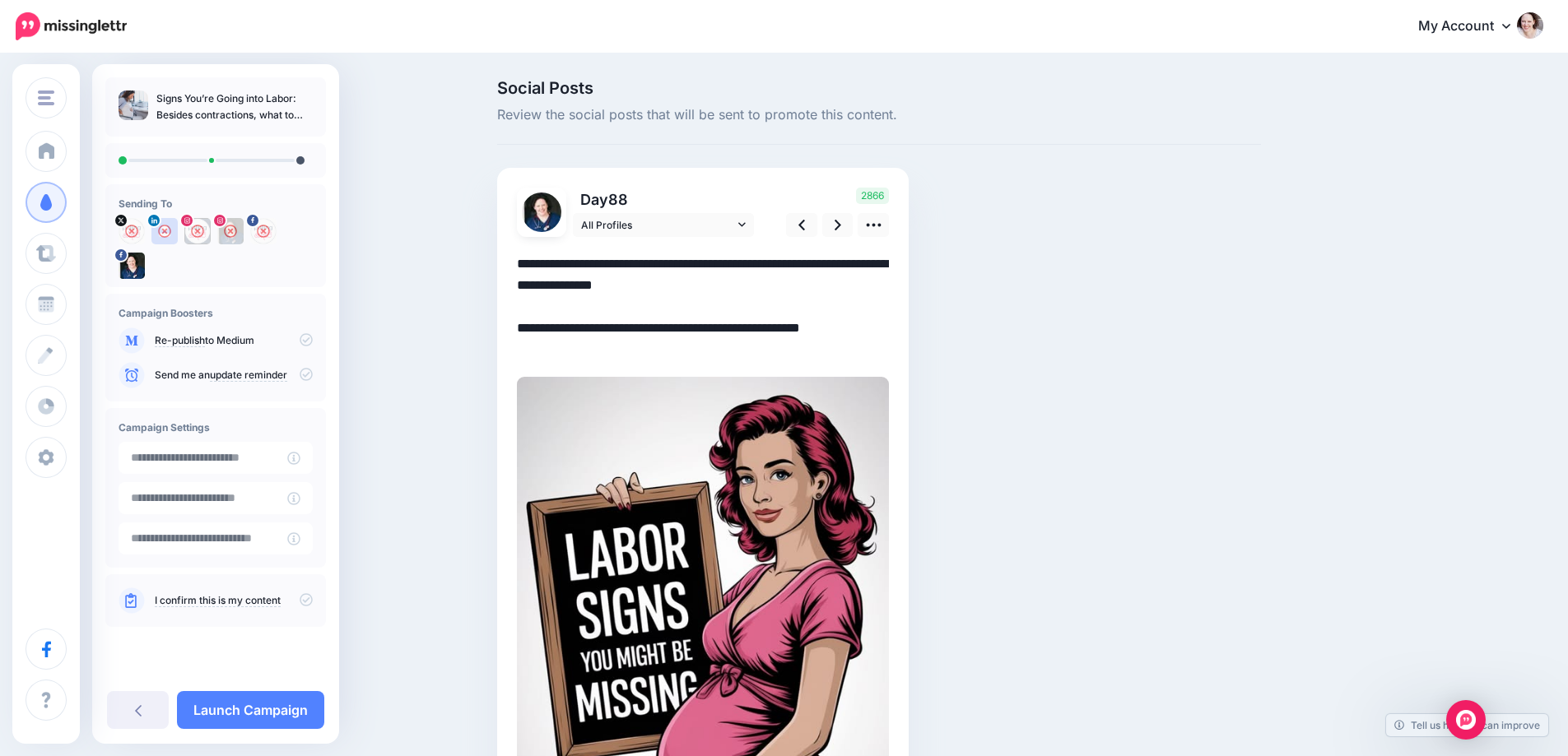
click at [783, 280] on textarea "**********" at bounding box center [702, 307] width 372 height 107
click at [717, 285] on textarea "**********" at bounding box center [702, 307] width 372 height 107
click at [717, 286] on textarea "**********" at bounding box center [702, 307] width 372 height 107
click at [717, 285] on textarea "**********" at bounding box center [702, 307] width 372 height 107
paste textarea
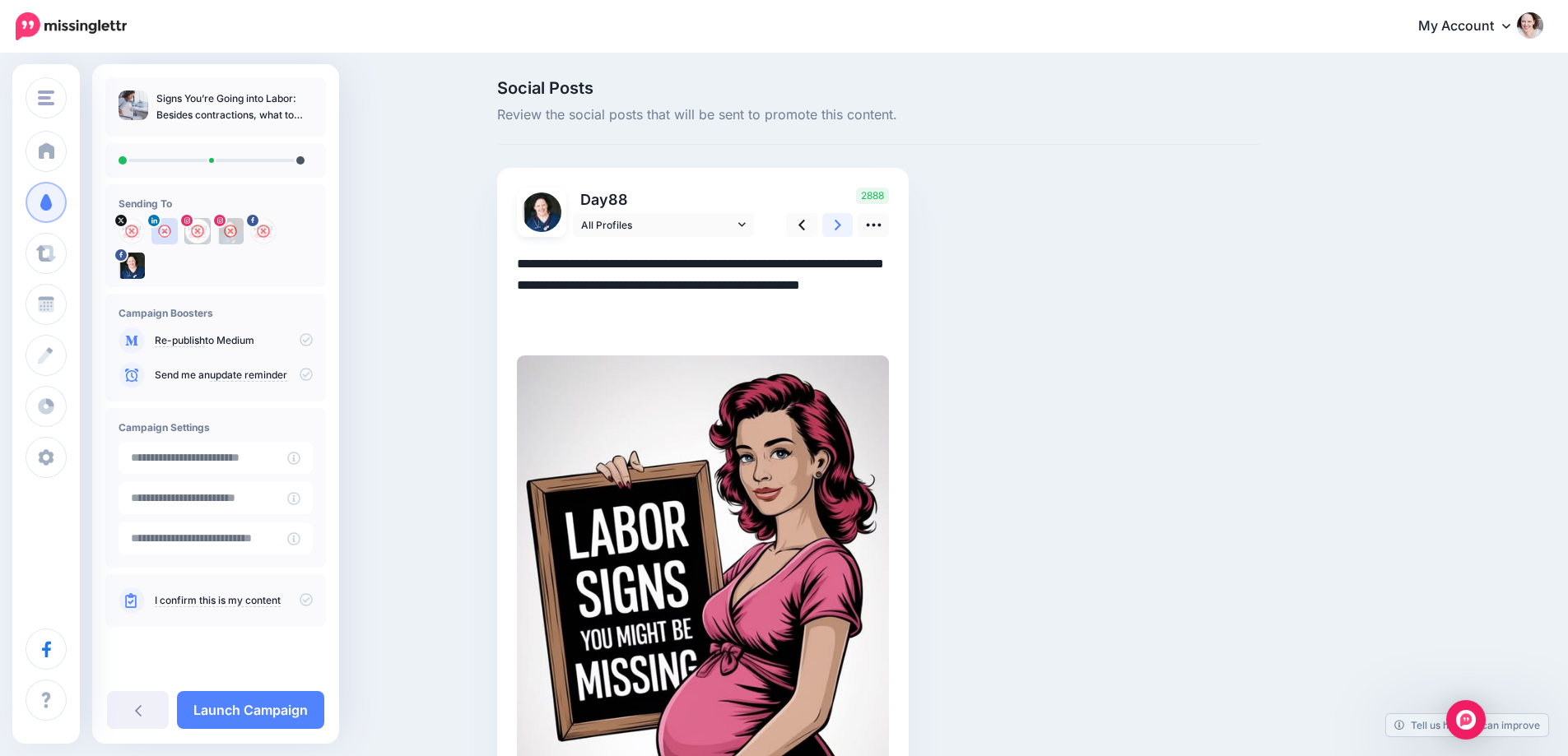
click at [841, 217] on icon at bounding box center [837, 225] width 7 height 18
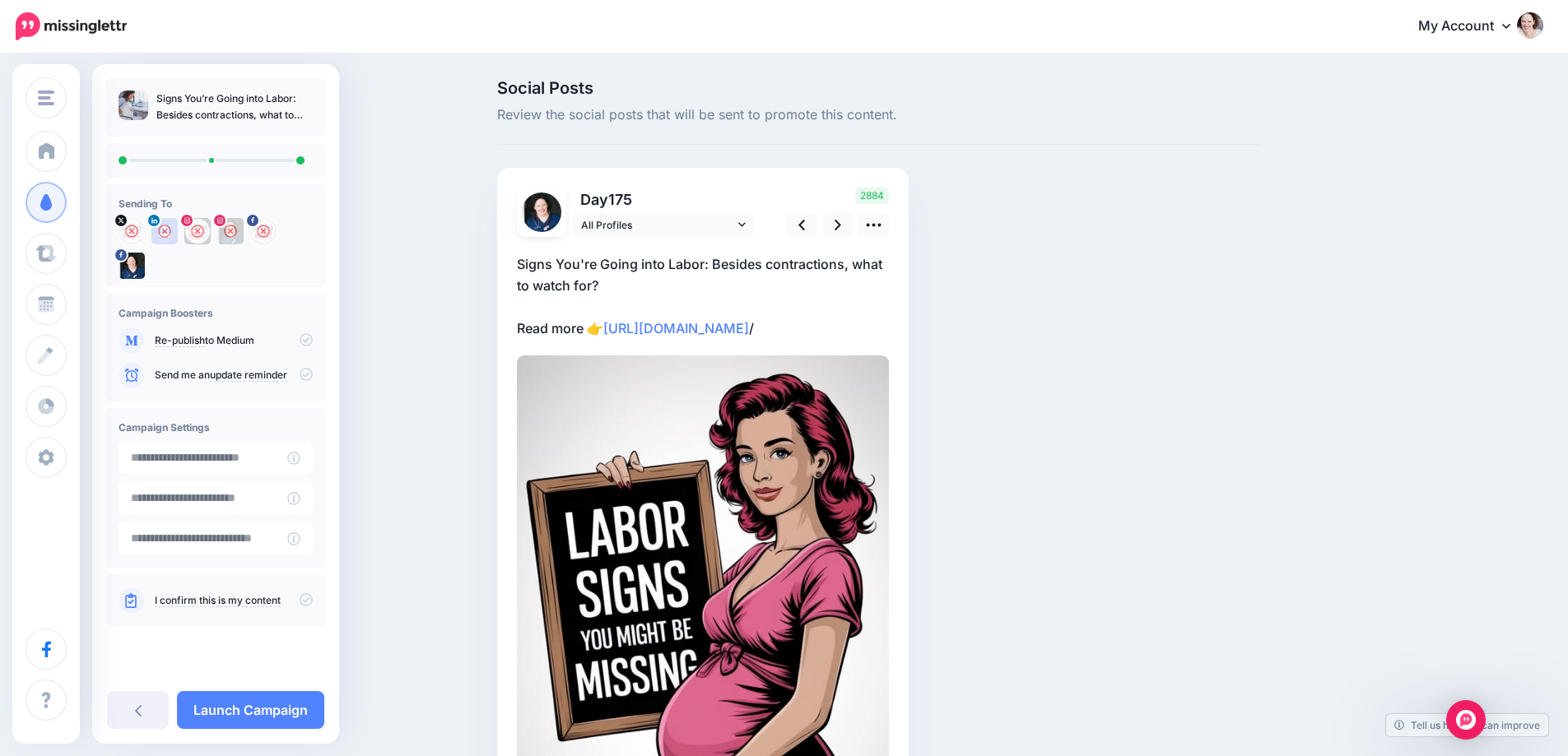
click at [633, 286] on p "Signs You're Going into Labor: Besides contractions, what to watch for? Read mo…" at bounding box center [702, 297] width 372 height 86
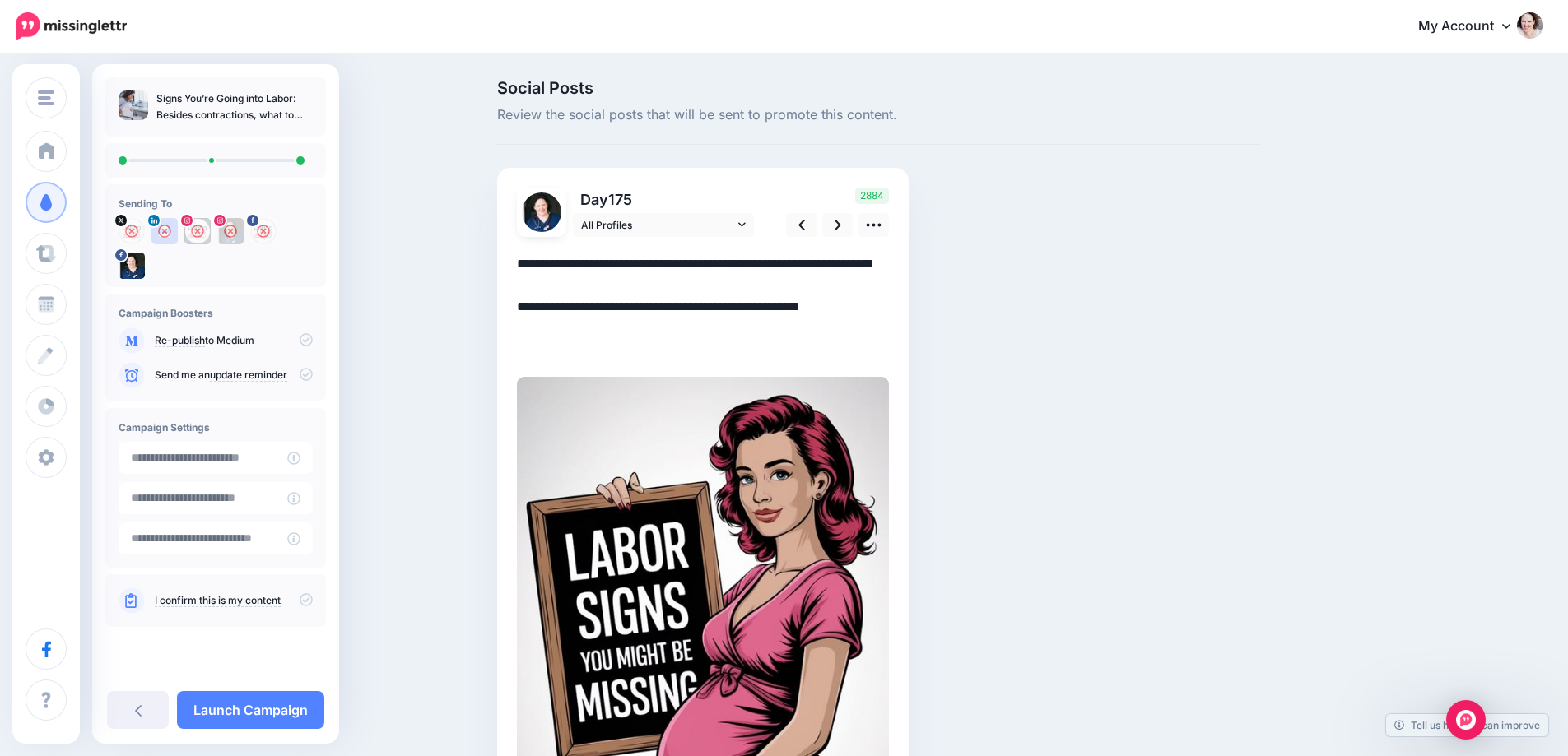
click at [633, 286] on textarea "**********" at bounding box center [702, 307] width 372 height 107
paste textarea "**"
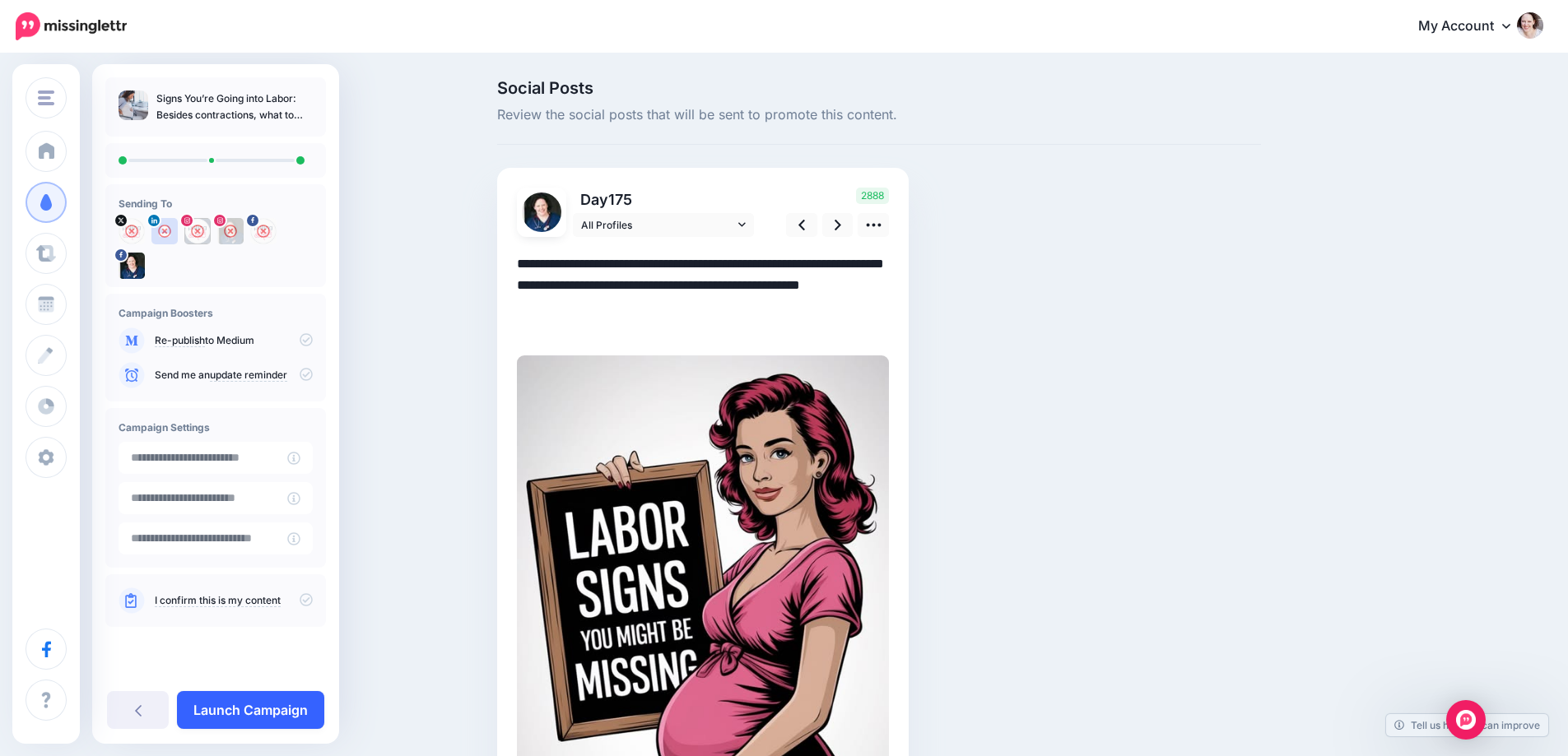
type textarea "**********"
click at [246, 707] on link "Launch Campaign" at bounding box center [250, 710] width 147 height 38
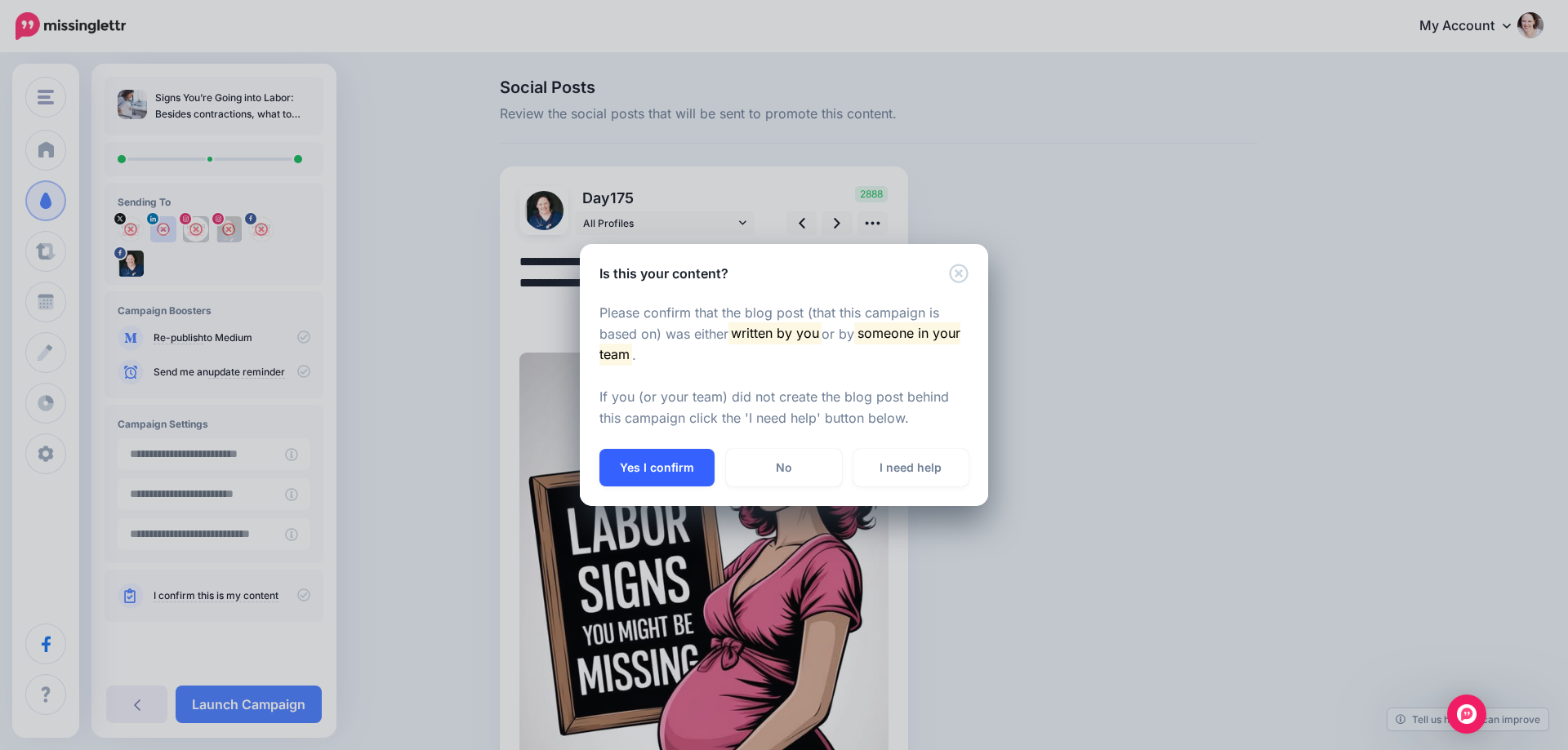
click at [681, 482] on button "Yes I confirm" at bounding box center [657, 467] width 115 height 38
